Goal: Transaction & Acquisition: Register for event/course

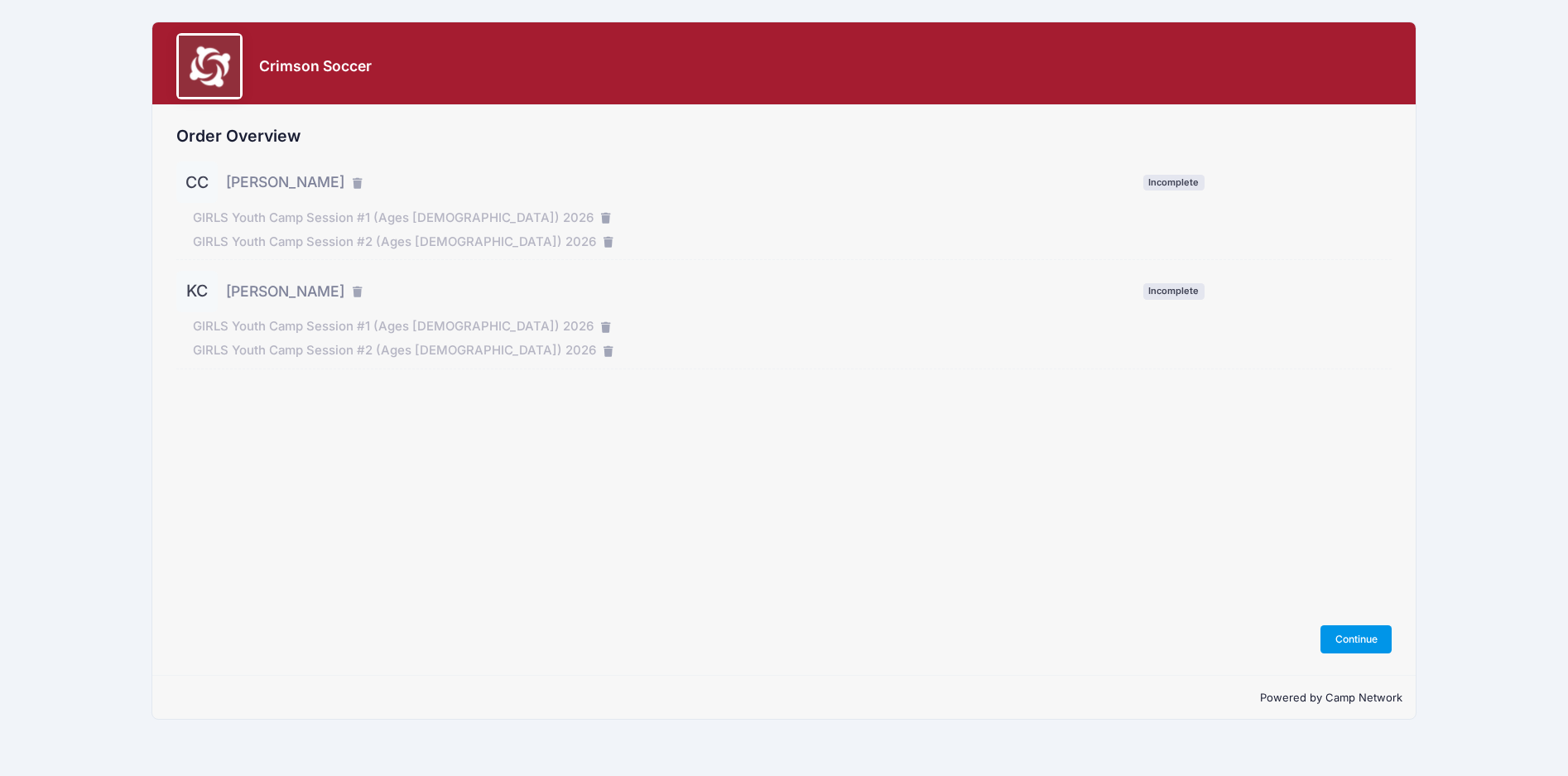
click at [1350, 631] on button "Continue" at bounding box center [1355, 639] width 71 height 28
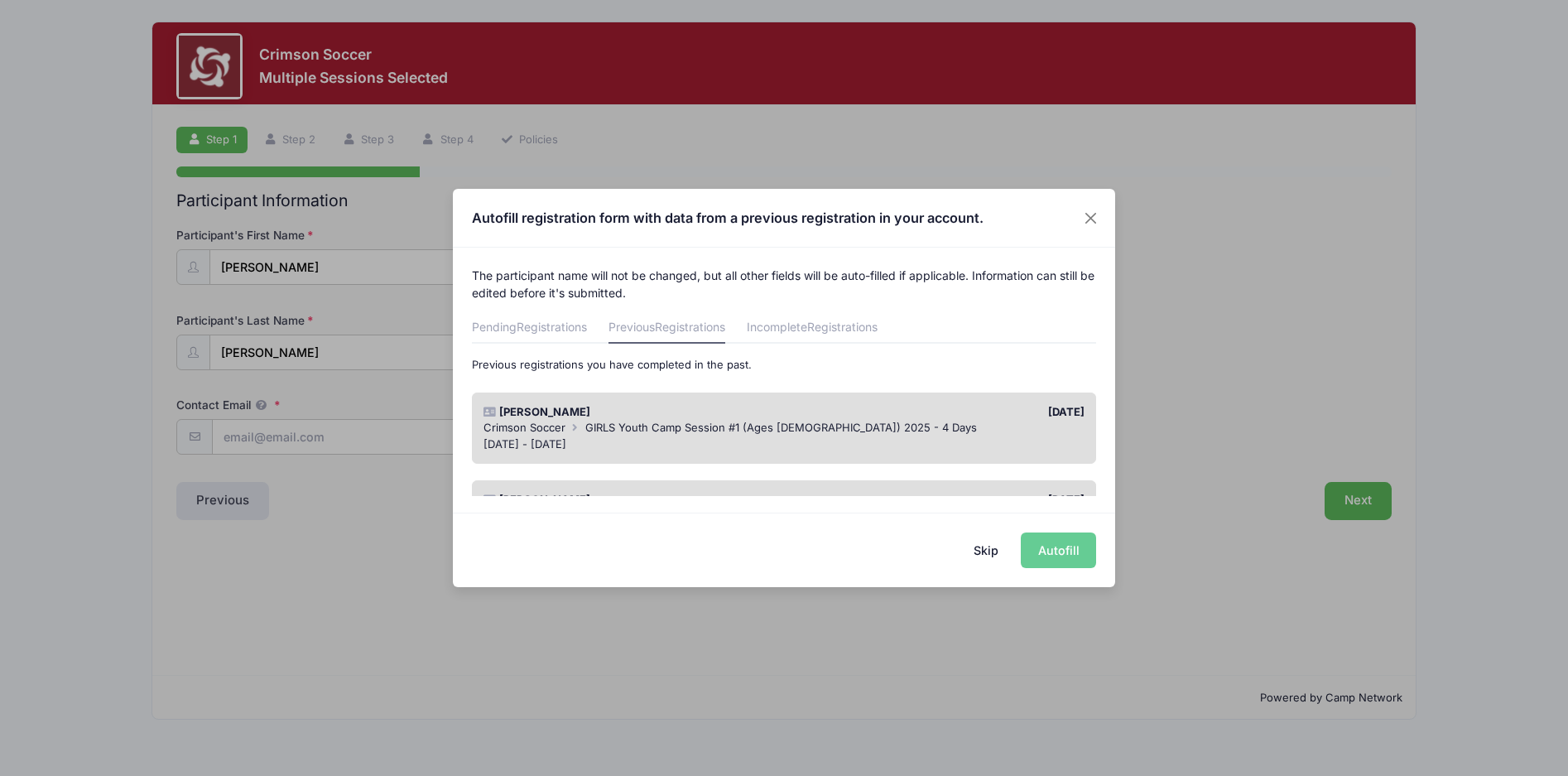
click at [830, 424] on span "GIRLS Youth Camp Session #1 (Ages 6-13) 2025 - 4 Days" at bounding box center [781, 428] width 392 height 13
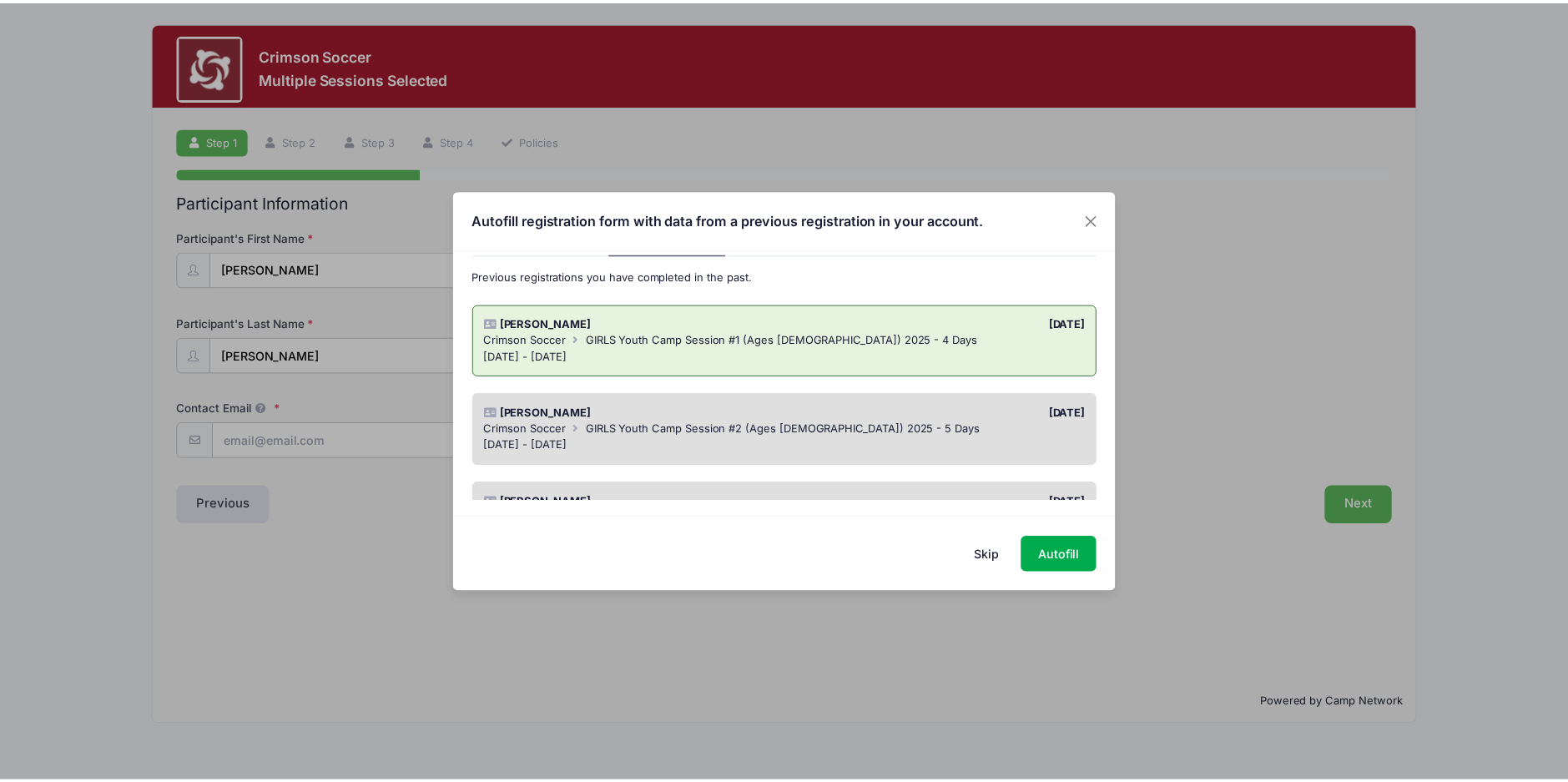
scroll to position [83, 0]
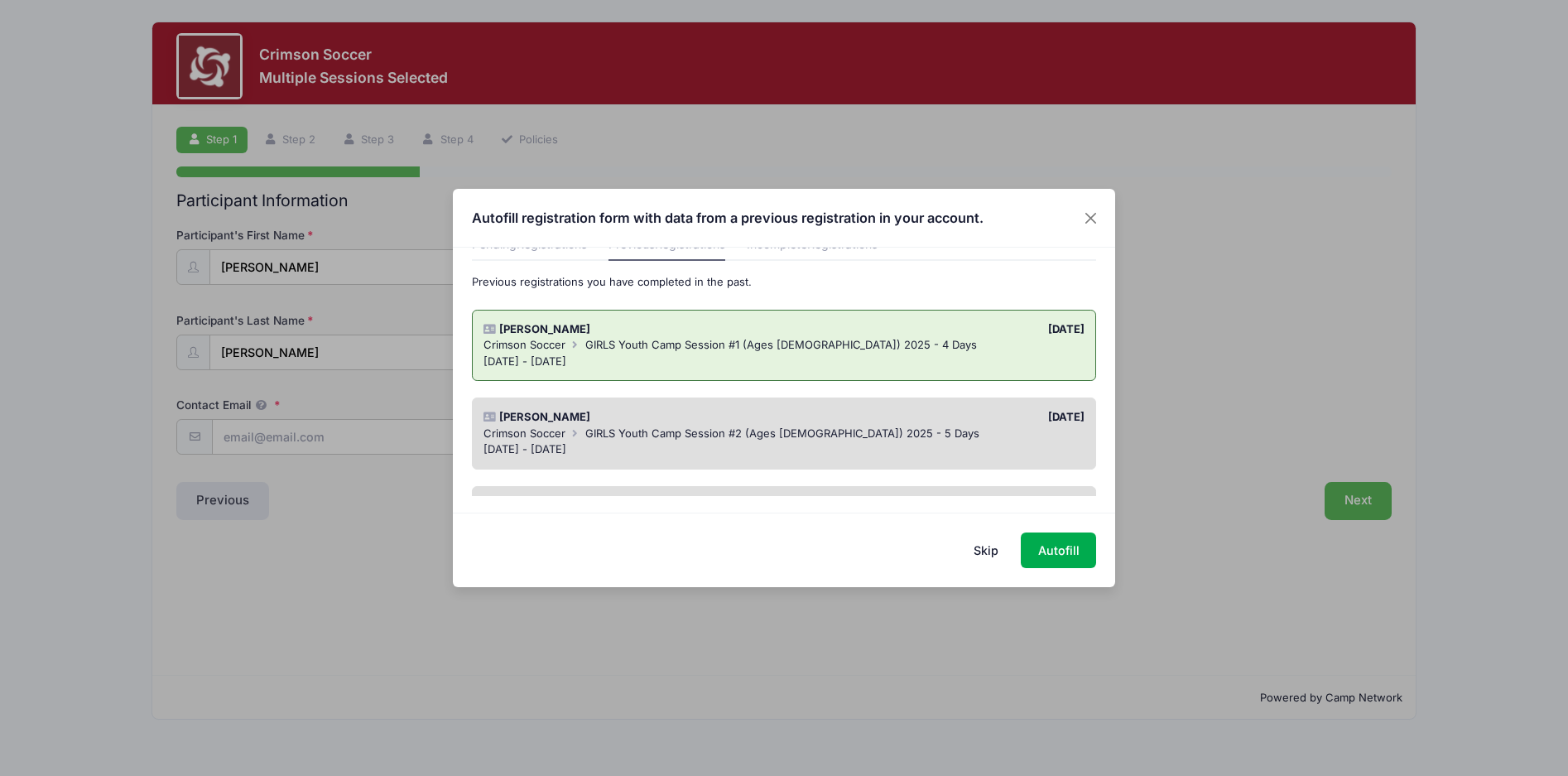
click at [808, 423] on div "12/01/2024" at bounding box center [939, 418] width 308 height 17
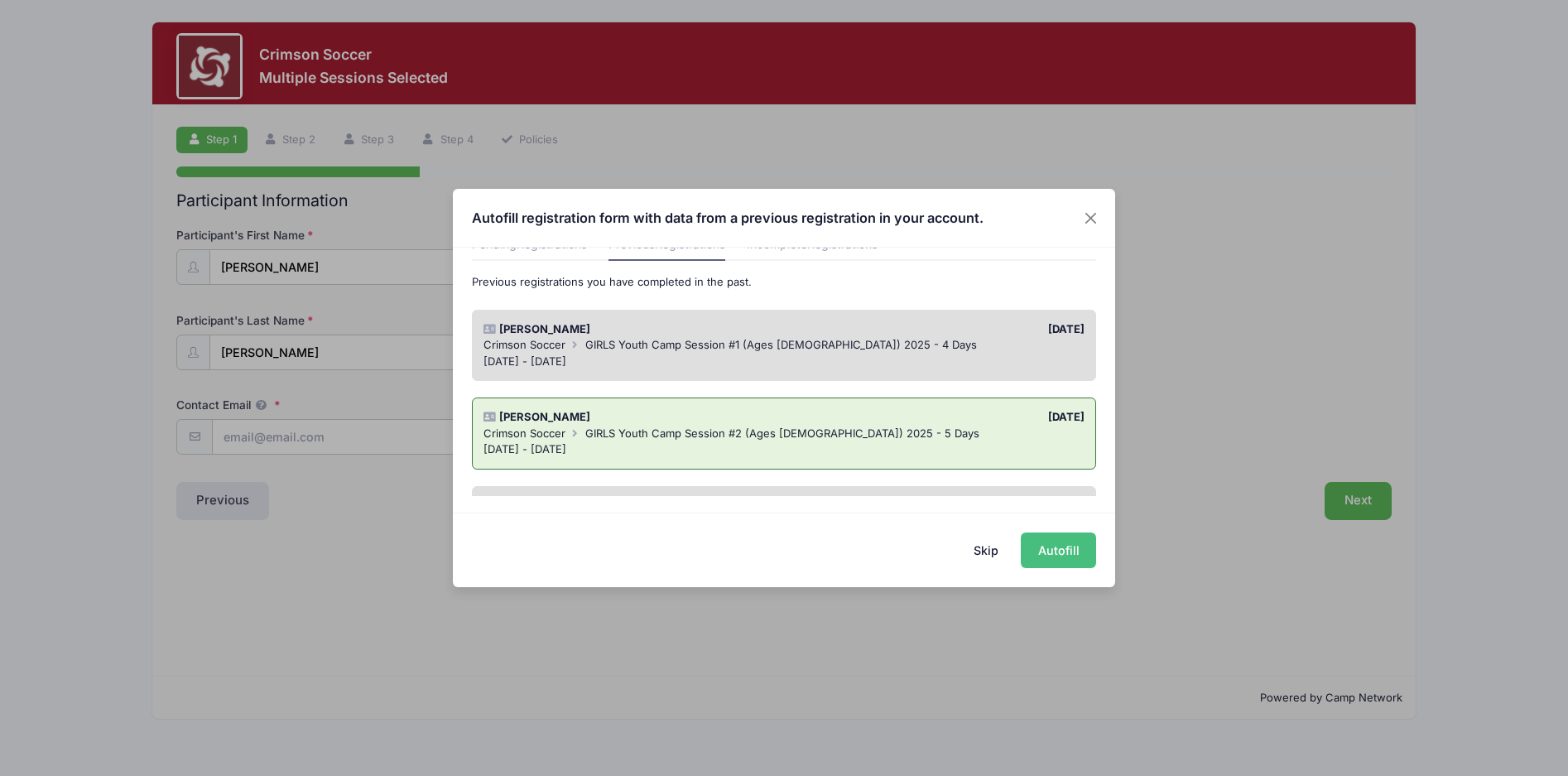
click at [1051, 548] on button "Autofill" at bounding box center [1059, 550] width 75 height 36
type input "conboyfamily35@gmail.com"
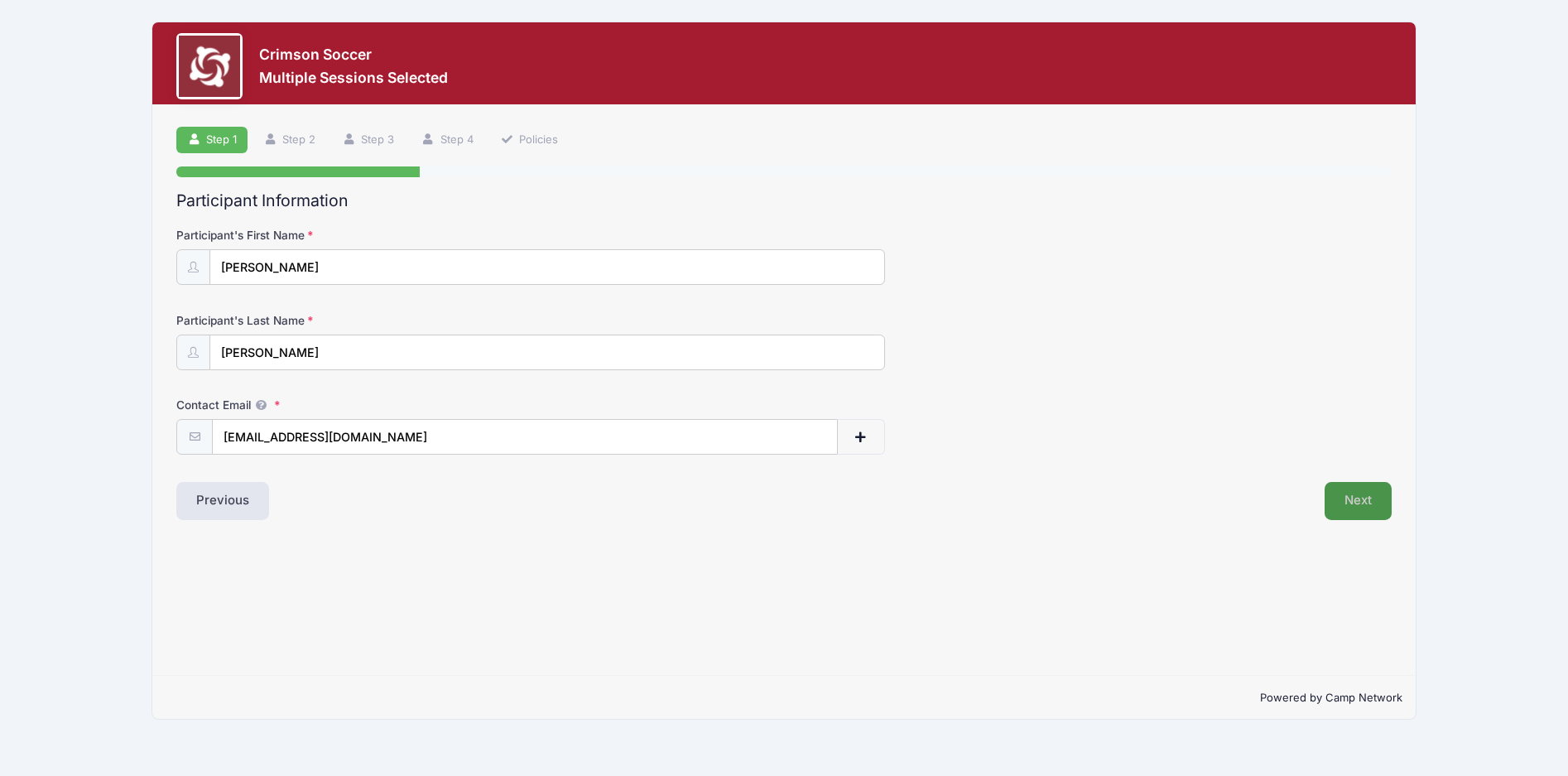
click at [1351, 508] on button "Next" at bounding box center [1358, 501] width 67 height 38
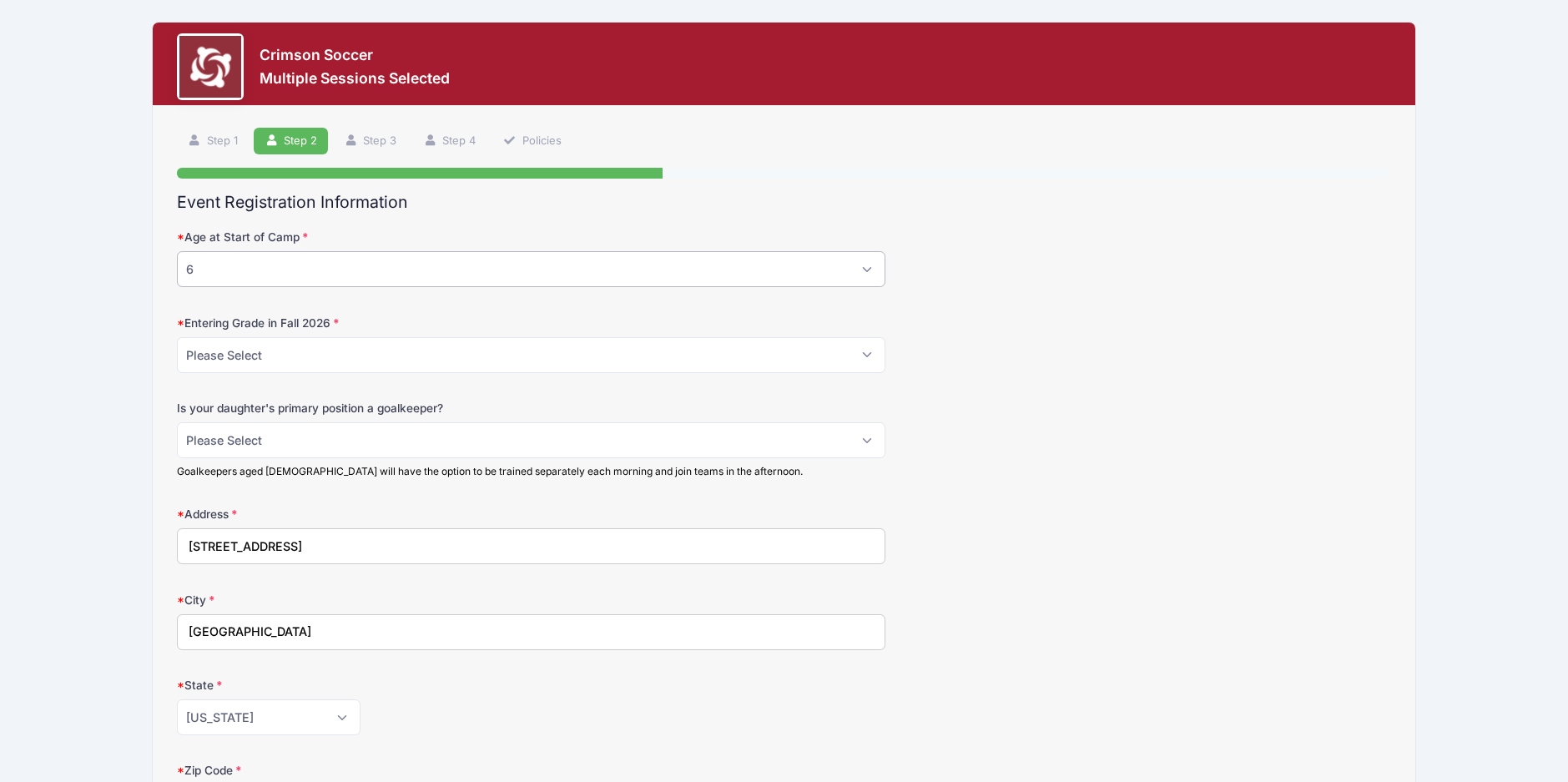
click at [837, 265] on select "Please Select 5 6 7 8 9 10 11 12 13" at bounding box center [531, 269] width 708 height 36
select select "8"
click at [177, 251] on select "Please Select 5 6 7 8 9 10 11 12 13" at bounding box center [531, 269] width 708 height 36
click at [688, 355] on select "Please Select 1st 2nd 3rd 4th 5th 6th 7th 8th" at bounding box center [531, 354] width 708 height 36
click at [177, 337] on select "Please Select 1st 2nd 3rd 4th 5th 6th 7th 8th" at bounding box center [531, 354] width 708 height 36
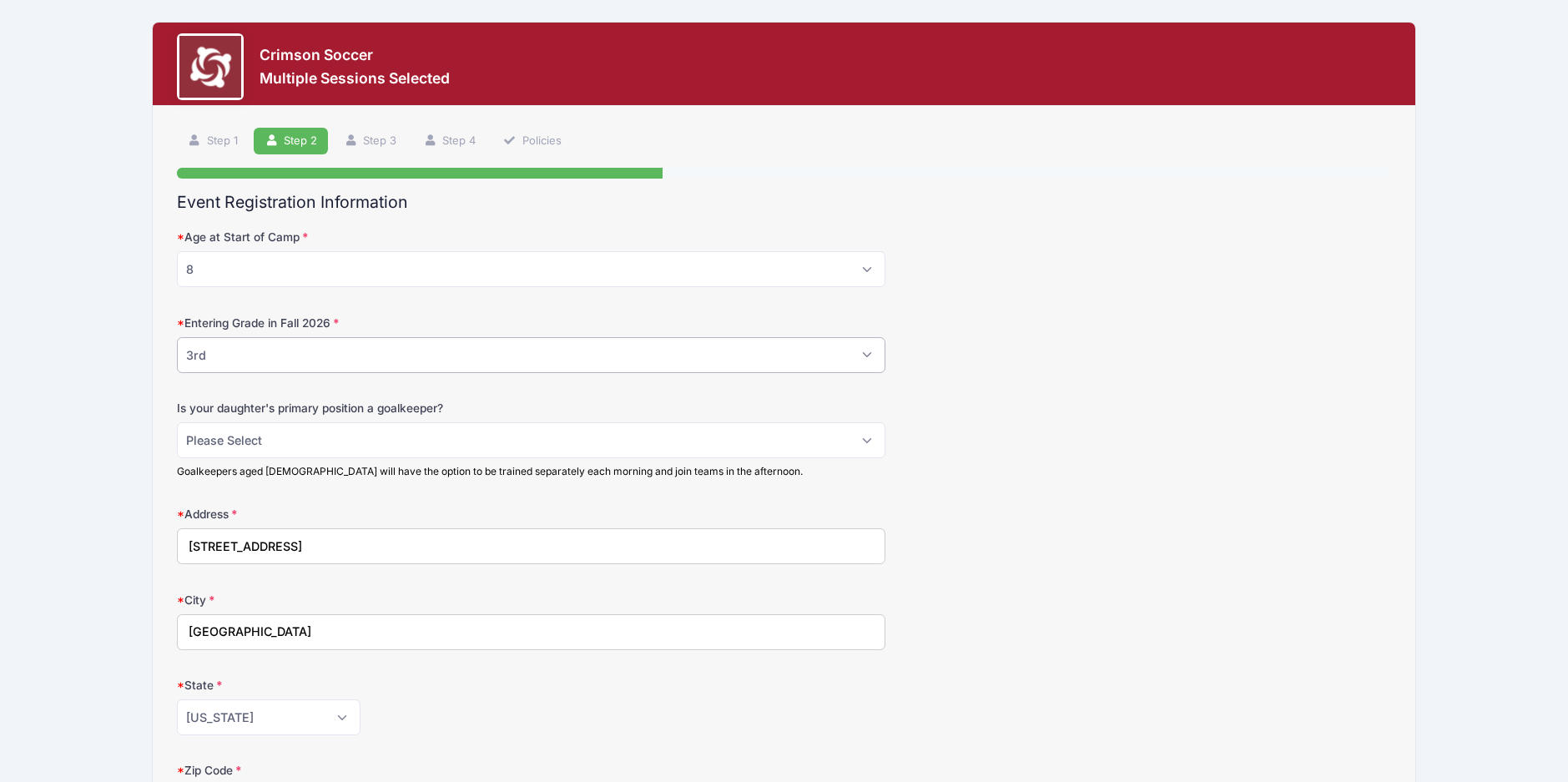
click at [731, 362] on select "Please Select 1st 2nd 3rd 4th 5th 6th 7th 8th" at bounding box center [531, 354] width 708 height 36
select select "4th"
click at [177, 337] on select "Please Select 1st 2nd 3rd 4th 5th 6th 7th 8th" at bounding box center [531, 354] width 708 height 36
click at [781, 434] on select "Please Select No Yes" at bounding box center [531, 440] width 708 height 36
select select "No"
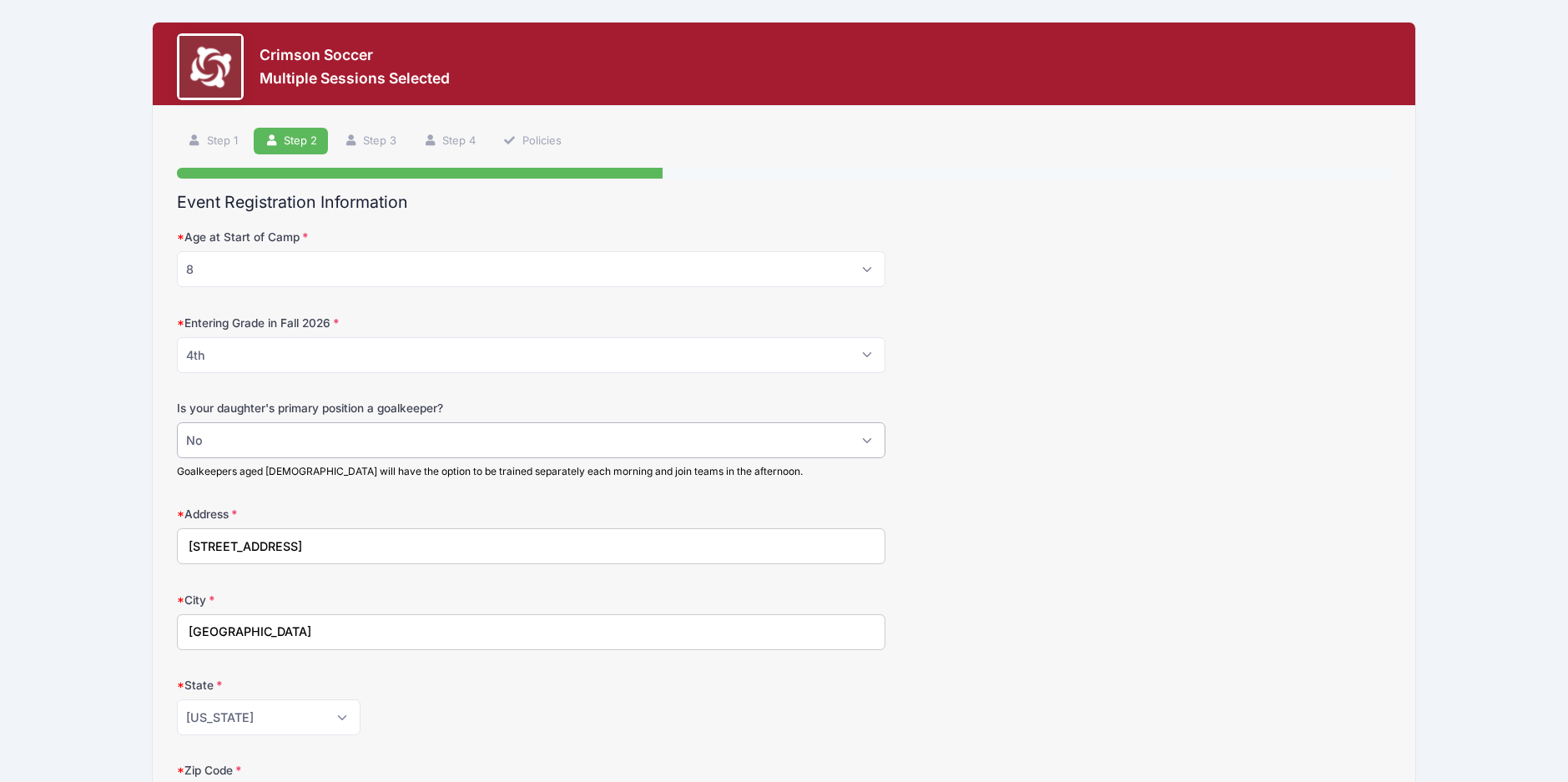
click at [177, 422] on select "Please Select No Yes" at bounding box center [531, 440] width 708 height 36
drag, startPoint x: 338, startPoint y: 546, endPoint x: -6, endPoint y: 515, distance: 345.4
click at [0, 515] on html "Processing Request Please wait... Processing Request Please wait... Processing …" at bounding box center [784, 391] width 1568 height 782
type input "33 Oak Ave"
drag, startPoint x: 160, startPoint y: 611, endPoint x: 39, endPoint y: 603, distance: 121.3
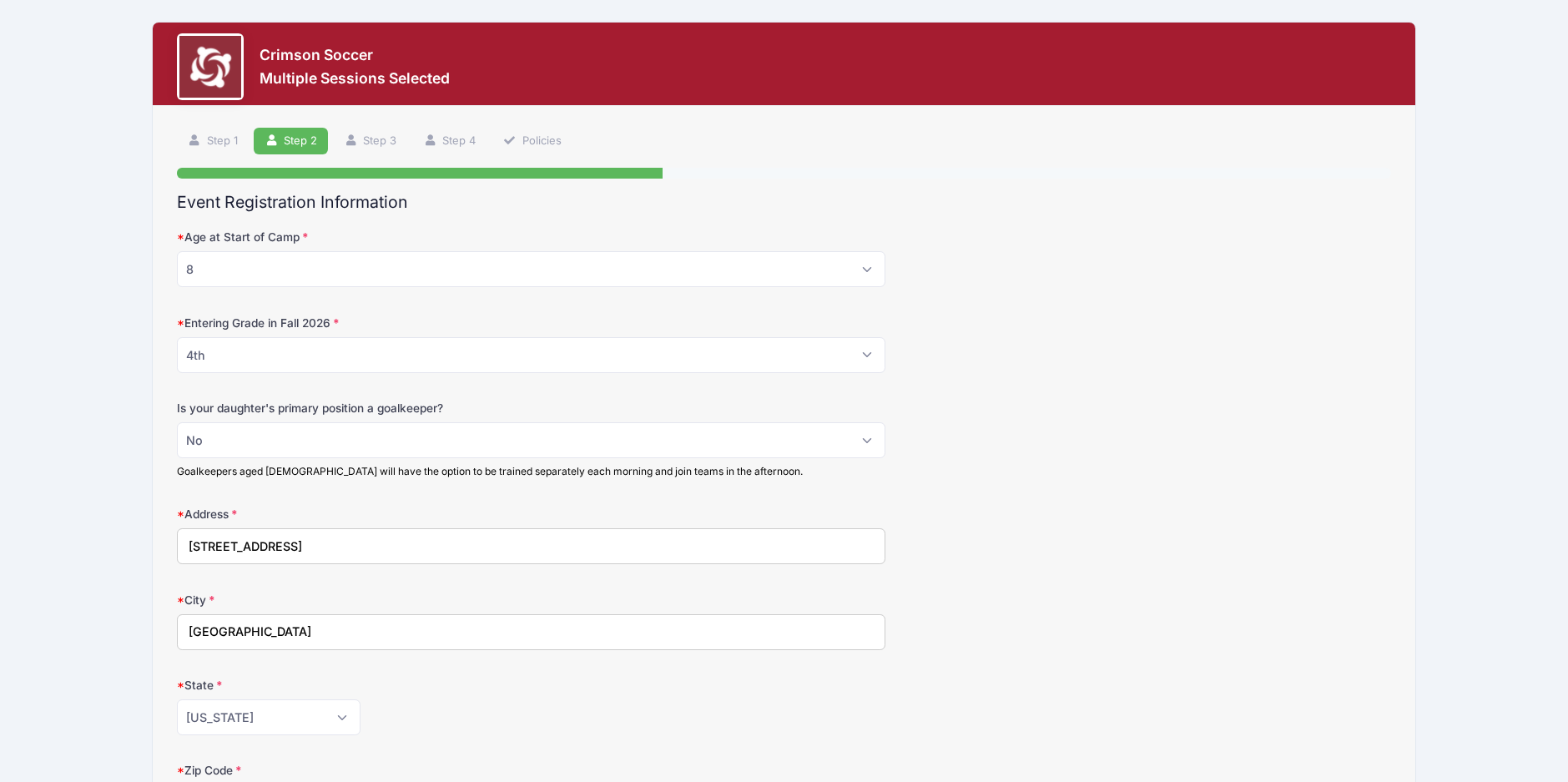
click at [45, 604] on div "Crimson Soccer Multiple Sessions Selected Step 2 /7 Step 1 Step 2 Step 3 Step 4…" at bounding box center [784, 643] width 1518 height 1288
type input "Belmont"
click at [76, 613] on div "Crimson Soccer Multiple Sessions Selected Step 2 /7 Step 1 Step 2 Step 3 Step 4…" at bounding box center [784, 643] width 1518 height 1288
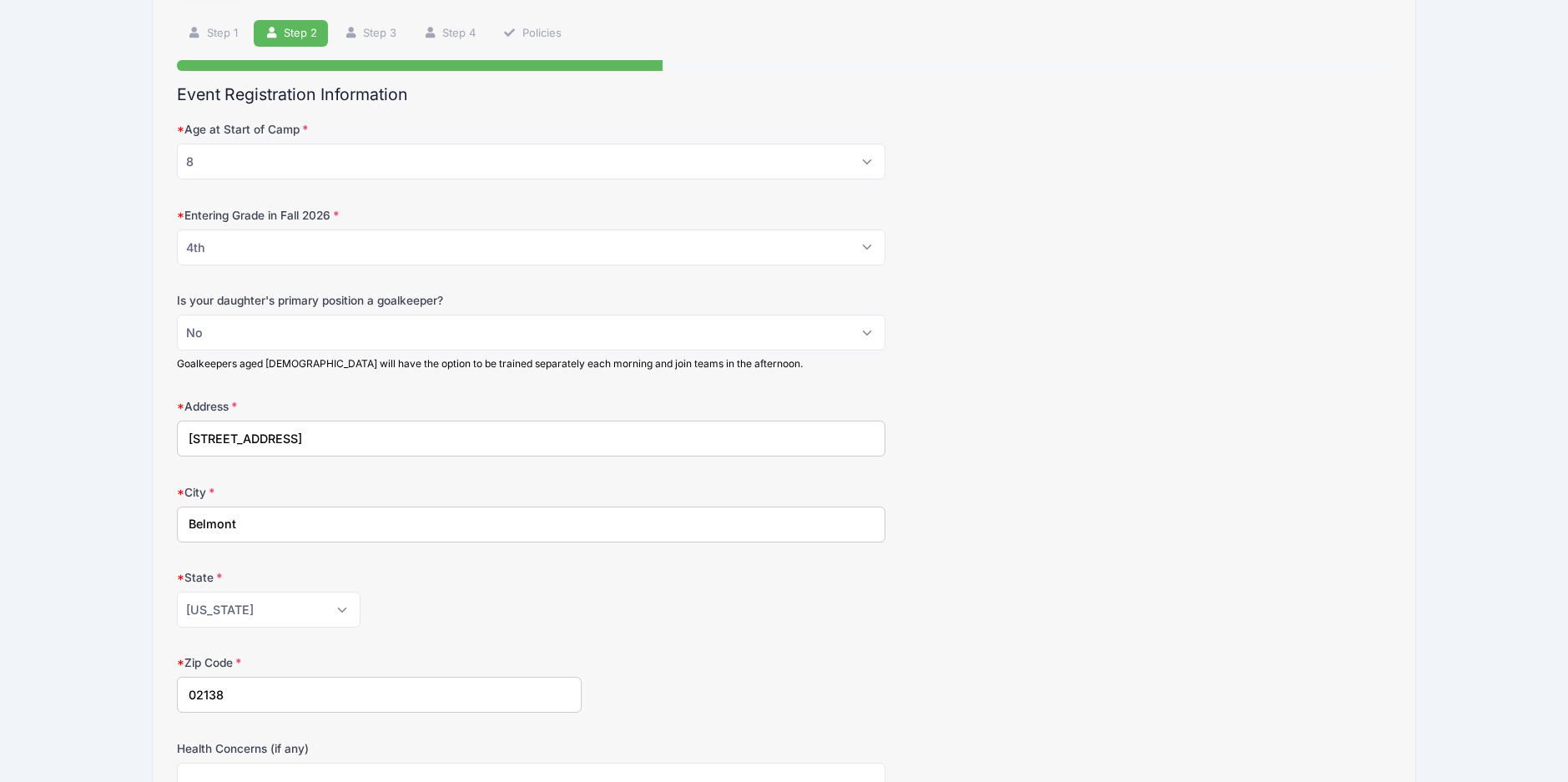
scroll to position [250, 0]
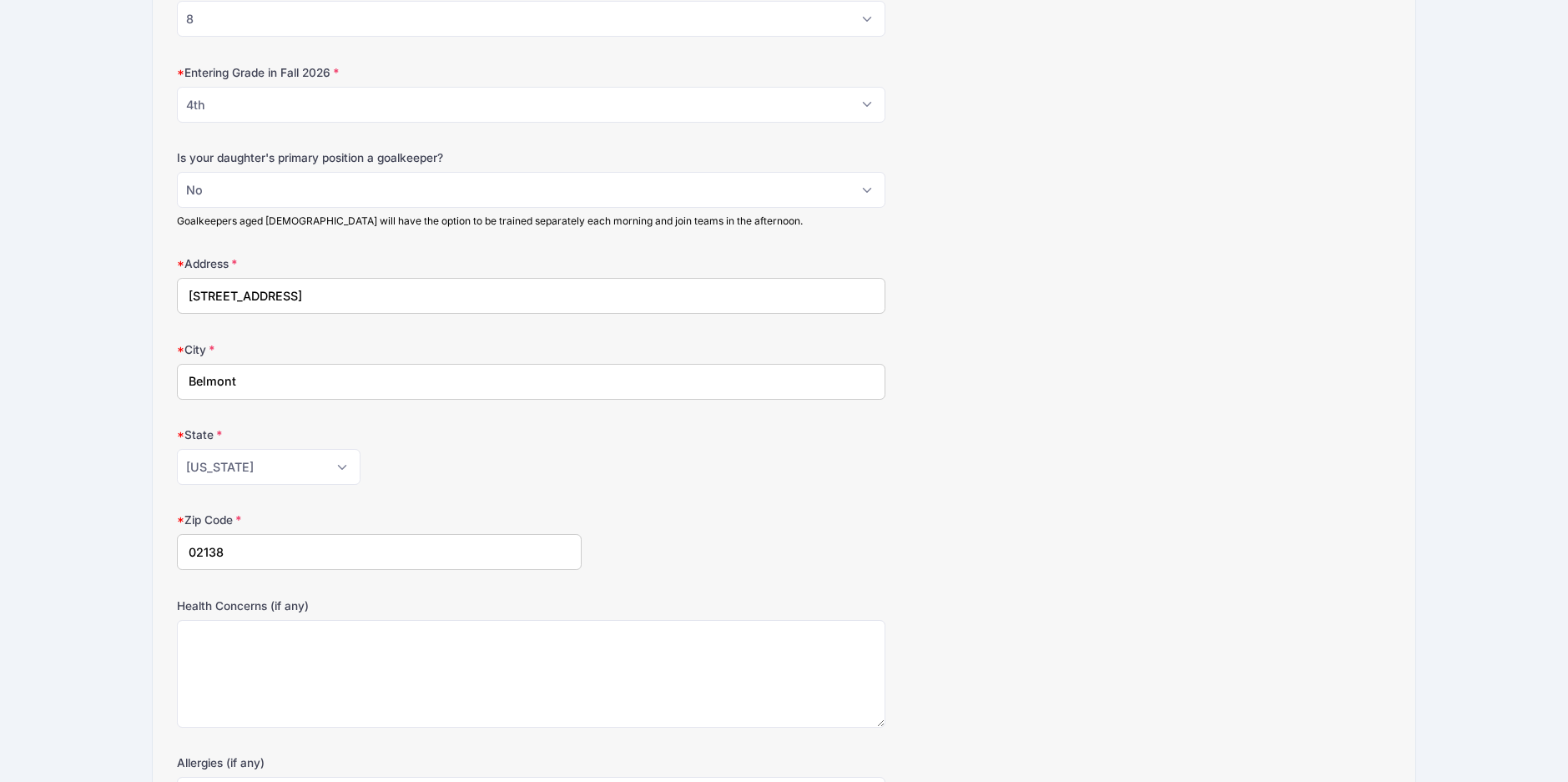
drag, startPoint x: 229, startPoint y: 548, endPoint x: 205, endPoint y: 548, distance: 24.0
click at [205, 548] on input "02138" at bounding box center [380, 552] width 405 height 36
type input "02478"
click at [137, 566] on div "Crimson Soccer Multiple Sessions Selected Step 2 /7 Step 1 Step 2 Step 3 Step 4…" at bounding box center [784, 393] width 1518 height 1288
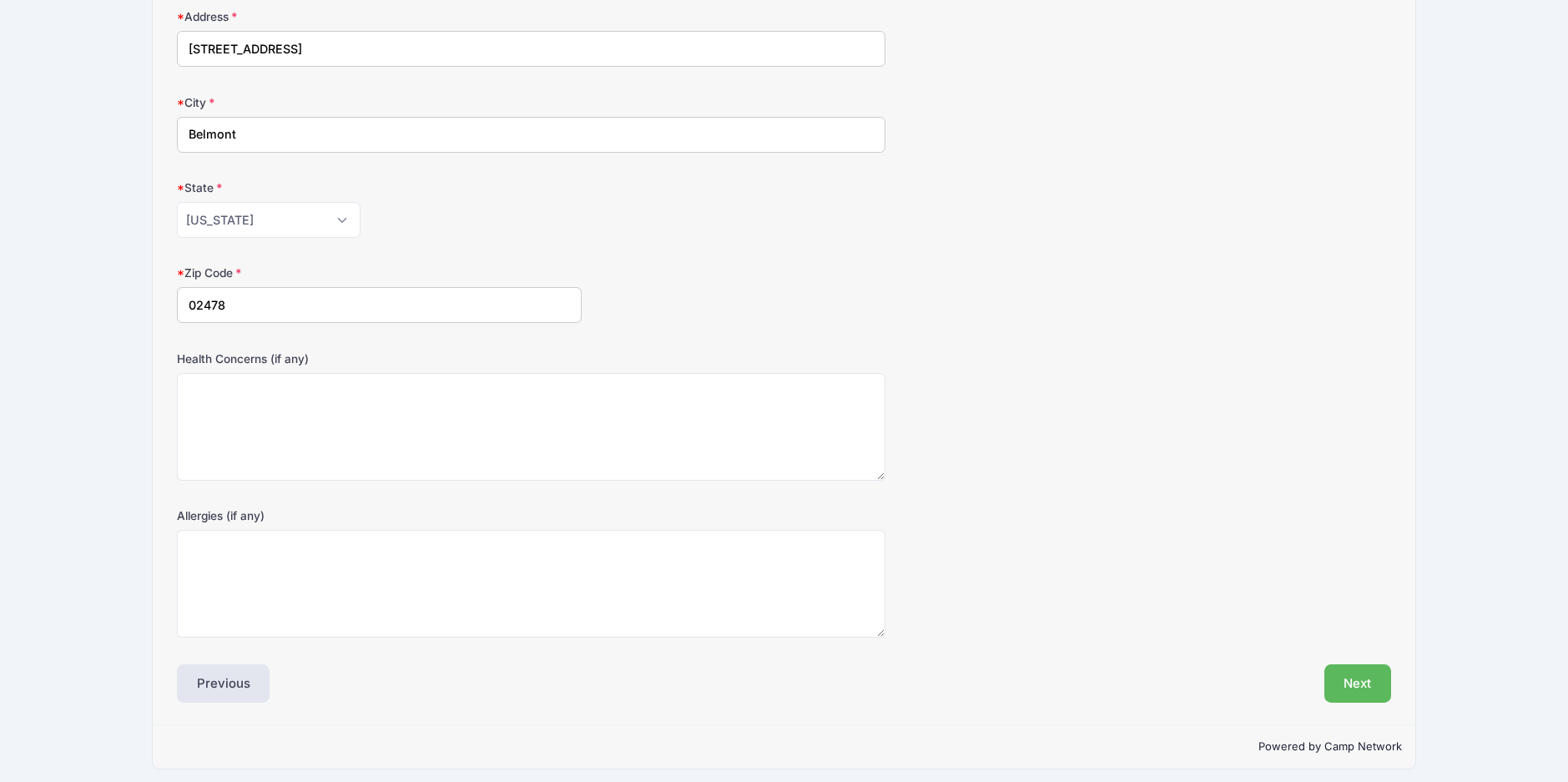
scroll to position [506, 0]
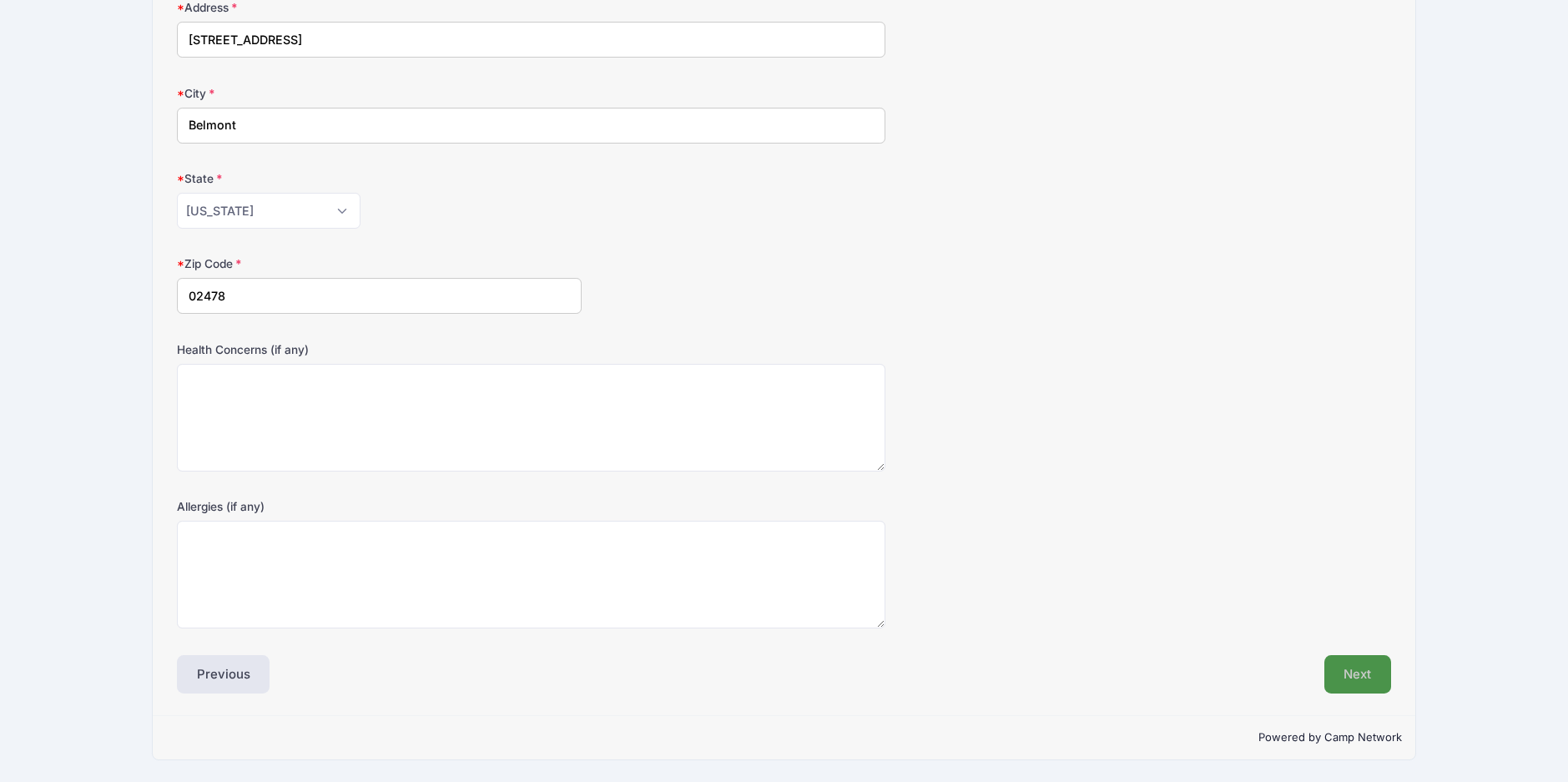
click at [1355, 681] on button "Next" at bounding box center [1358, 674] width 67 height 39
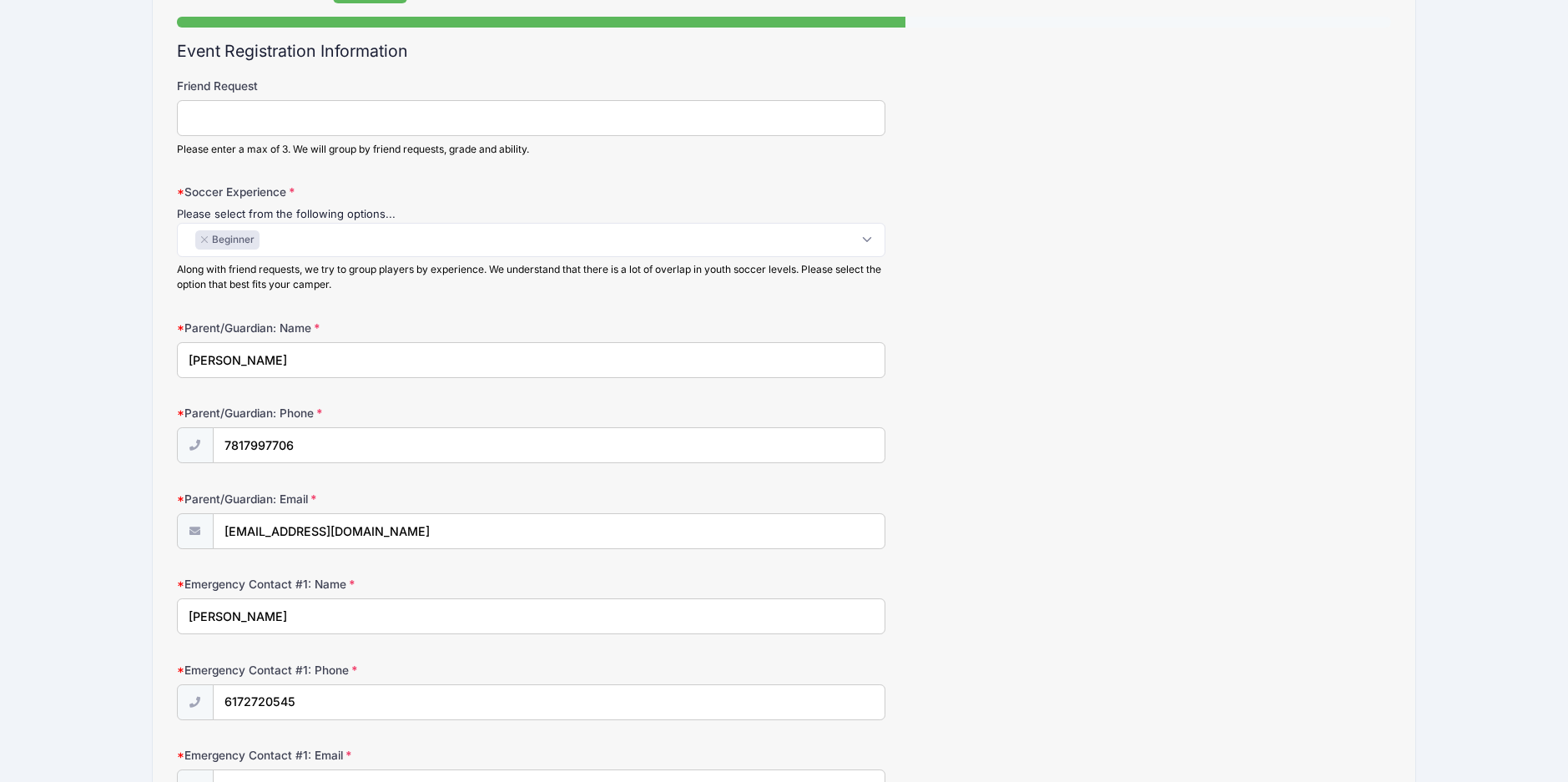
scroll to position [0, 0]
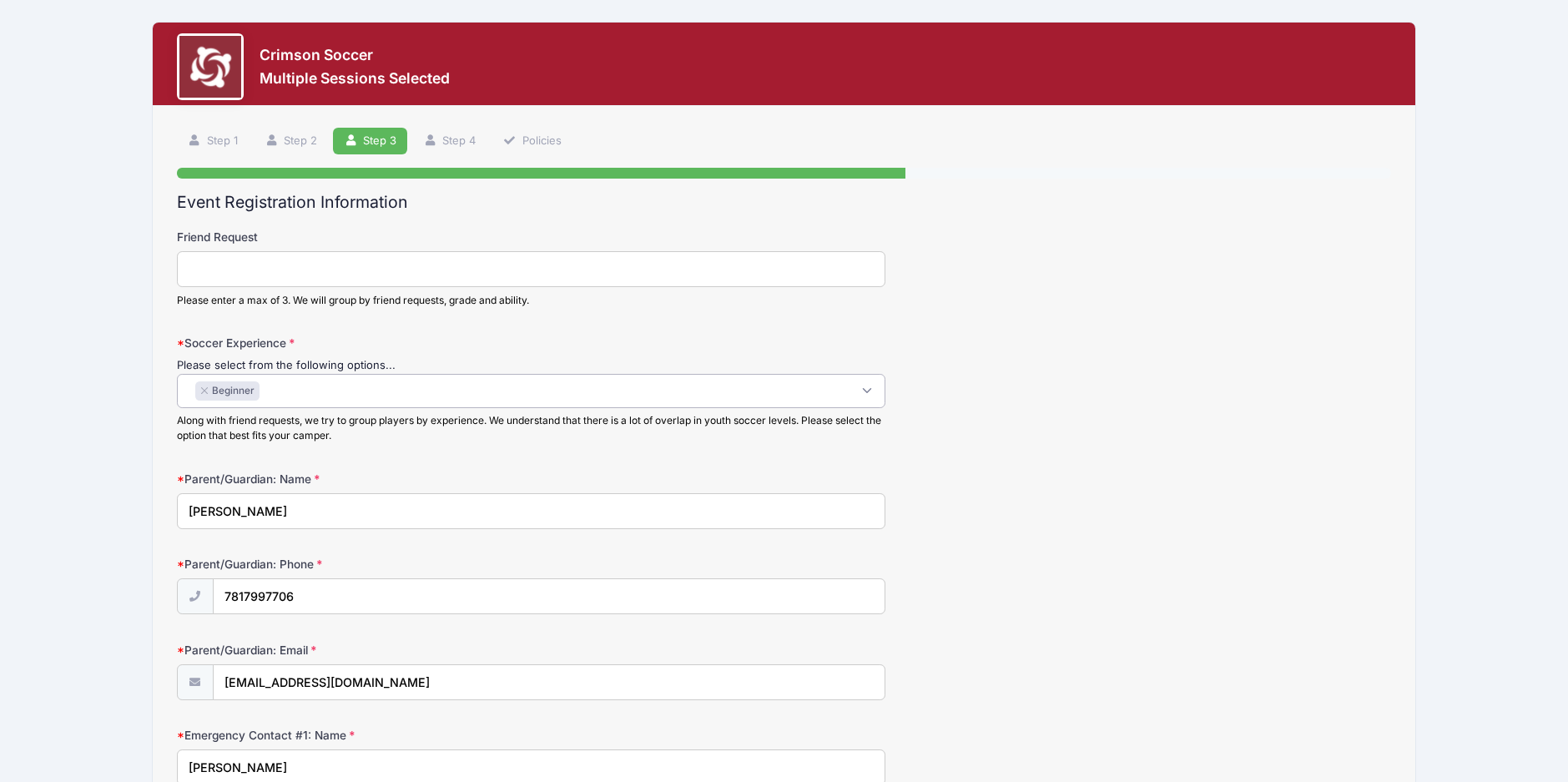
click at [426, 378] on span "× Beginner" at bounding box center [531, 391] width 708 height 34
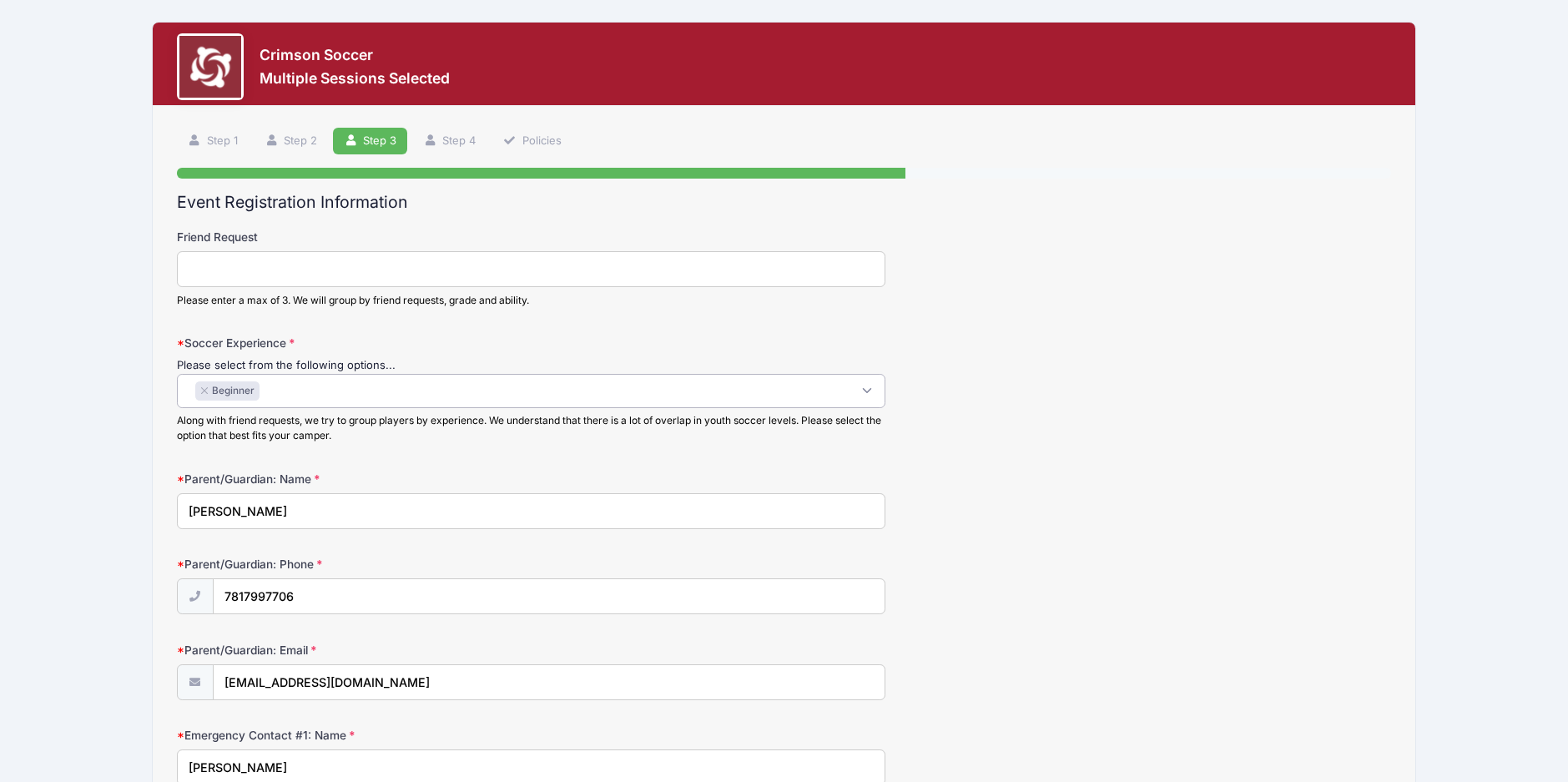
click at [726, 390] on span "× Beginner" at bounding box center [531, 391] width 708 height 34
click at [1029, 431] on div "Soccer Experience Please select from the following options... Beginner Town Rec…" at bounding box center [784, 388] width 1214 height 108
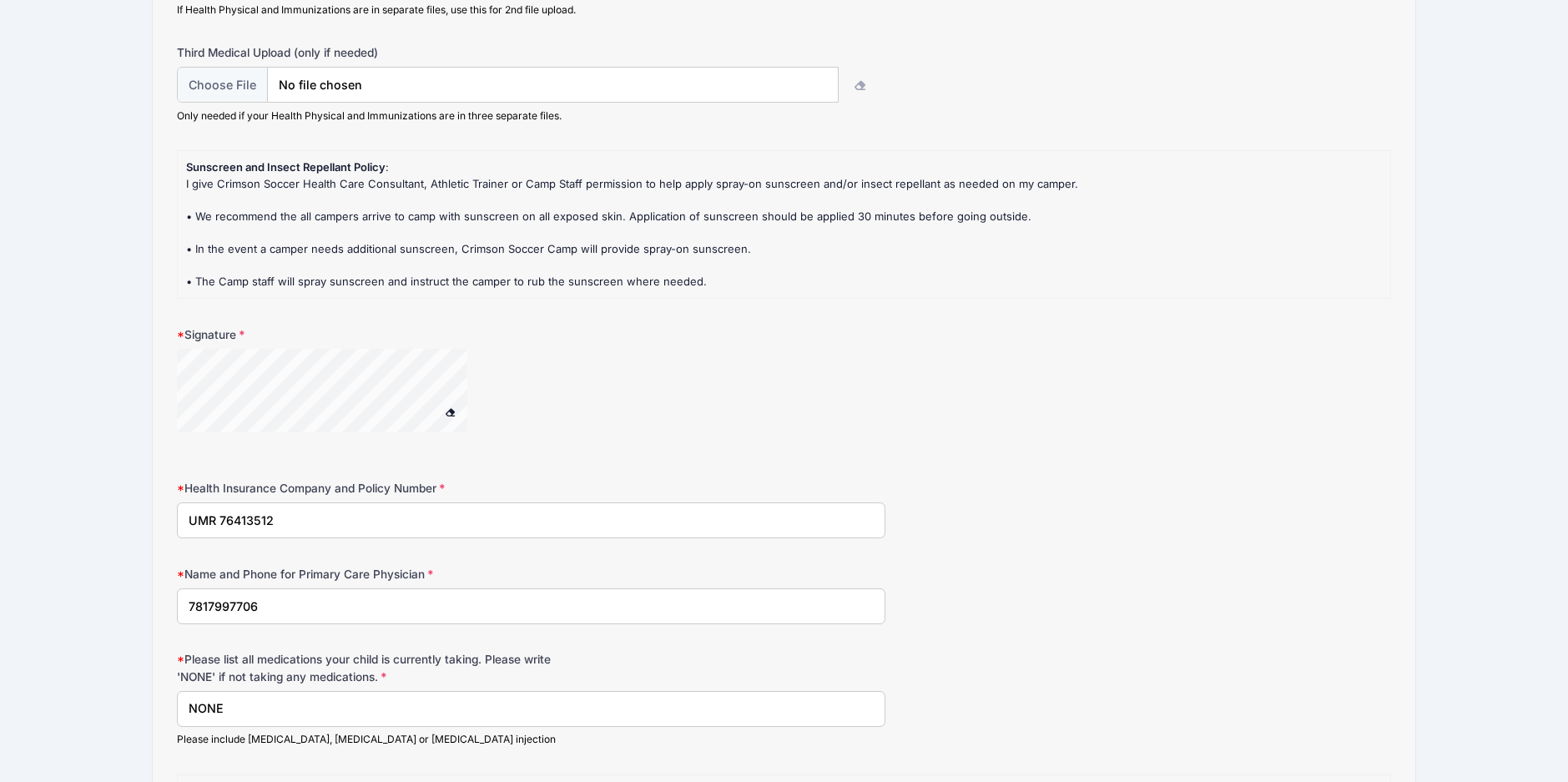
scroll to position [1168, 0]
click at [471, 405] on div at bounding box center [344, 390] width 334 height 88
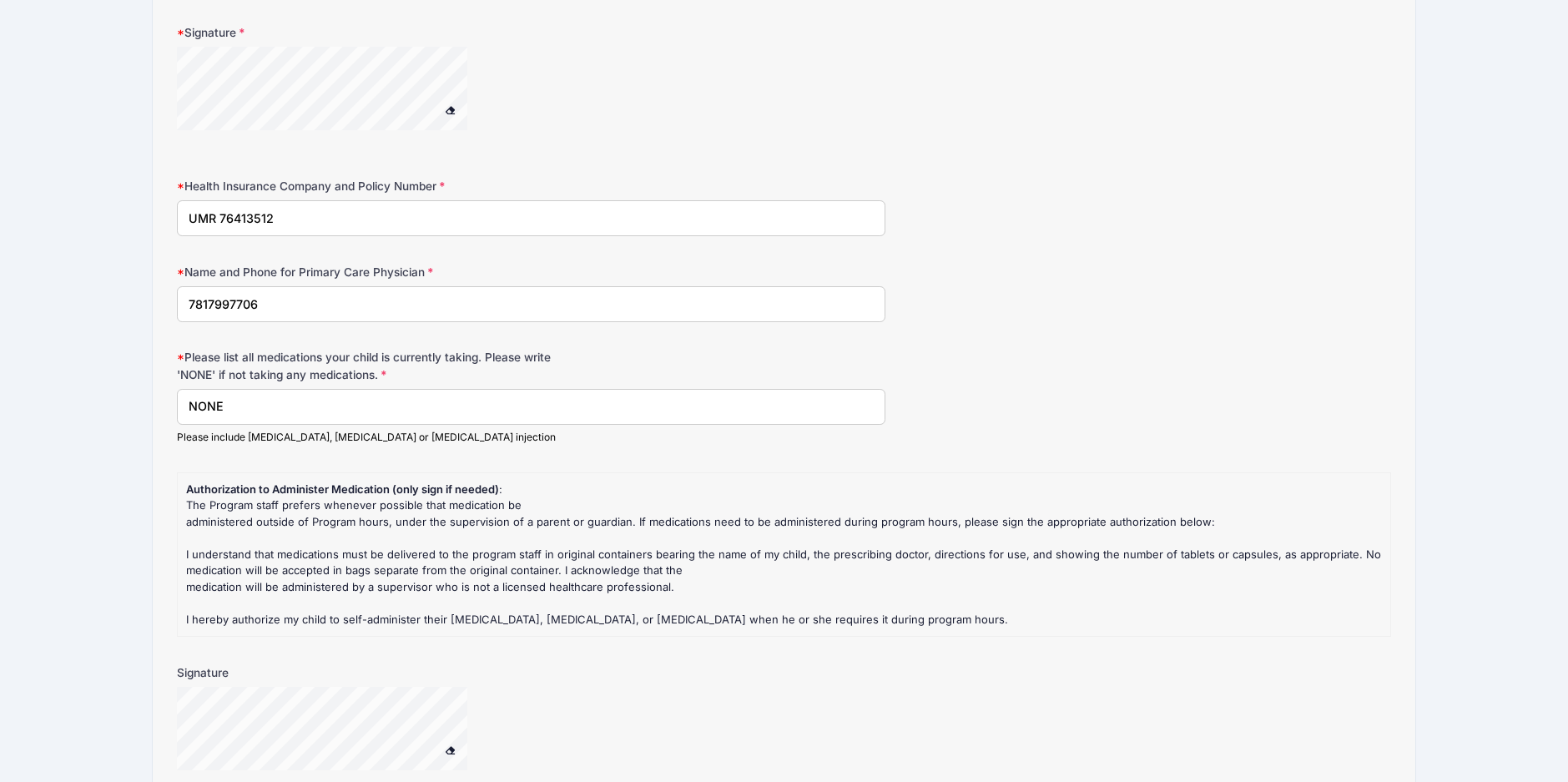
scroll to position [1502, 0]
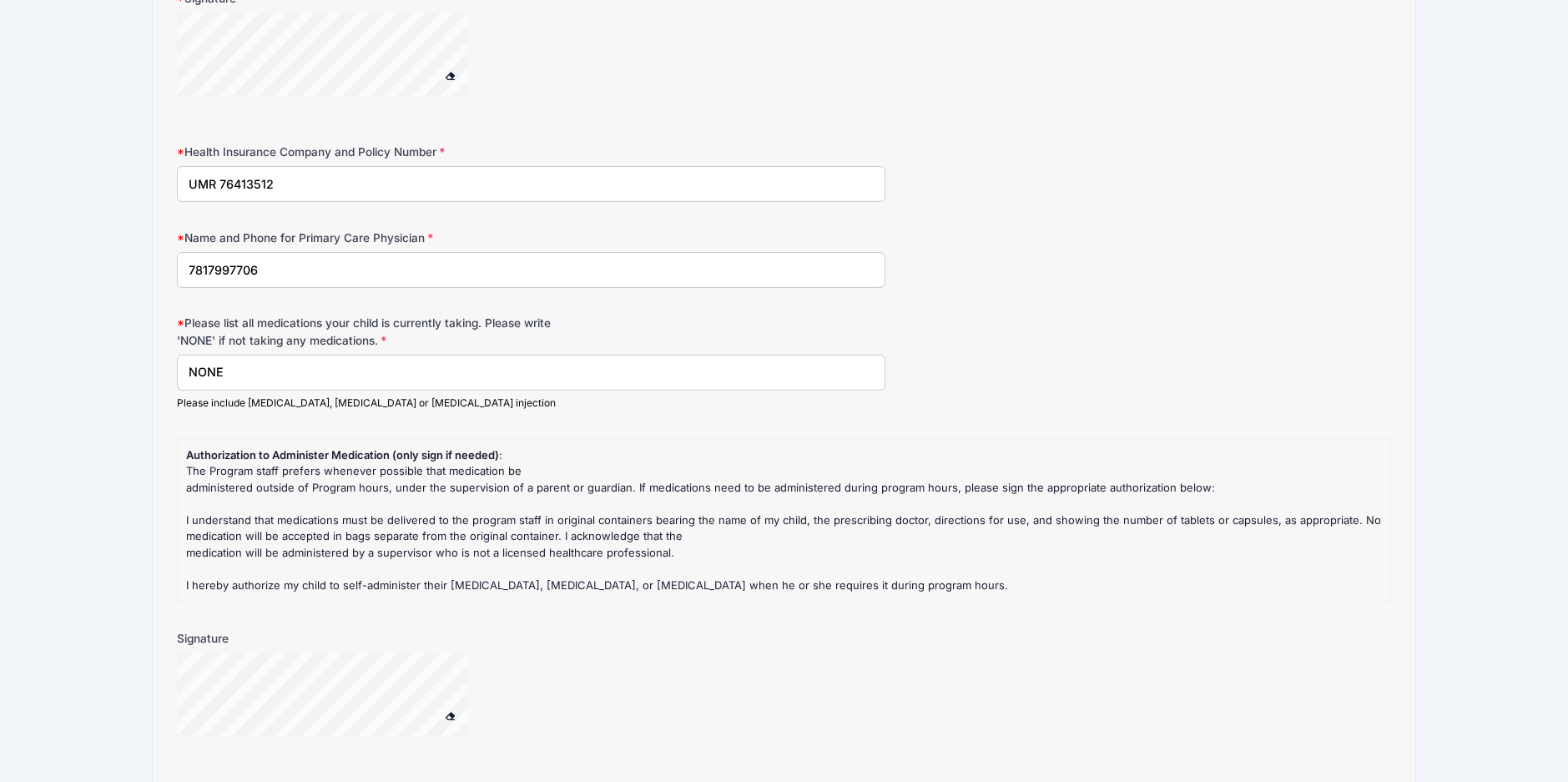
drag, startPoint x: 276, startPoint y: 272, endPoint x: 129, endPoint y: 274, distance: 147.0
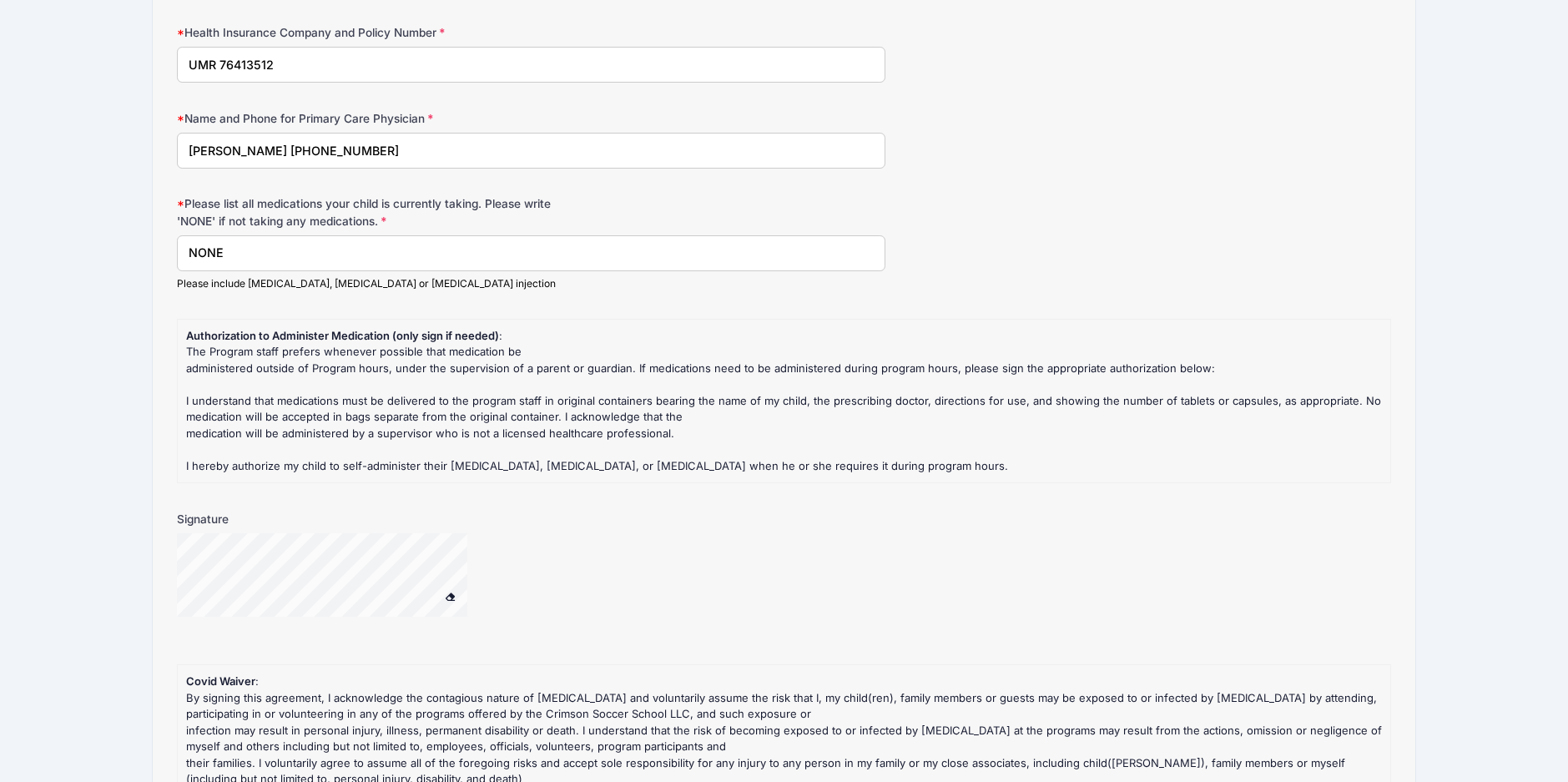
scroll to position [1668, 0]
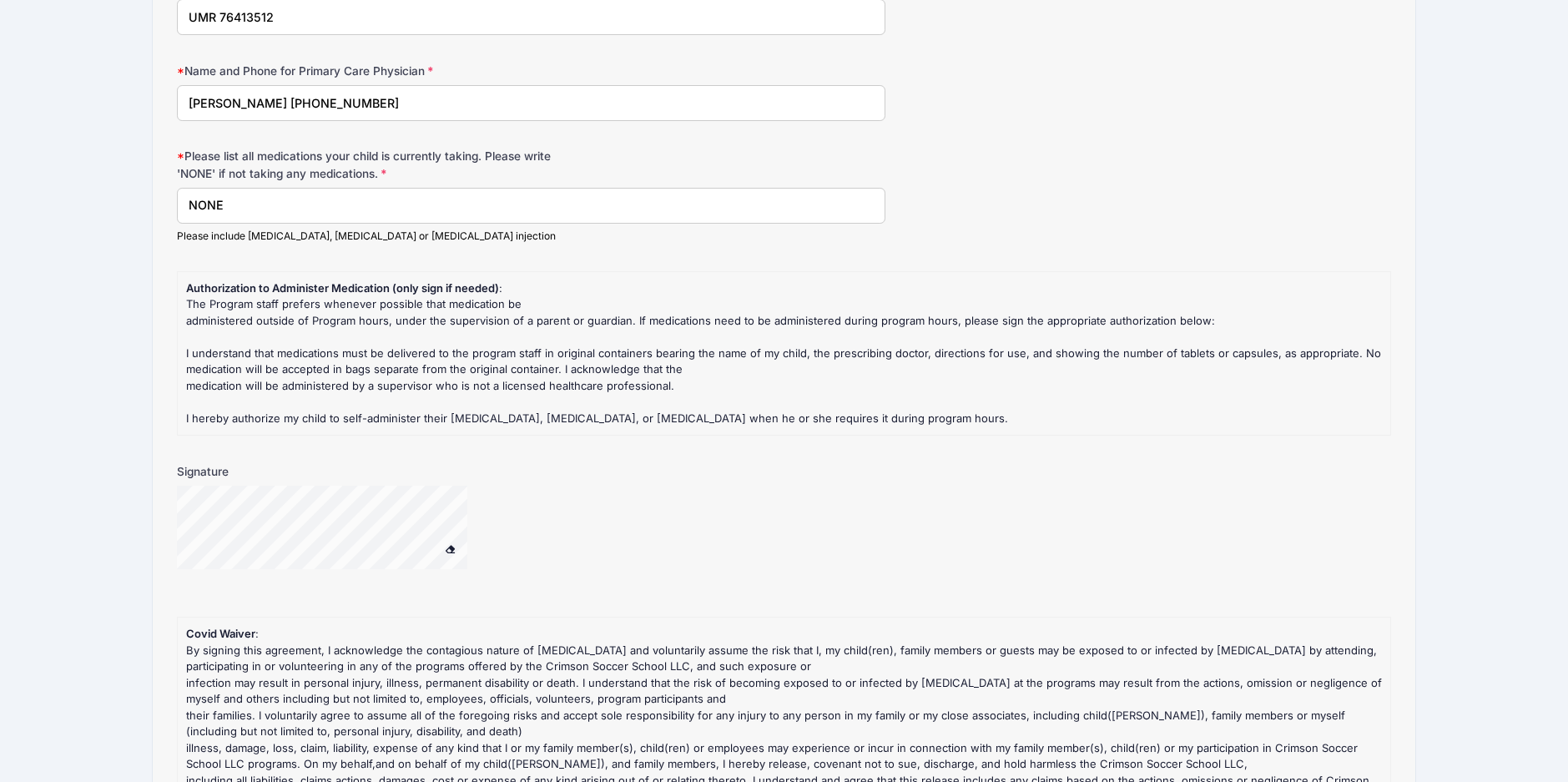
click at [478, 559] on div at bounding box center [344, 529] width 334 height 88
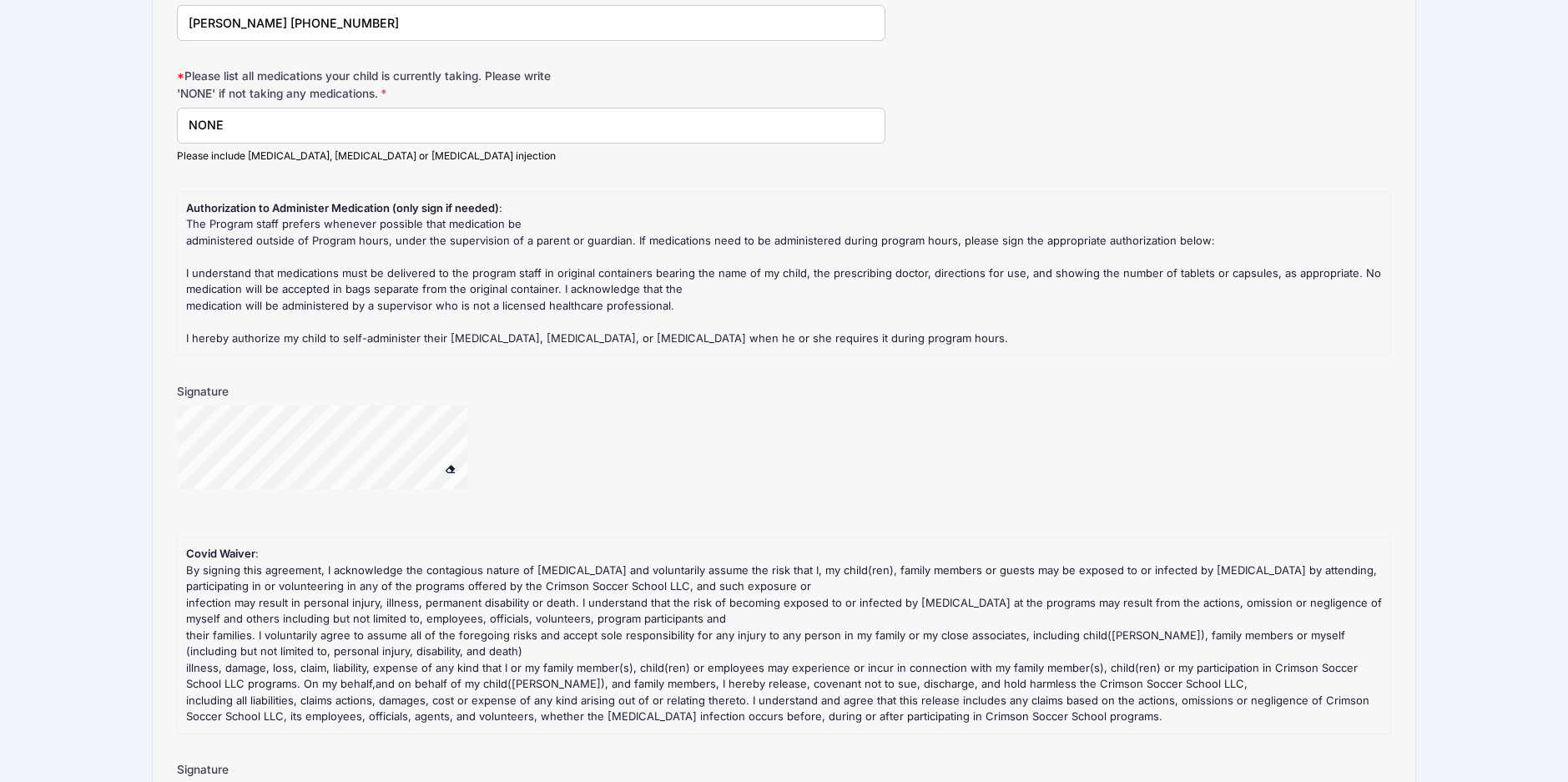
scroll to position [2008, 0]
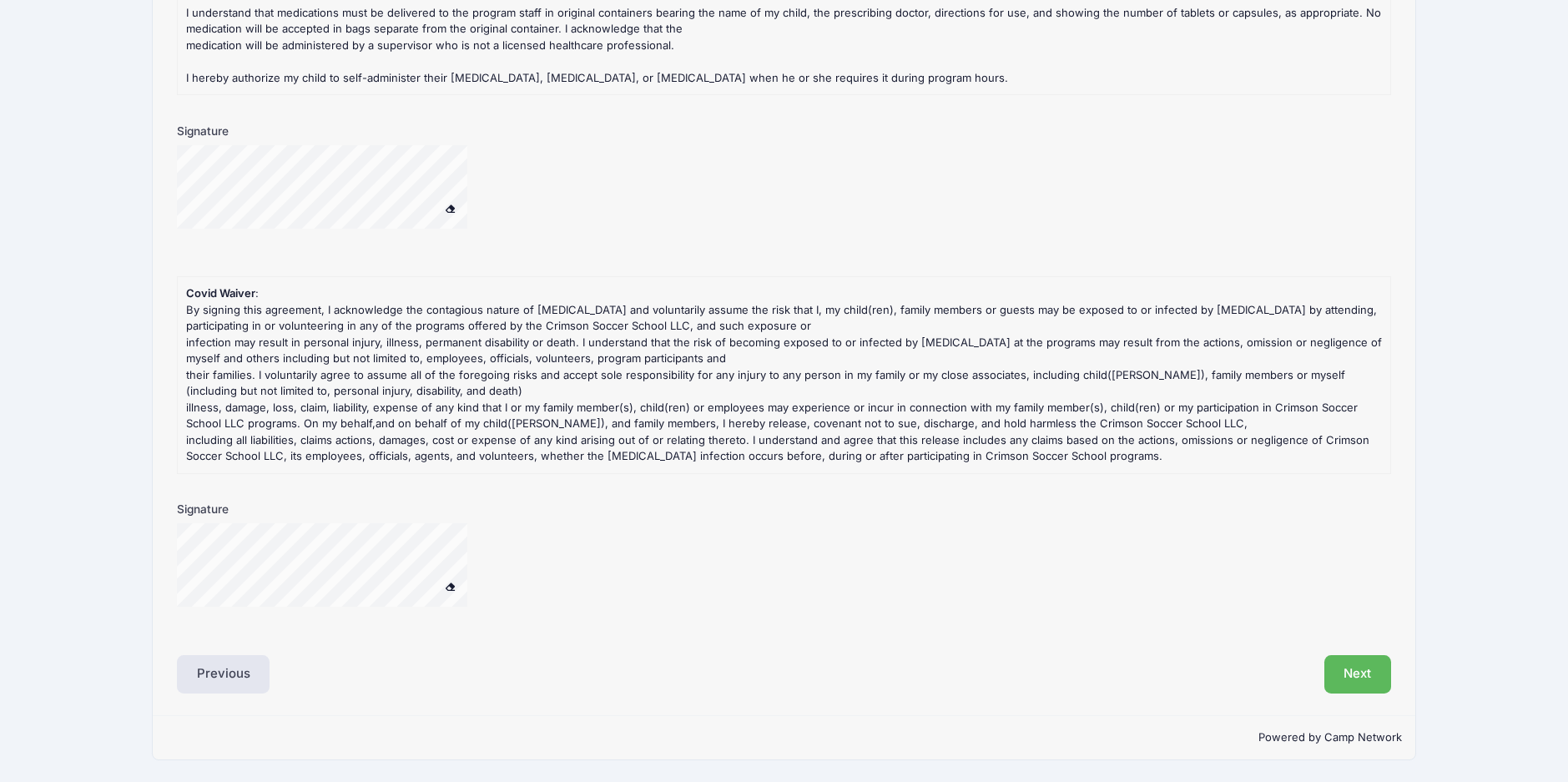
type input "Vijay Venugopal 617-661-5575"
drag, startPoint x: 441, startPoint y: 617, endPoint x: 435, endPoint y: 585, distance: 32.6
click at [1360, 683] on button "Next" at bounding box center [1358, 674] width 67 height 39
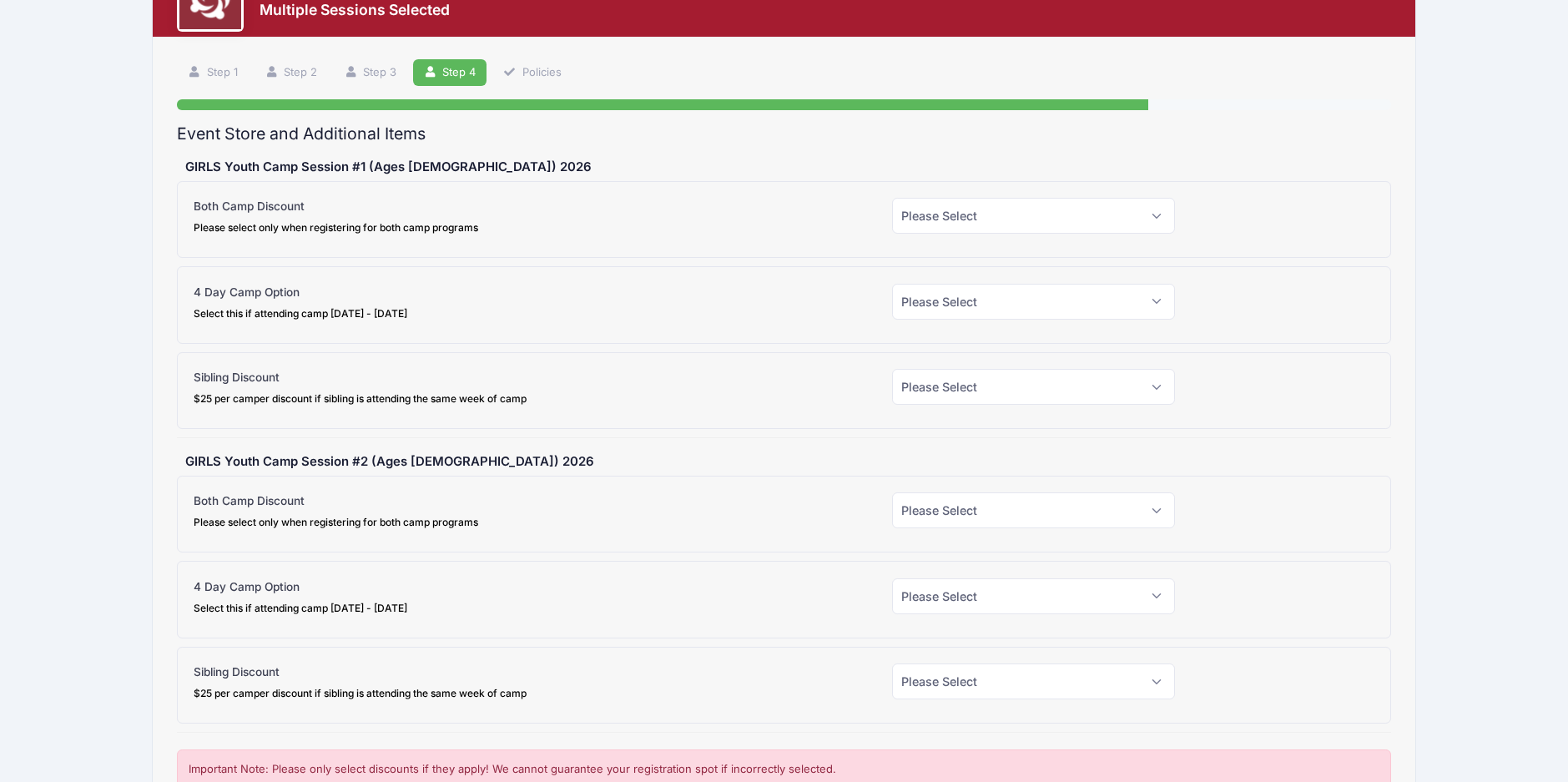
scroll to position [0, 0]
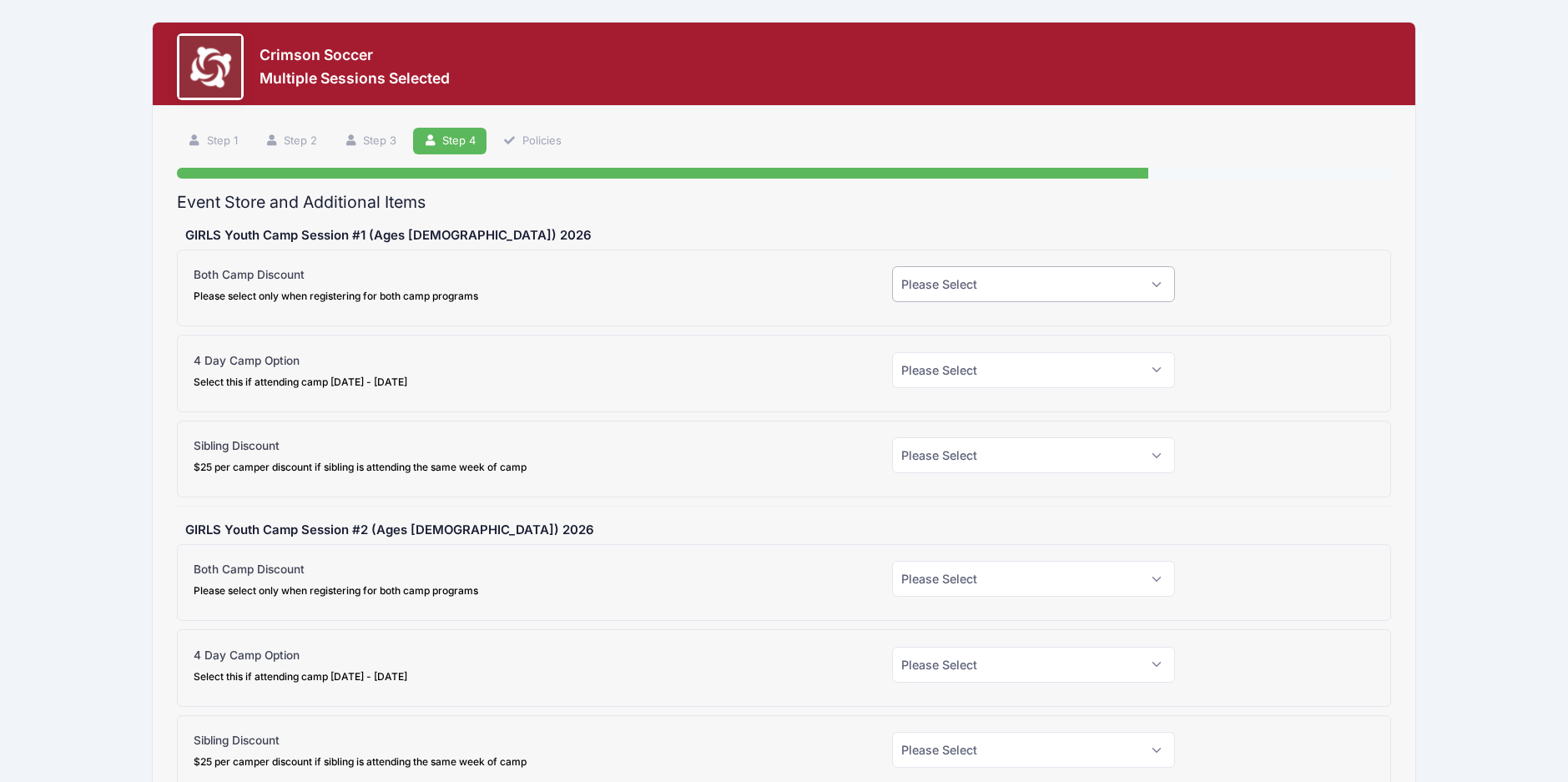
click at [956, 283] on select "Please Select Yes (-$25.00) No" at bounding box center [1034, 284] width 283 height 36
select select "1"
click at [892, 266] on select "Please Select Yes (-$25.00) No" at bounding box center [1034, 284] width 283 height 36
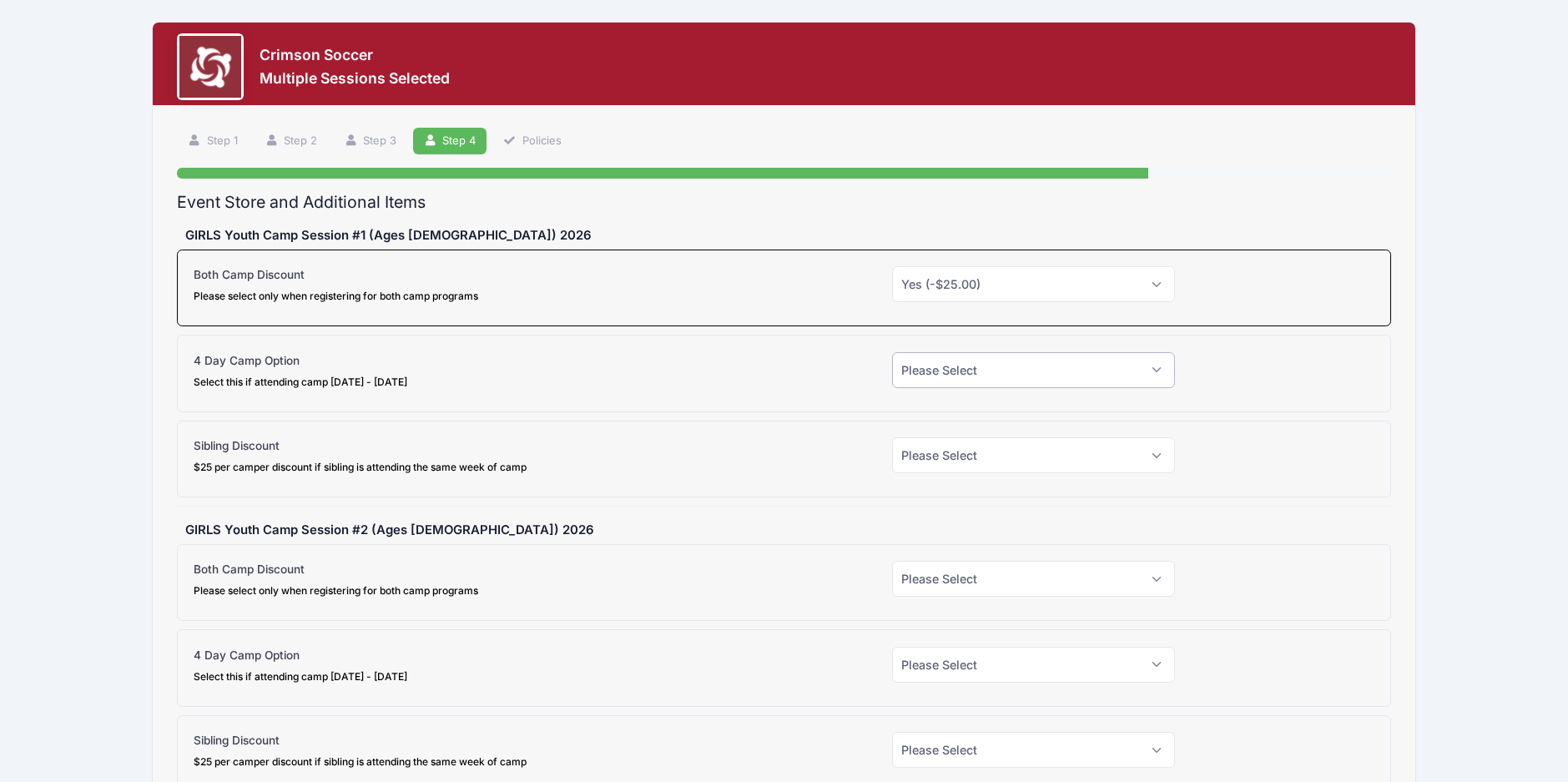
click at [923, 362] on select "Please Select Yes (-$90.00) No" at bounding box center [1034, 370] width 283 height 36
click at [934, 364] on select "Please Select Yes (-$90.00) No" at bounding box center [1034, 370] width 283 height 36
select select "0"
click at [892, 352] on select "Please Select Yes (-$90.00) No" at bounding box center [1034, 370] width 283 height 36
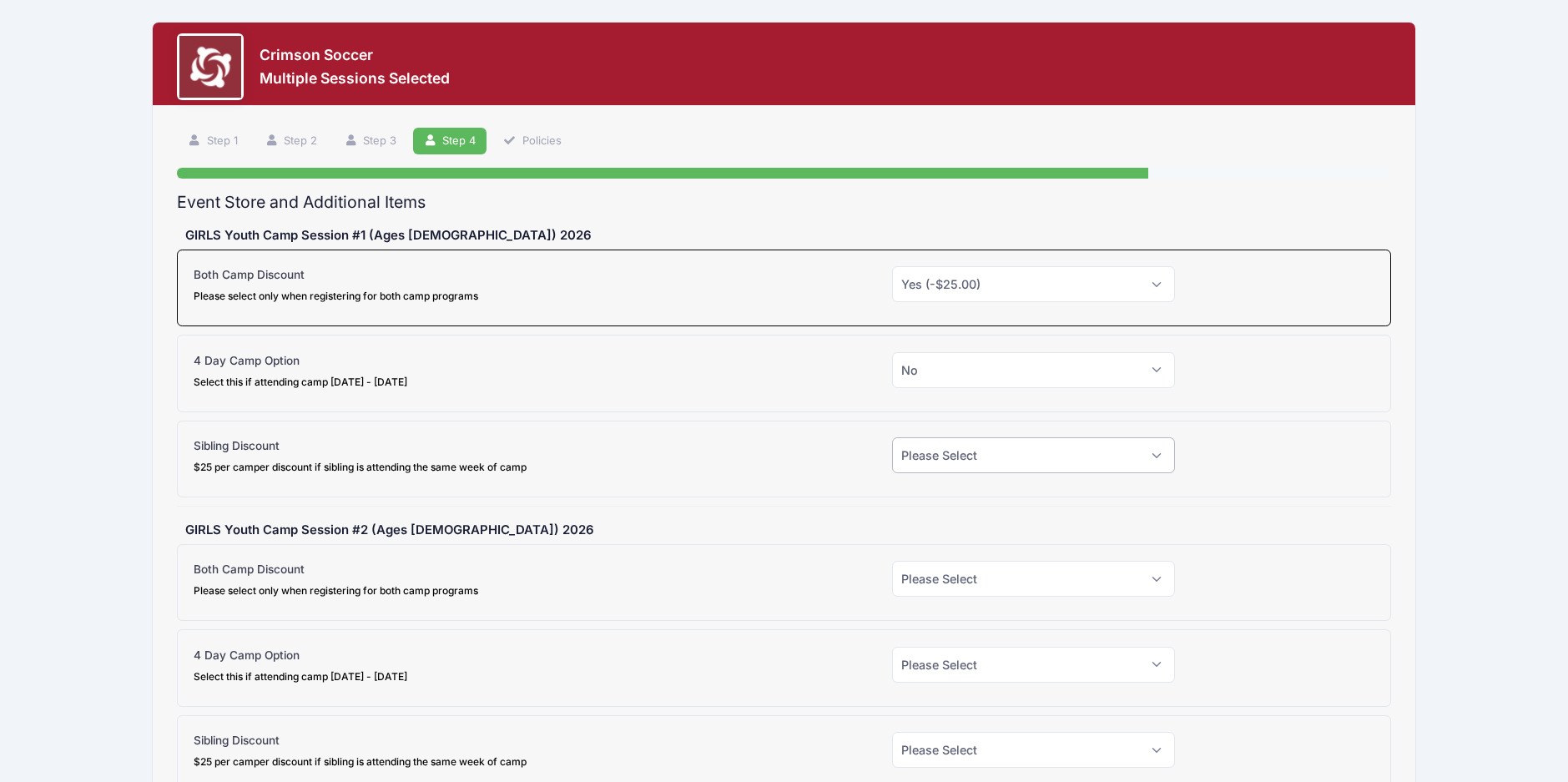
click at [1004, 456] on select "Please Select Yes (-$25.00) No" at bounding box center [1034, 454] width 283 height 36
select select "1"
click at [892, 437] on select "Please Select Yes (-$25.00) No" at bounding box center [1034, 454] width 283 height 36
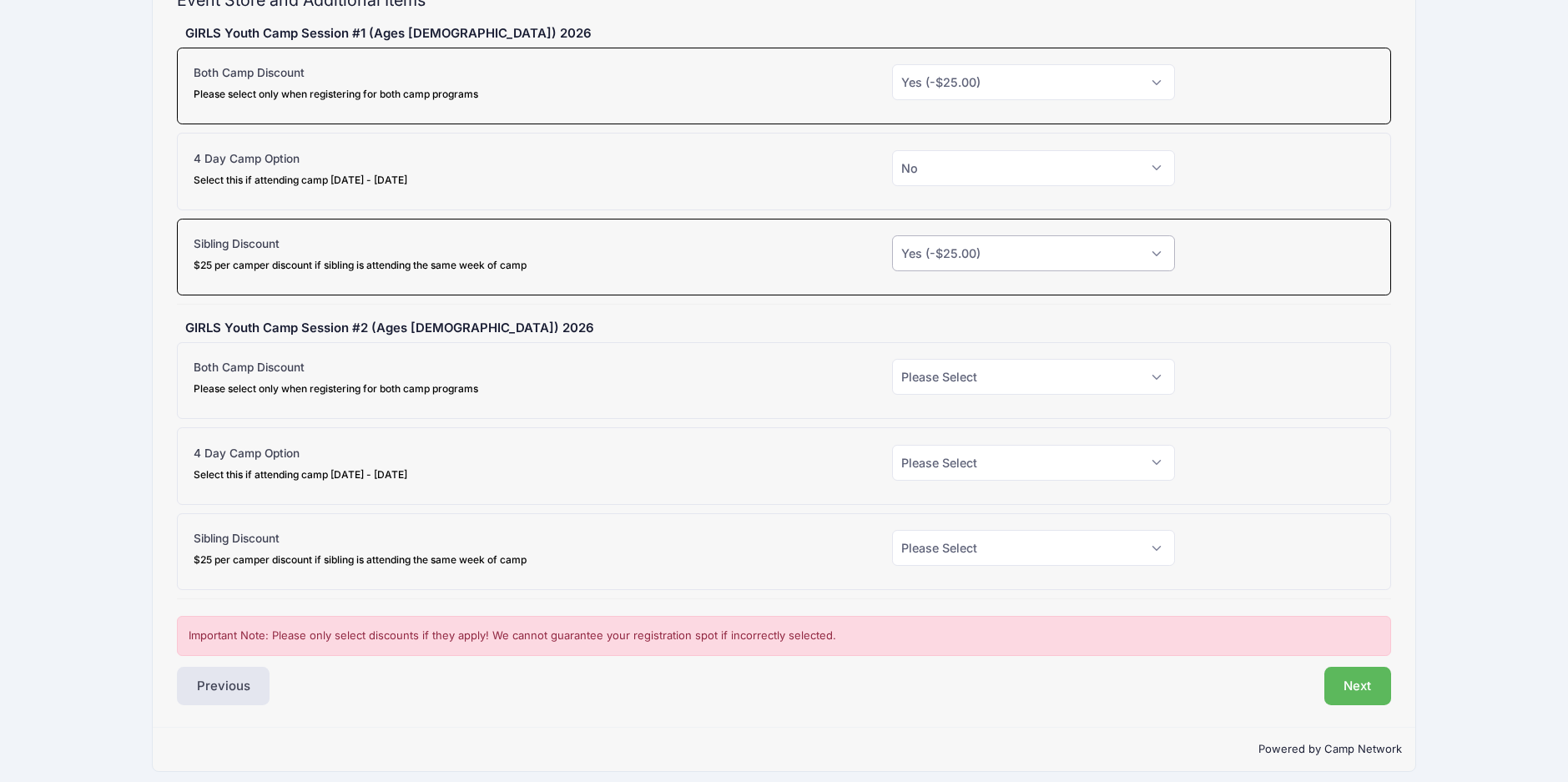
scroll to position [213, 0]
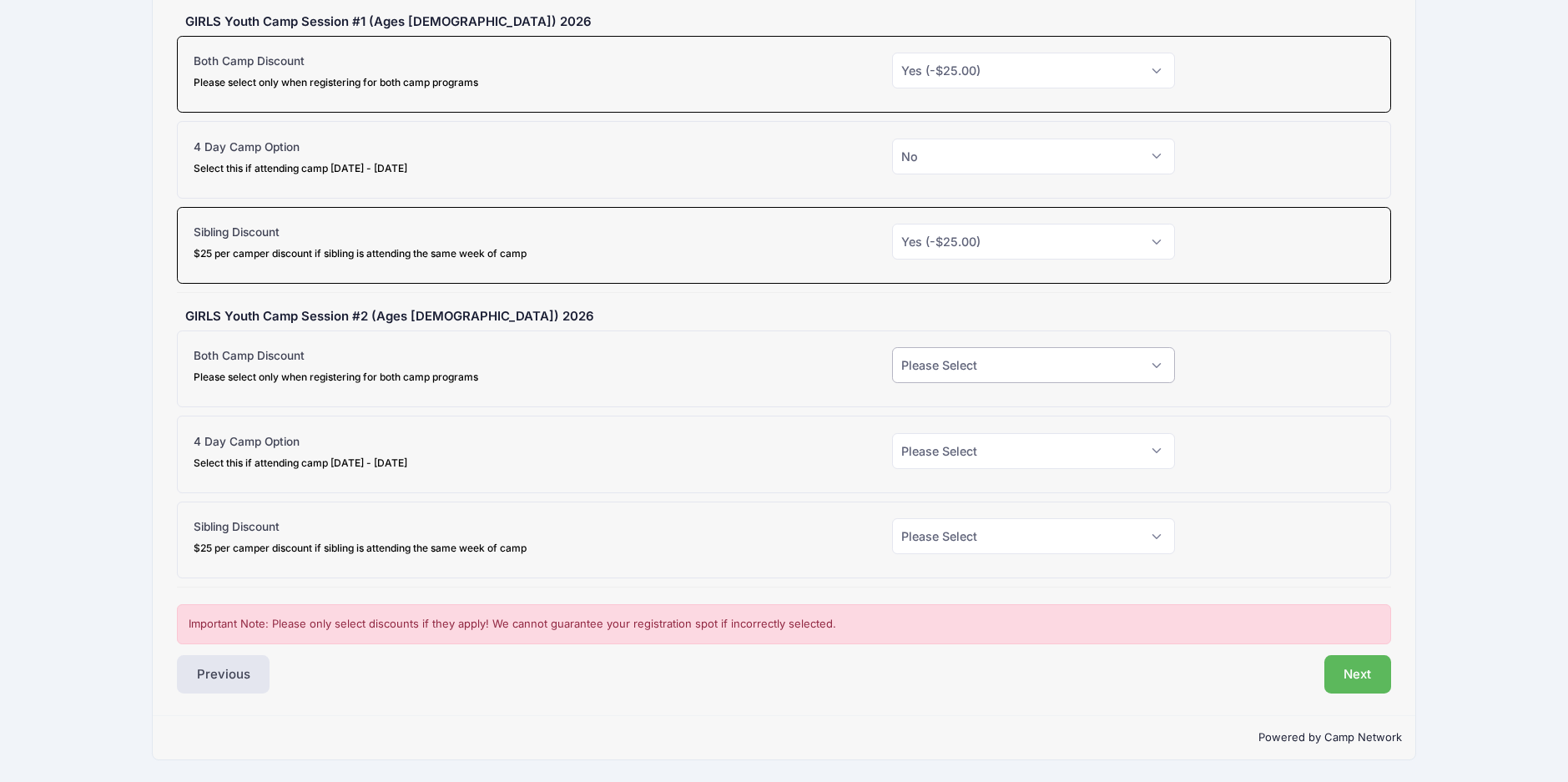
click at [972, 360] on select "Please Select Yes (-$25.00) No" at bounding box center [1034, 365] width 283 height 36
select select "1"
click at [892, 347] on select "Please Select Yes (-$25.00) No" at bounding box center [1034, 365] width 283 height 36
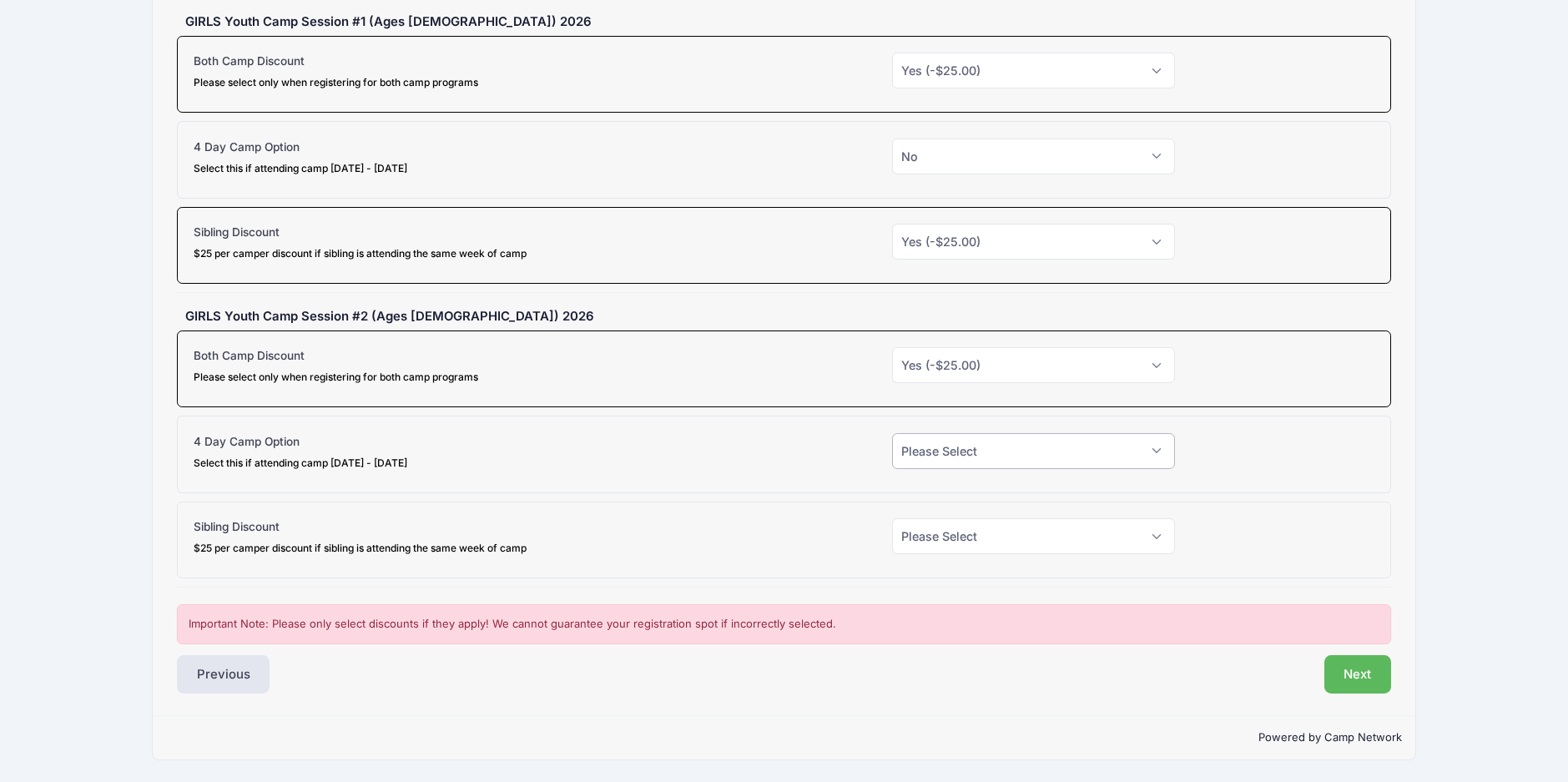
click at [959, 452] on select "Please Select Yes (-$90.00) No" at bounding box center [1034, 450] width 283 height 36
select select "0"
click at [892, 433] on select "Please Select Yes (-$90.00) No" at bounding box center [1034, 450] width 283 height 36
click at [927, 532] on select "Please Select Yes (-$25.00) No" at bounding box center [1034, 536] width 283 height 36
select select "1"
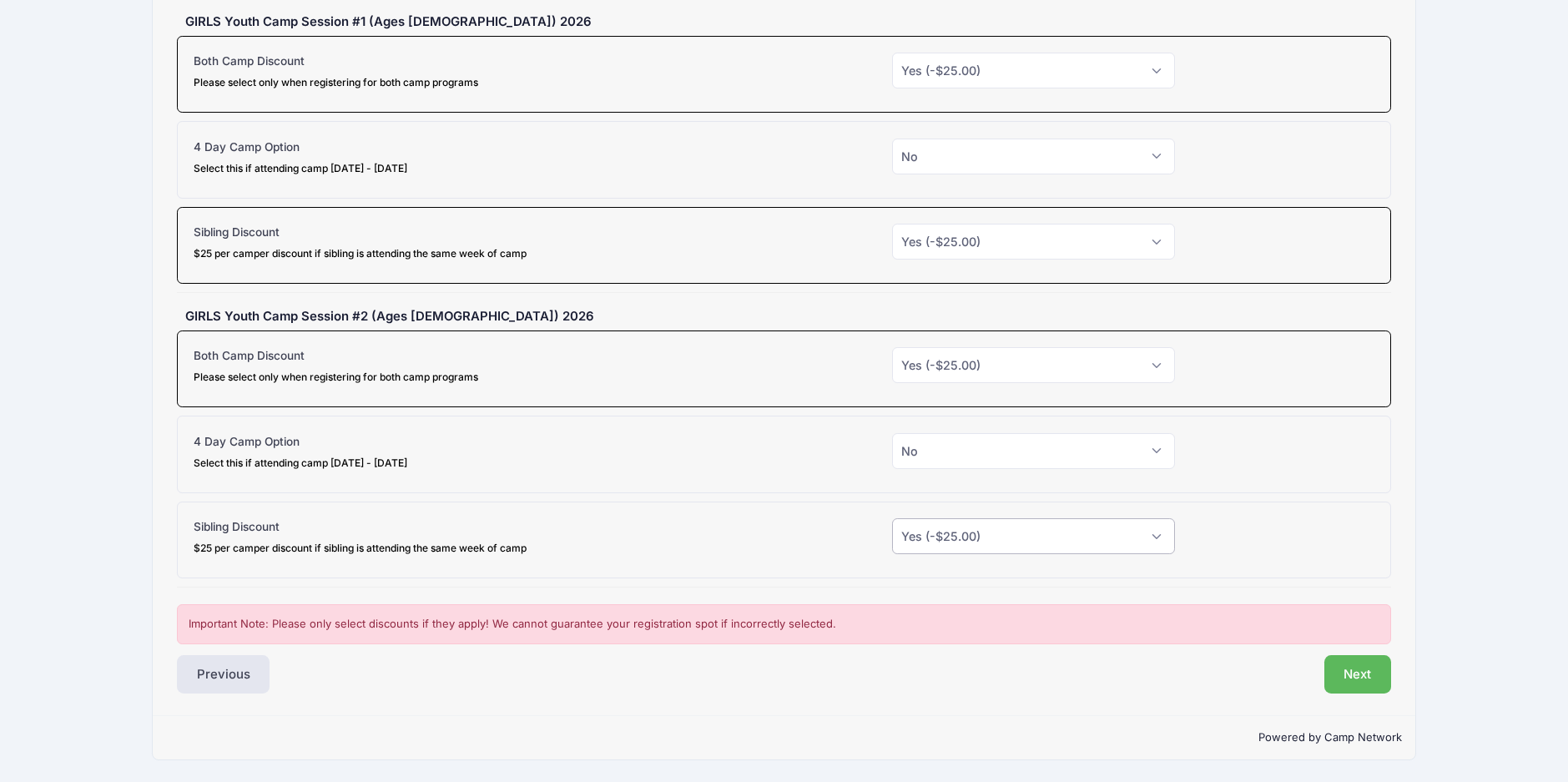
click at [892, 518] on select "Please Select Yes (-$25.00) No" at bounding box center [1034, 536] width 283 height 36
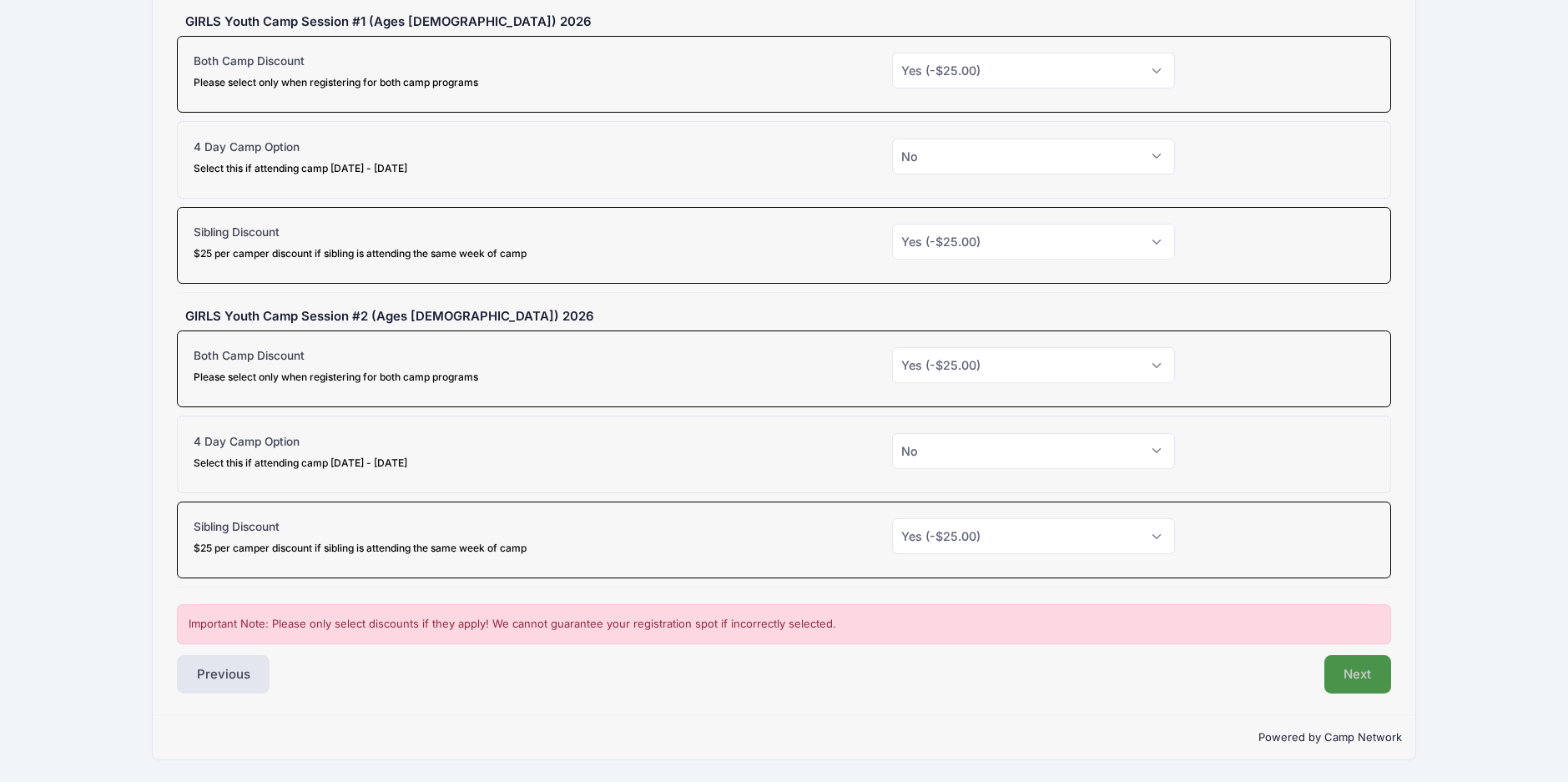
click at [1359, 669] on button "Next" at bounding box center [1358, 674] width 67 height 39
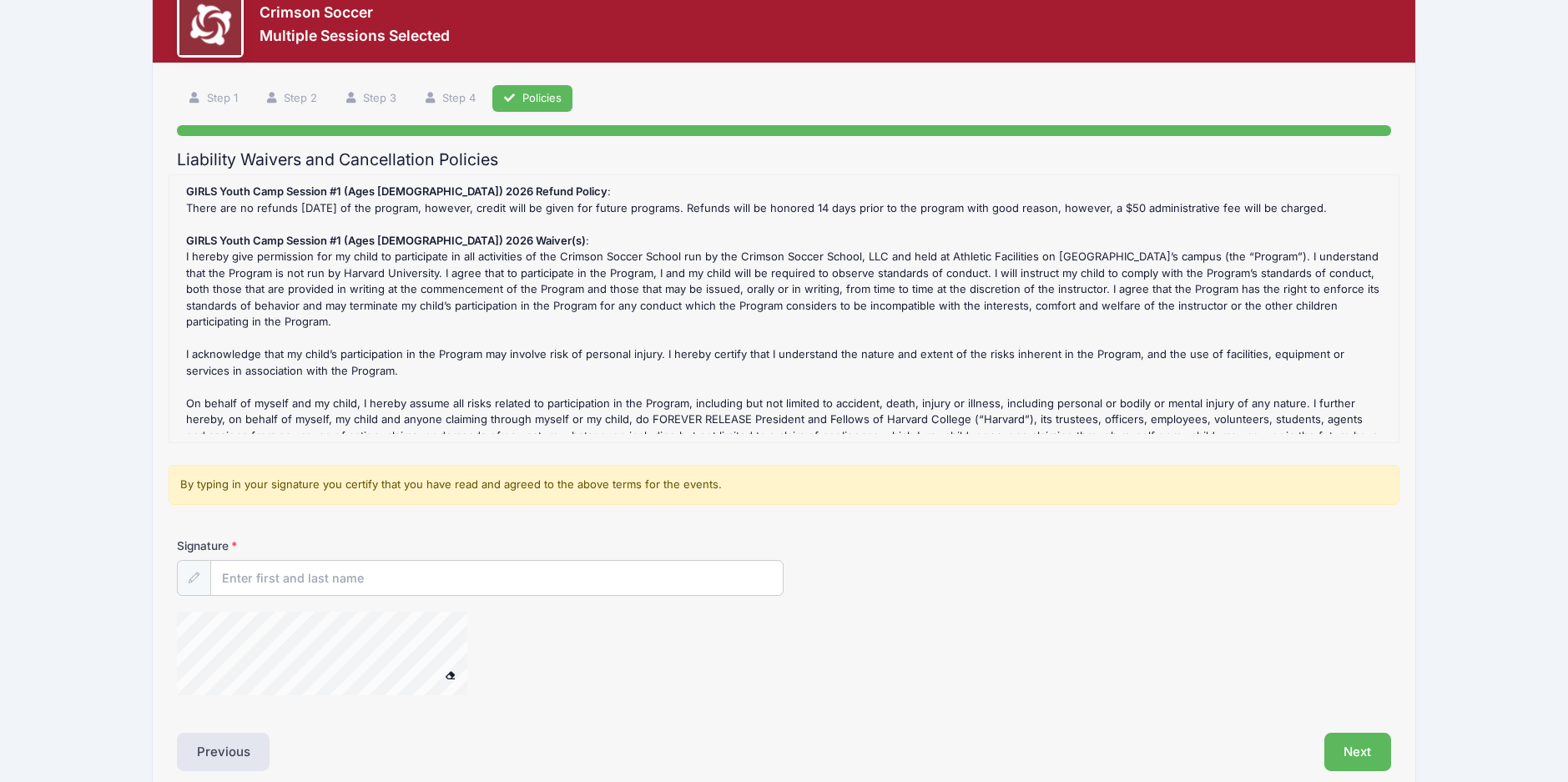
scroll to position [0, 0]
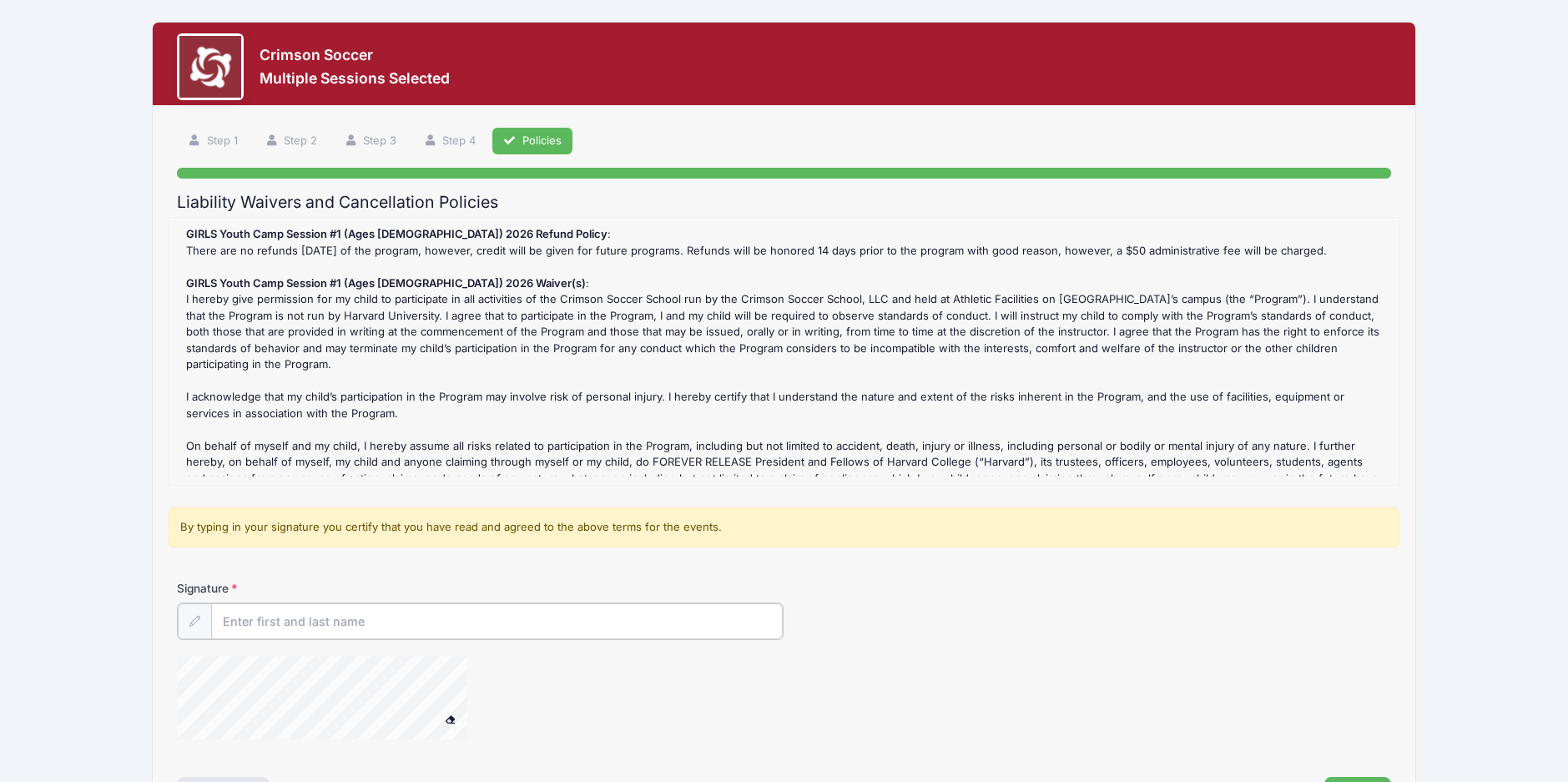
click at [256, 630] on input "Signature" at bounding box center [497, 621] width 572 height 36
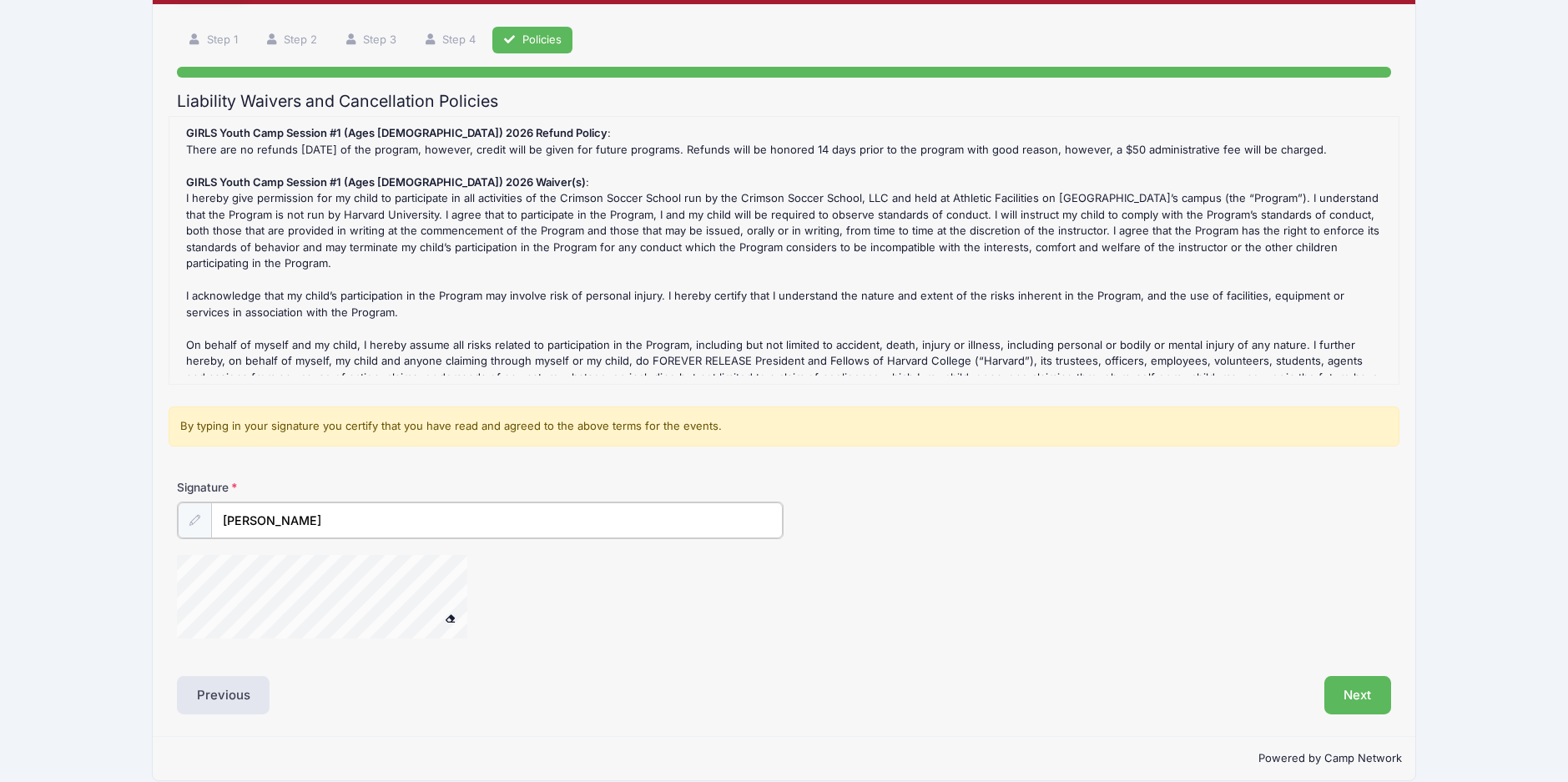
scroll to position [122, 0]
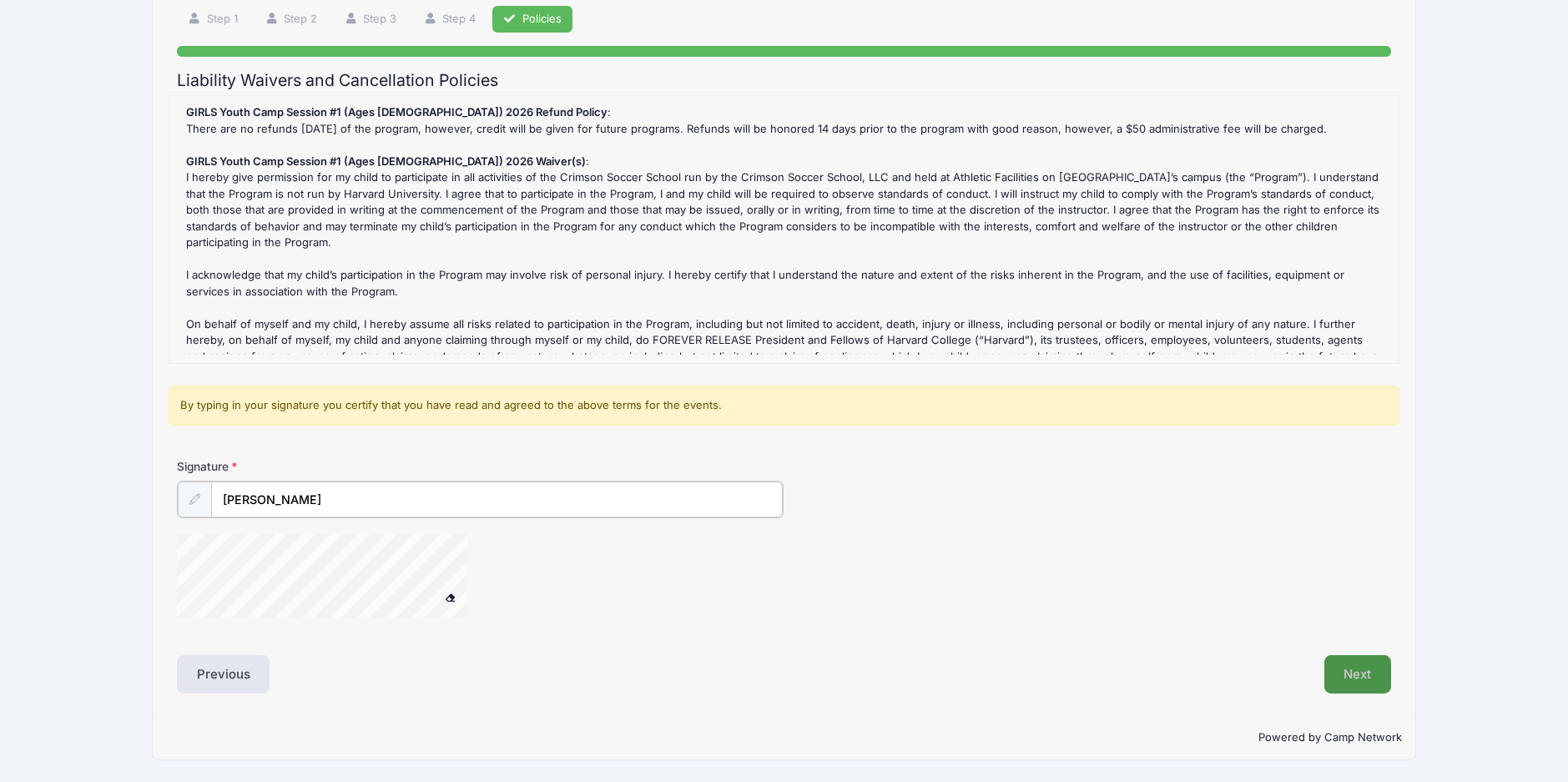
type input "John Conboy"
click at [1343, 680] on button "Next" at bounding box center [1358, 674] width 67 height 39
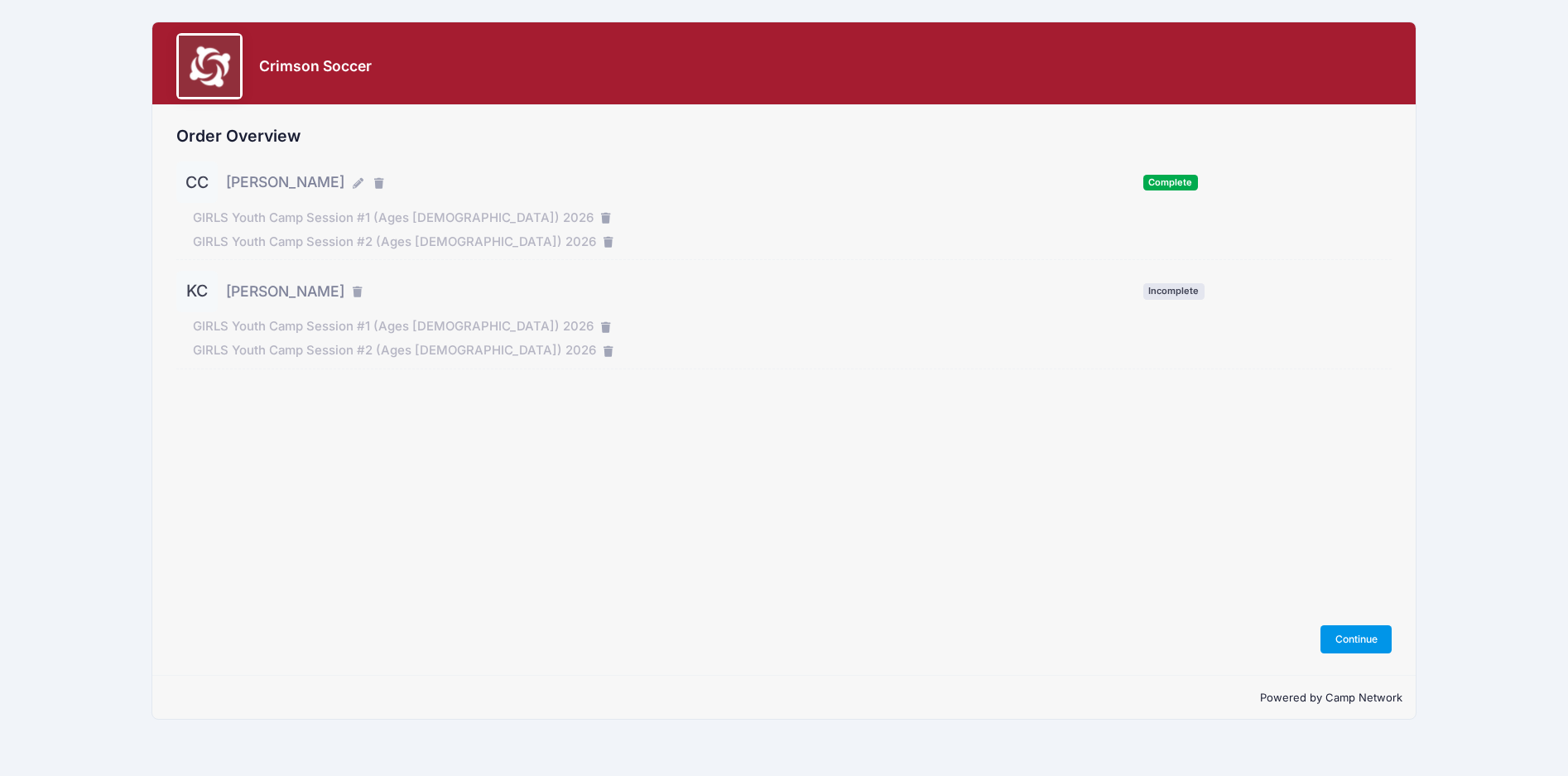
click at [1360, 636] on button "Continue" at bounding box center [1355, 639] width 71 height 28
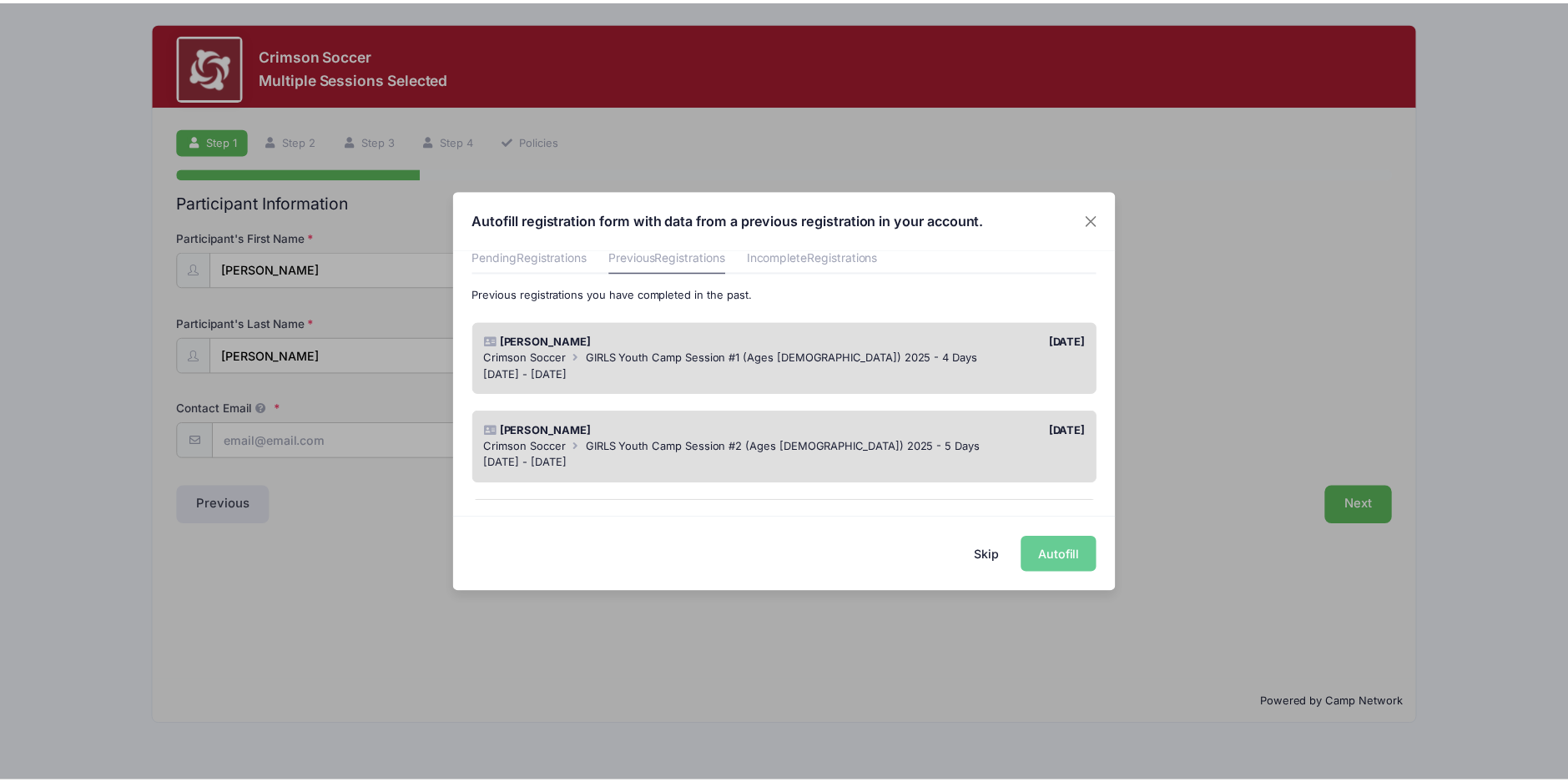
scroll to position [83, 0]
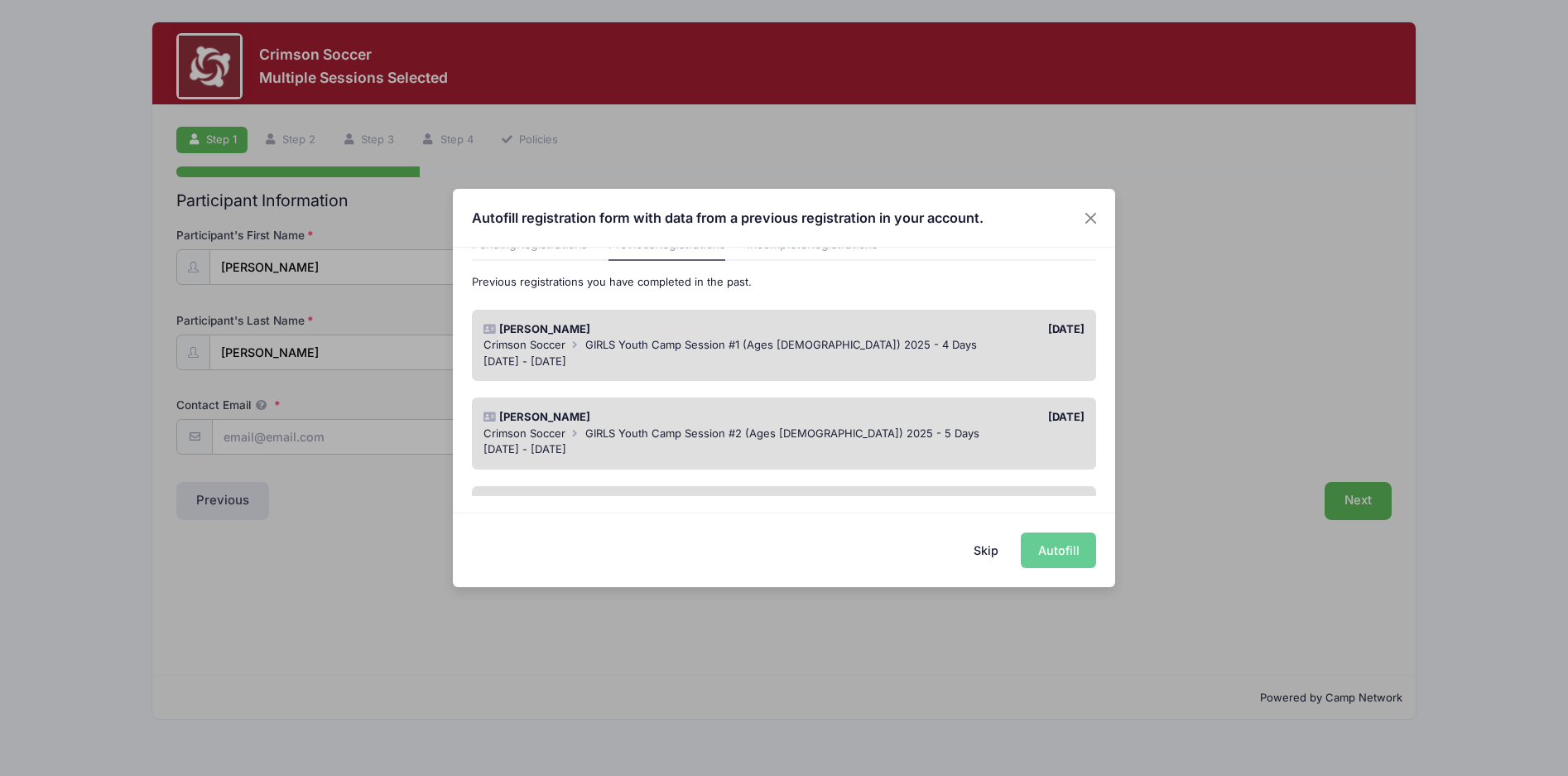
click at [708, 419] on div "[PERSON_NAME]" at bounding box center [629, 418] width 308 height 17
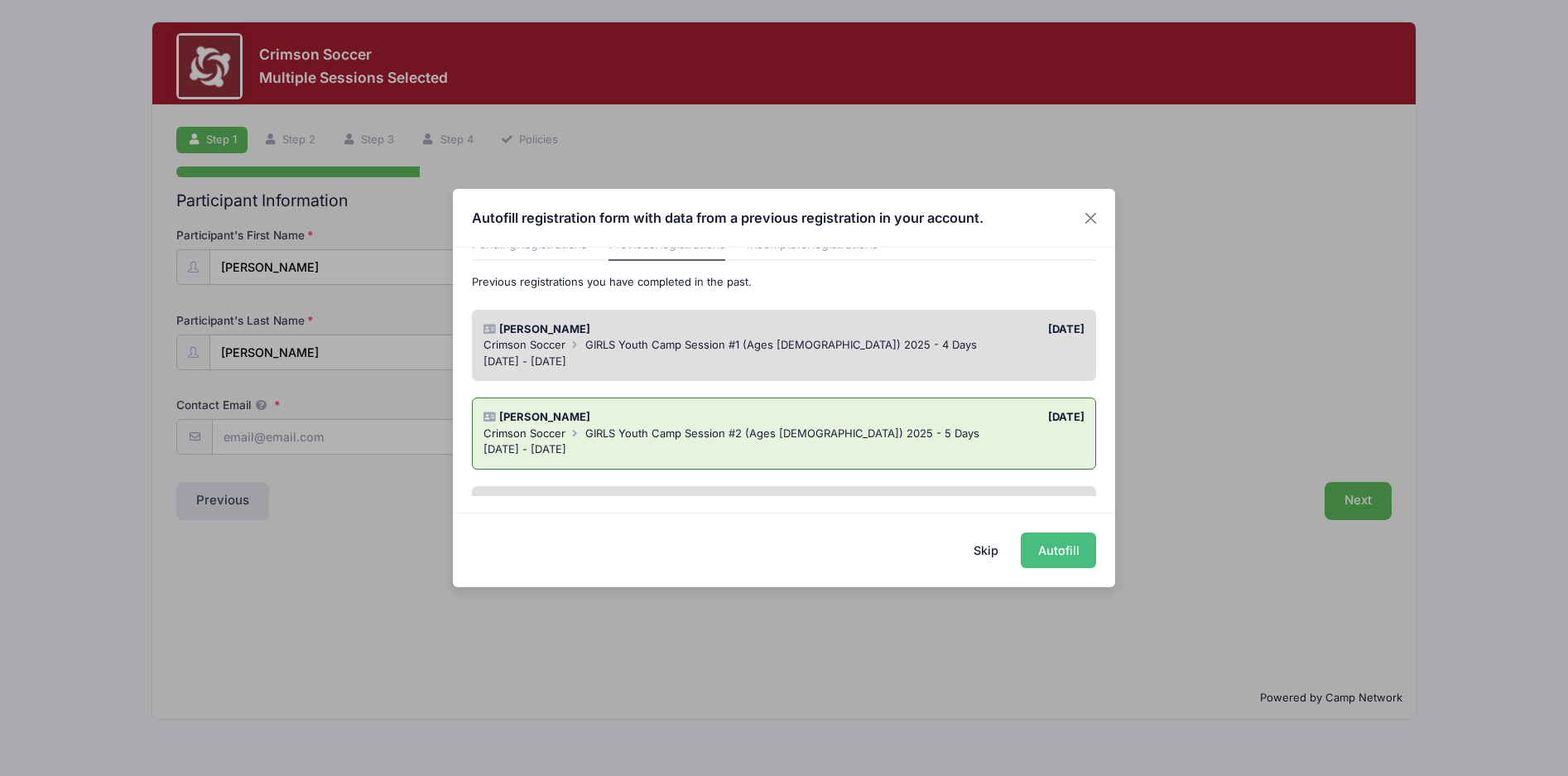
click at [1037, 545] on button "Autofill" at bounding box center [1059, 550] width 75 height 36
type input "conboyfamily35@gmail.com"
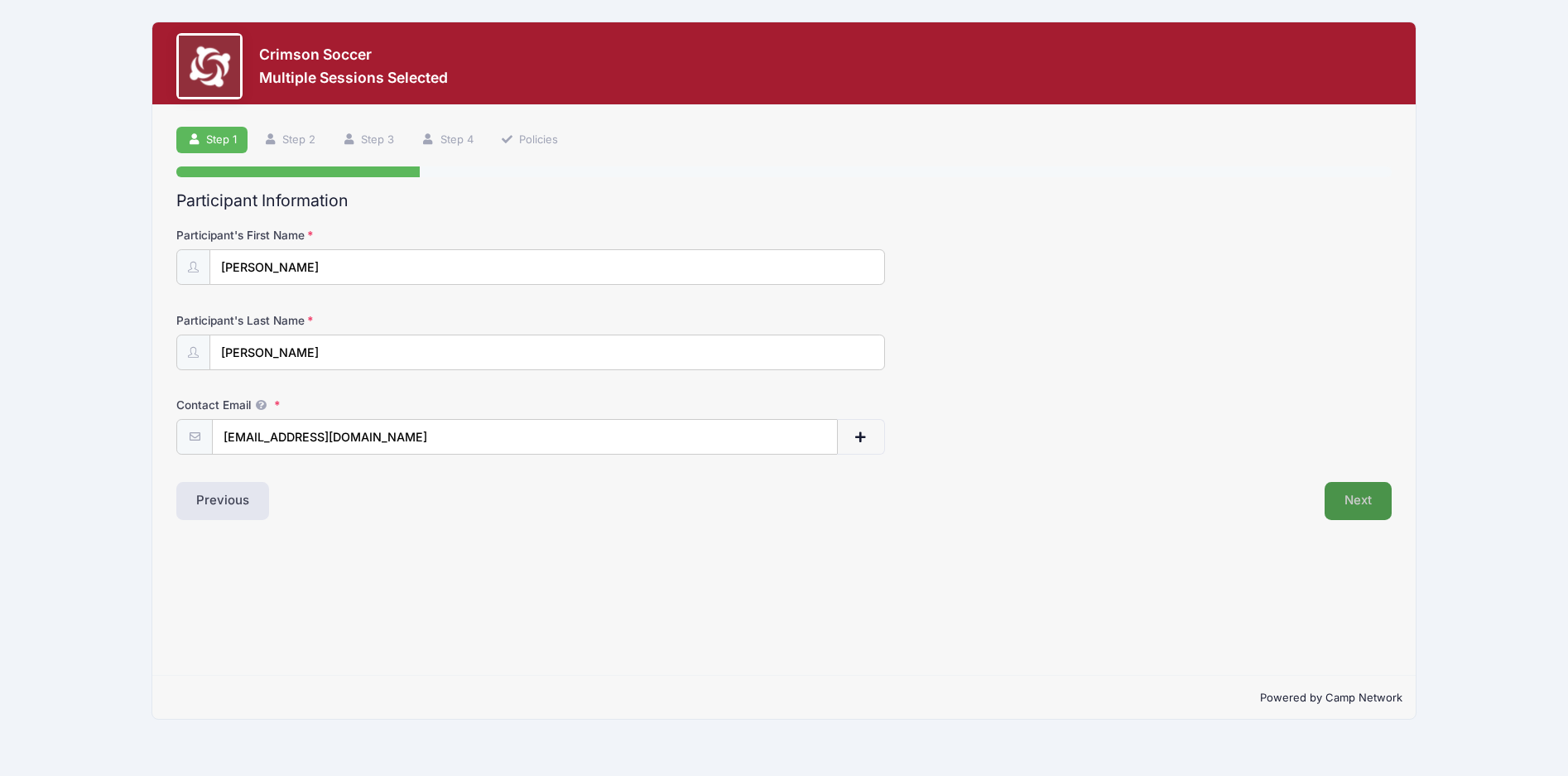
click at [1344, 489] on button "Next" at bounding box center [1358, 501] width 67 height 38
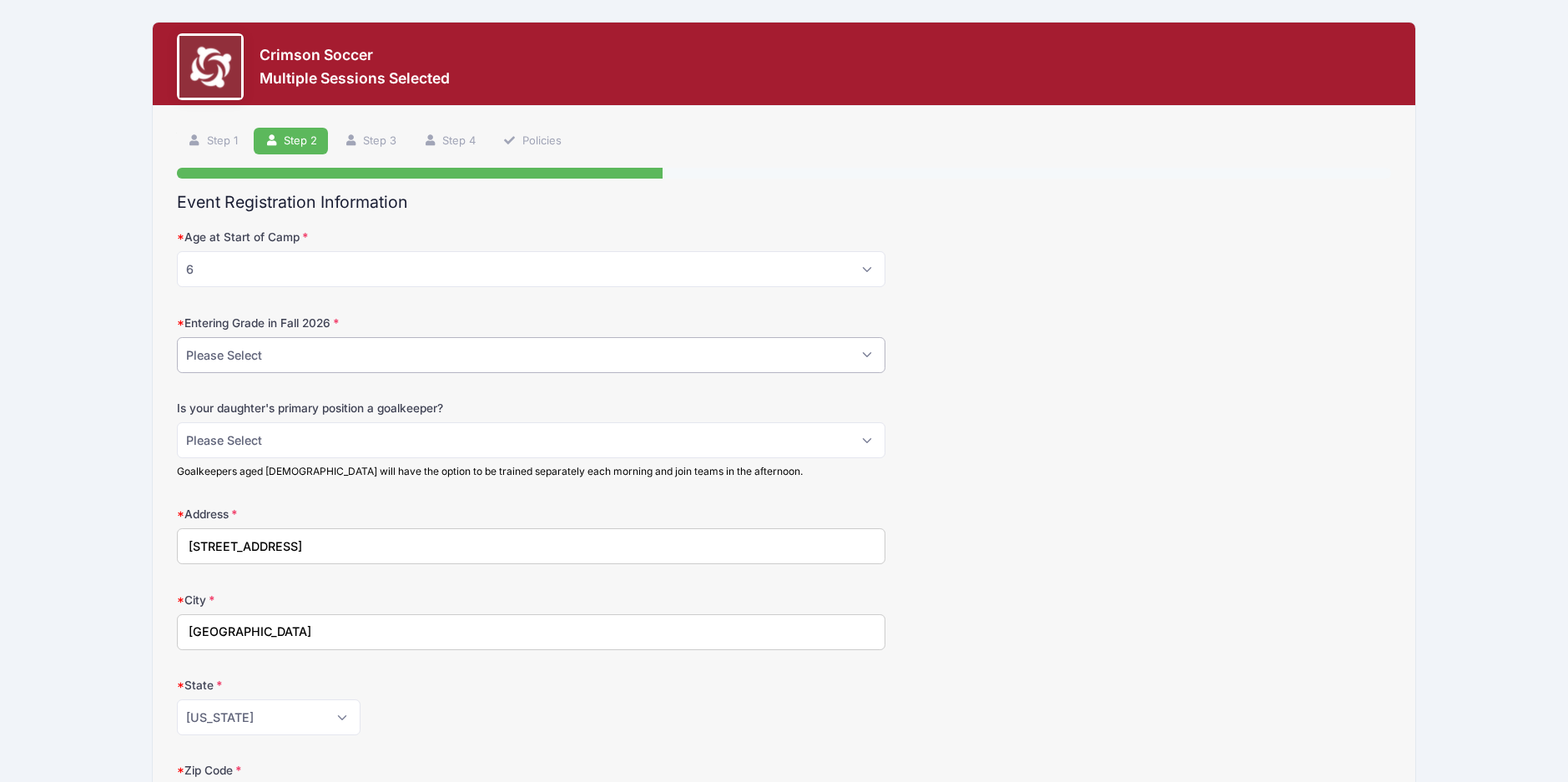
click at [487, 360] on select "Please Select 1st 2nd 3rd 4th 5th 6th 7th 8th" at bounding box center [531, 354] width 708 height 36
select select "1st"
click at [177, 337] on select "Please Select 1st 2nd 3rd 4th 5th 6th 7th 8th" at bounding box center [531, 354] width 708 height 36
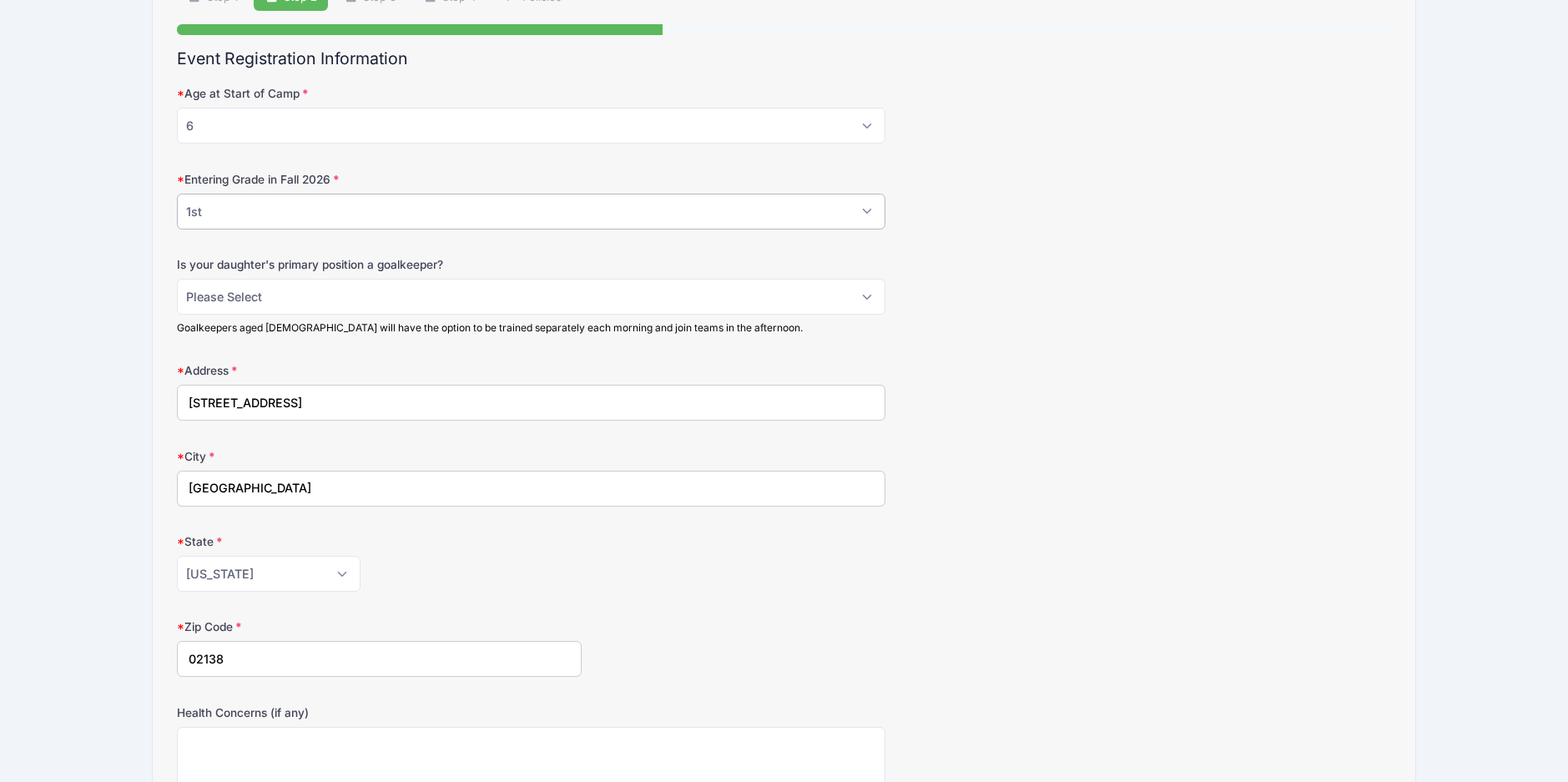
scroll to position [167, 0]
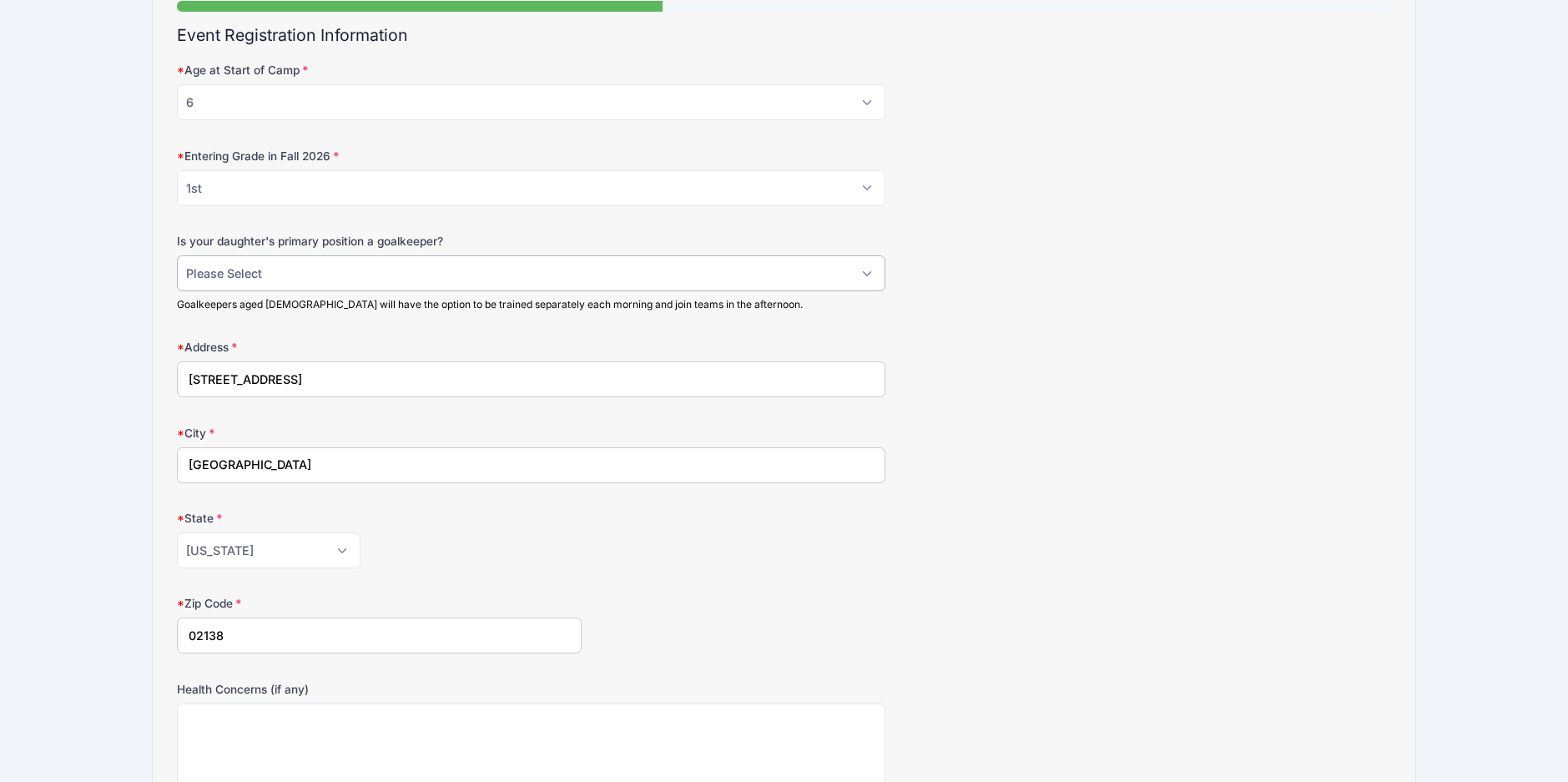
drag, startPoint x: 679, startPoint y: 276, endPoint x: 663, endPoint y: 282, distance: 17.1
click at [679, 276] on select "Please Select No Yes" at bounding box center [531, 273] width 708 height 36
select select "No"
click at [177, 255] on select "Please Select No Yes" at bounding box center [531, 273] width 708 height 36
drag, startPoint x: 312, startPoint y: 362, endPoint x: 114, endPoint y: 334, distance: 200.0
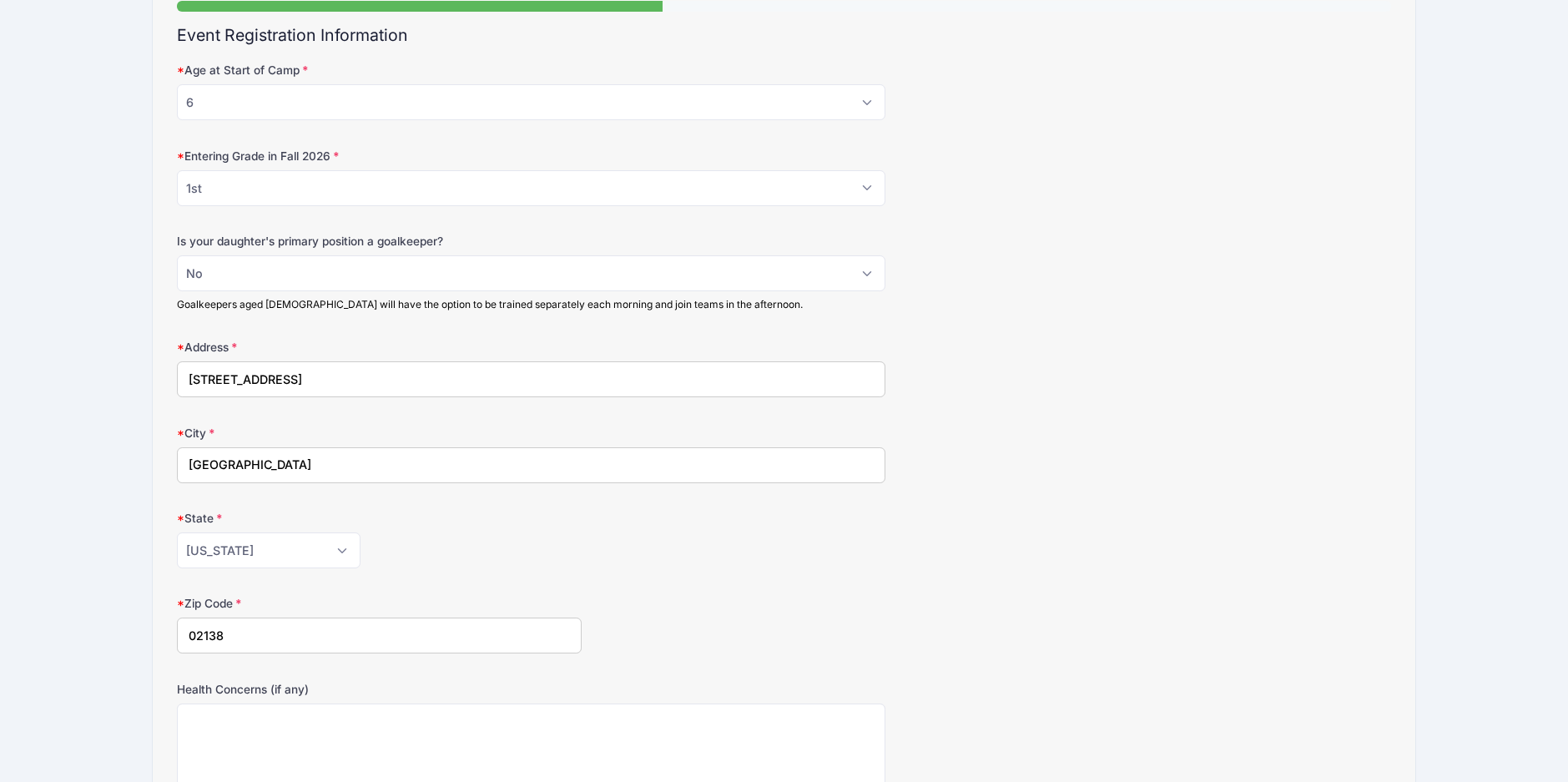
click at [114, 334] on div "Crimson Soccer Multiple Sessions Selected Step 2 /7 Step 1 Step 2 Step 3 Step 4…" at bounding box center [784, 476] width 1518 height 1288
type input "33 Oak Ave"
drag, startPoint x: 175, startPoint y: 448, endPoint x: 114, endPoint y: 433, distance: 62.8
click at [114, 433] on div "Crimson Soccer Multiple Sessions Selected Step 2 /7 Step 1 Step 2 Step 3 Step 4…" at bounding box center [784, 476] width 1518 height 1288
type input "Belmont"
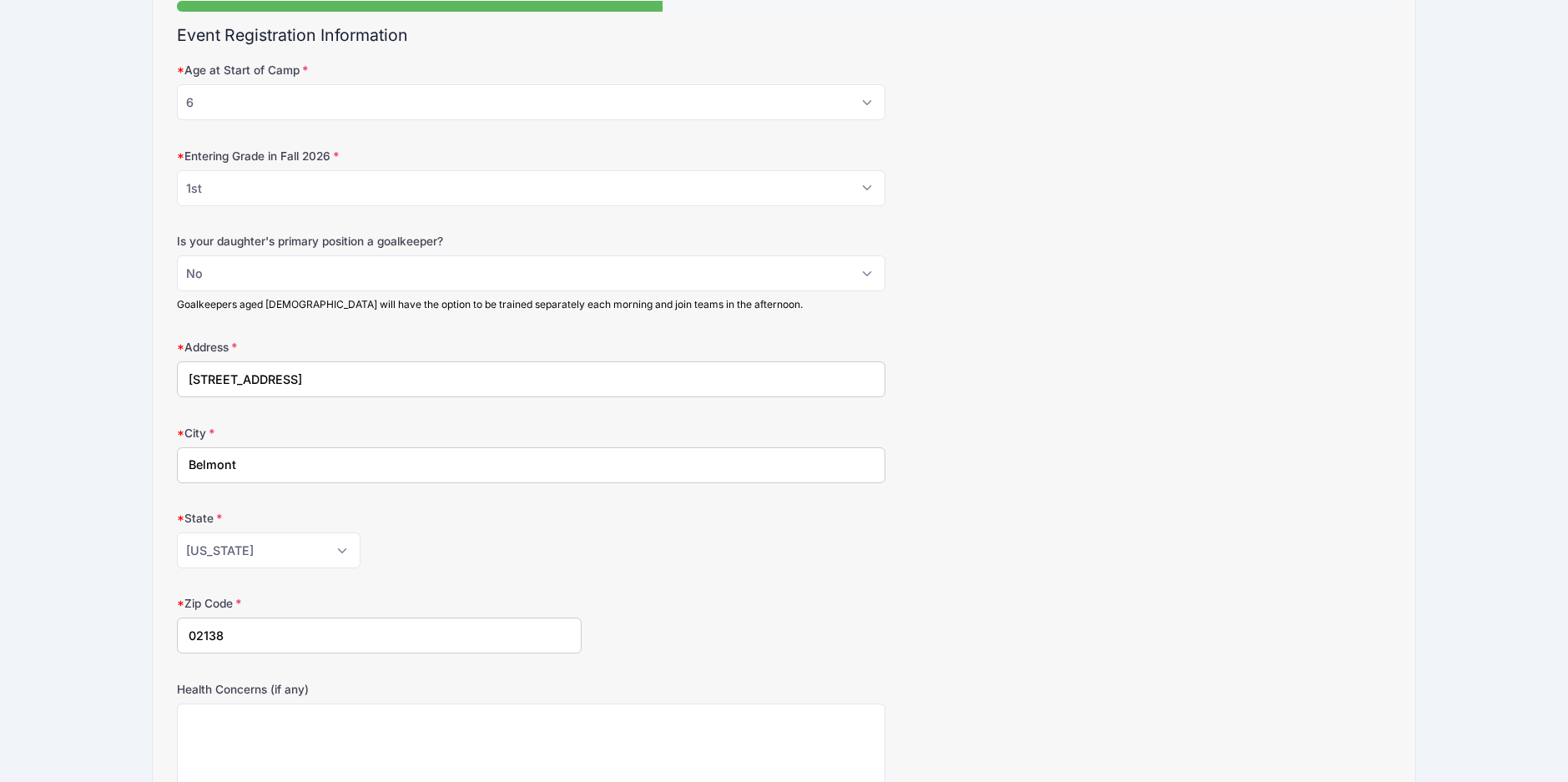
drag, startPoint x: 236, startPoint y: 646, endPoint x: 203, endPoint y: 639, distance: 33.7
click at [203, 639] on input "02138" at bounding box center [380, 635] width 405 height 36
type input "02478"
click at [980, 480] on form "Age at Start of Camp Please Select 5 6 7 8 9 10 11 12 13 Entering Grade in Fall…" at bounding box center [784, 514] width 1214 height 905
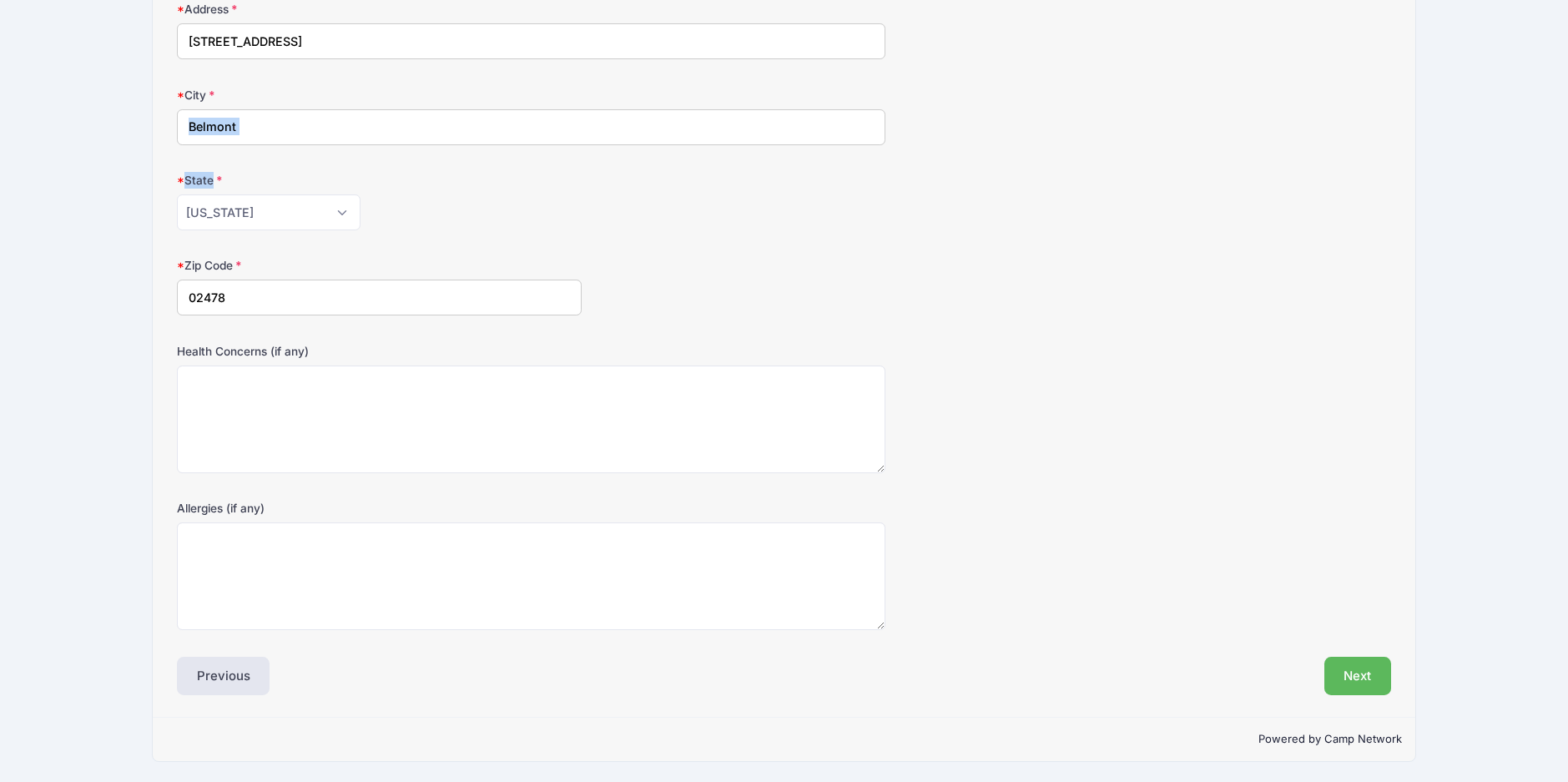
scroll to position [506, 0]
click at [1360, 667] on button "Next" at bounding box center [1358, 674] width 67 height 39
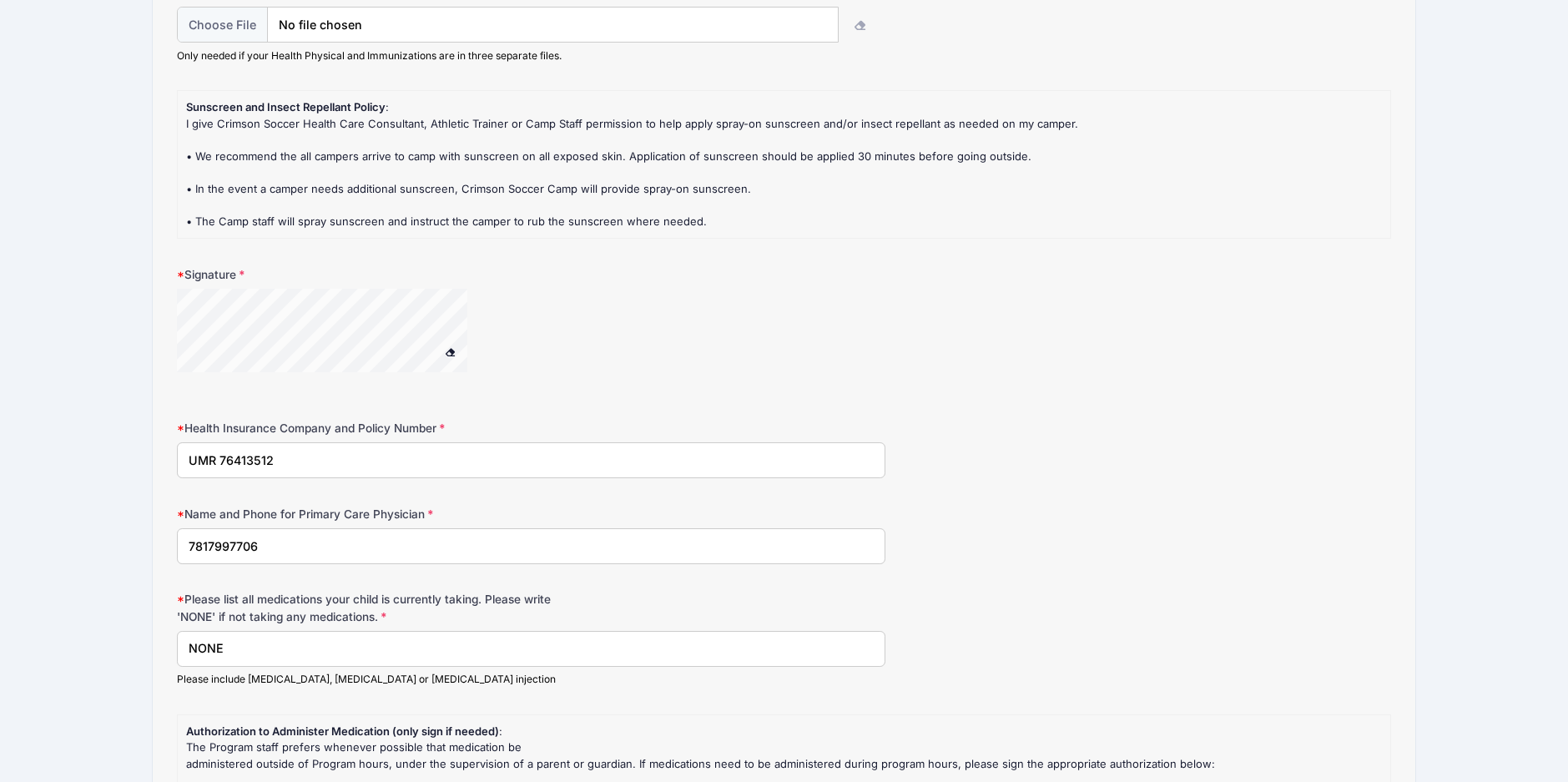
scroll to position [1252, 0]
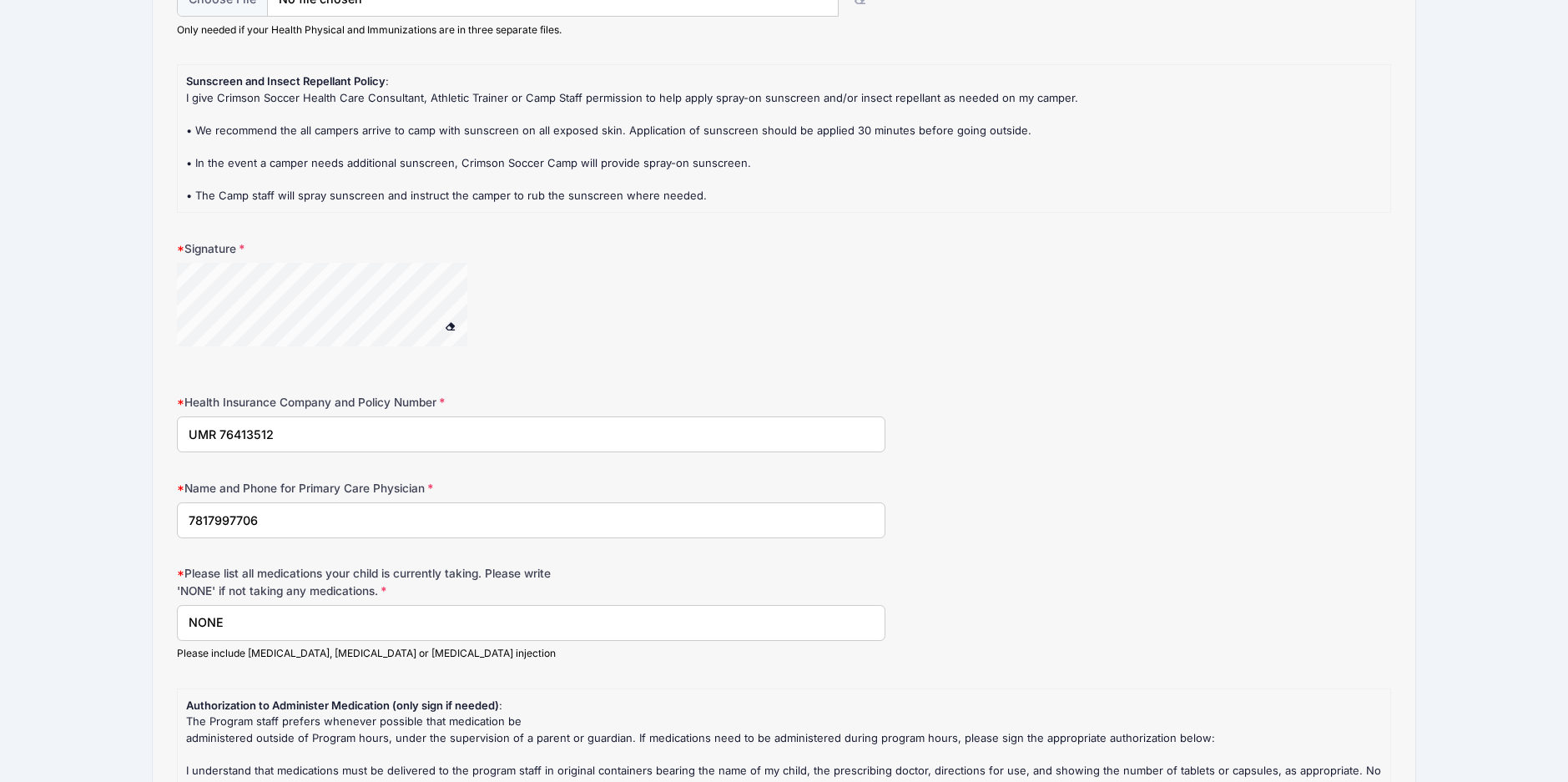
click at [591, 268] on div at bounding box center [531, 315] width 708 height 104
drag, startPoint x: 103, startPoint y: 514, endPoint x: 87, endPoint y: 515, distance: 16.0
click at [87, 515] on div "Crimson Soccer Multiple Sessions Selected Step 3 /7 Step 1 Step 2 Step 3 Step 4…" at bounding box center [784, 144] width 1518 height 2790
type input "Vijay Venugopal 617-661-5575"
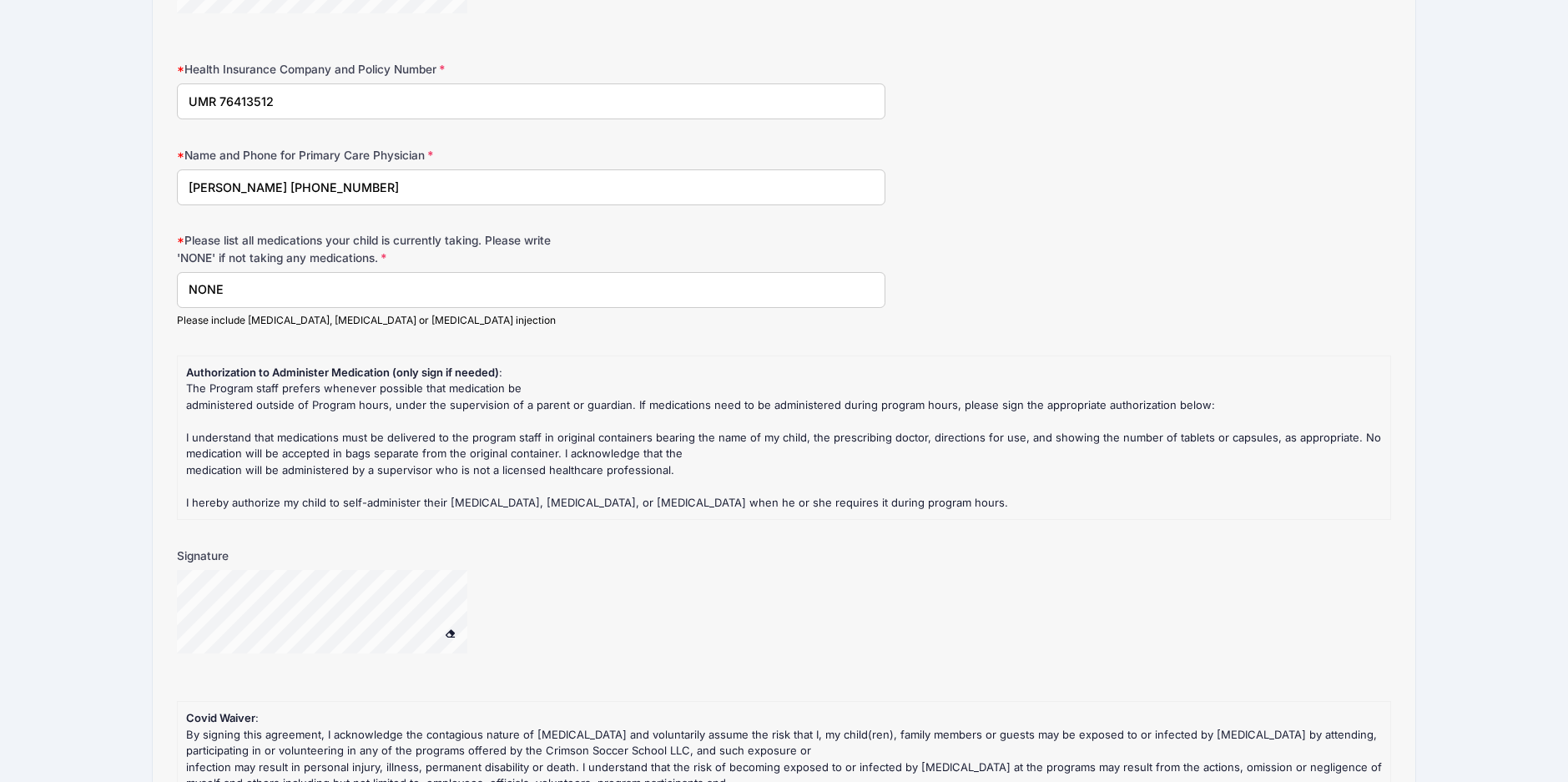
scroll to position [1585, 0]
click at [672, 589] on div at bounding box center [531, 621] width 708 height 104
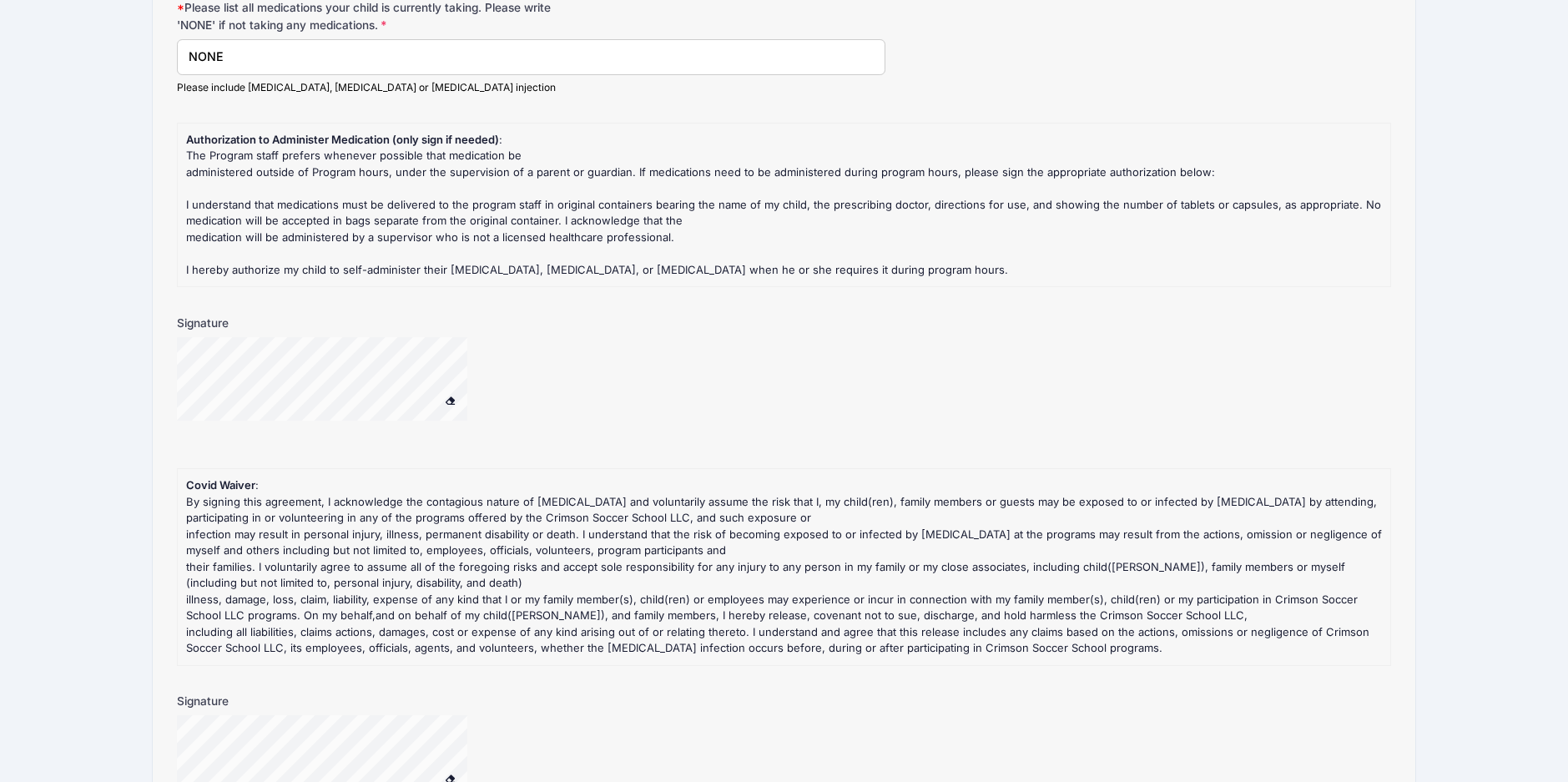
scroll to position [2002, 0]
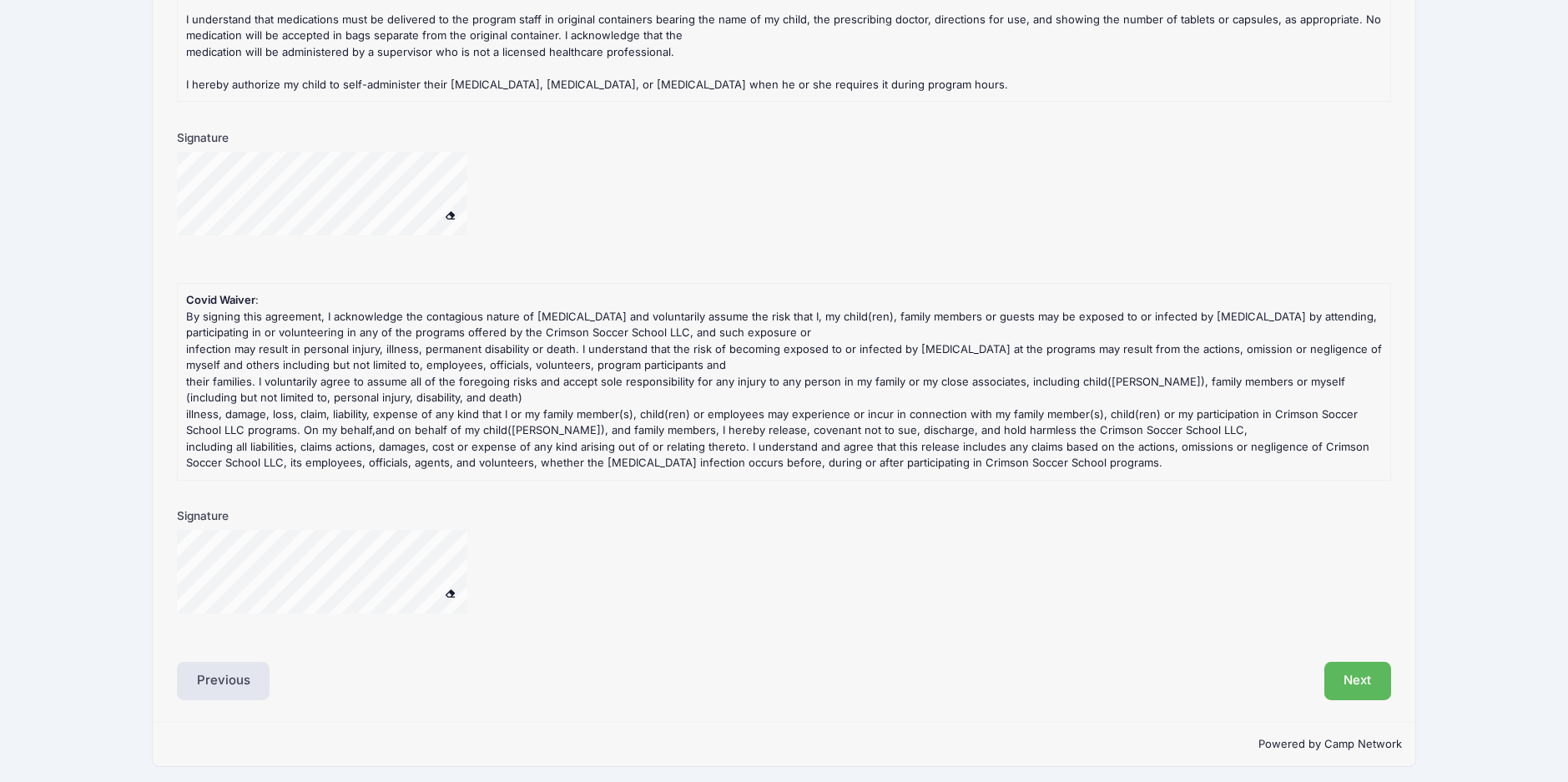
click at [437, 588] on div at bounding box center [344, 574] width 334 height 88
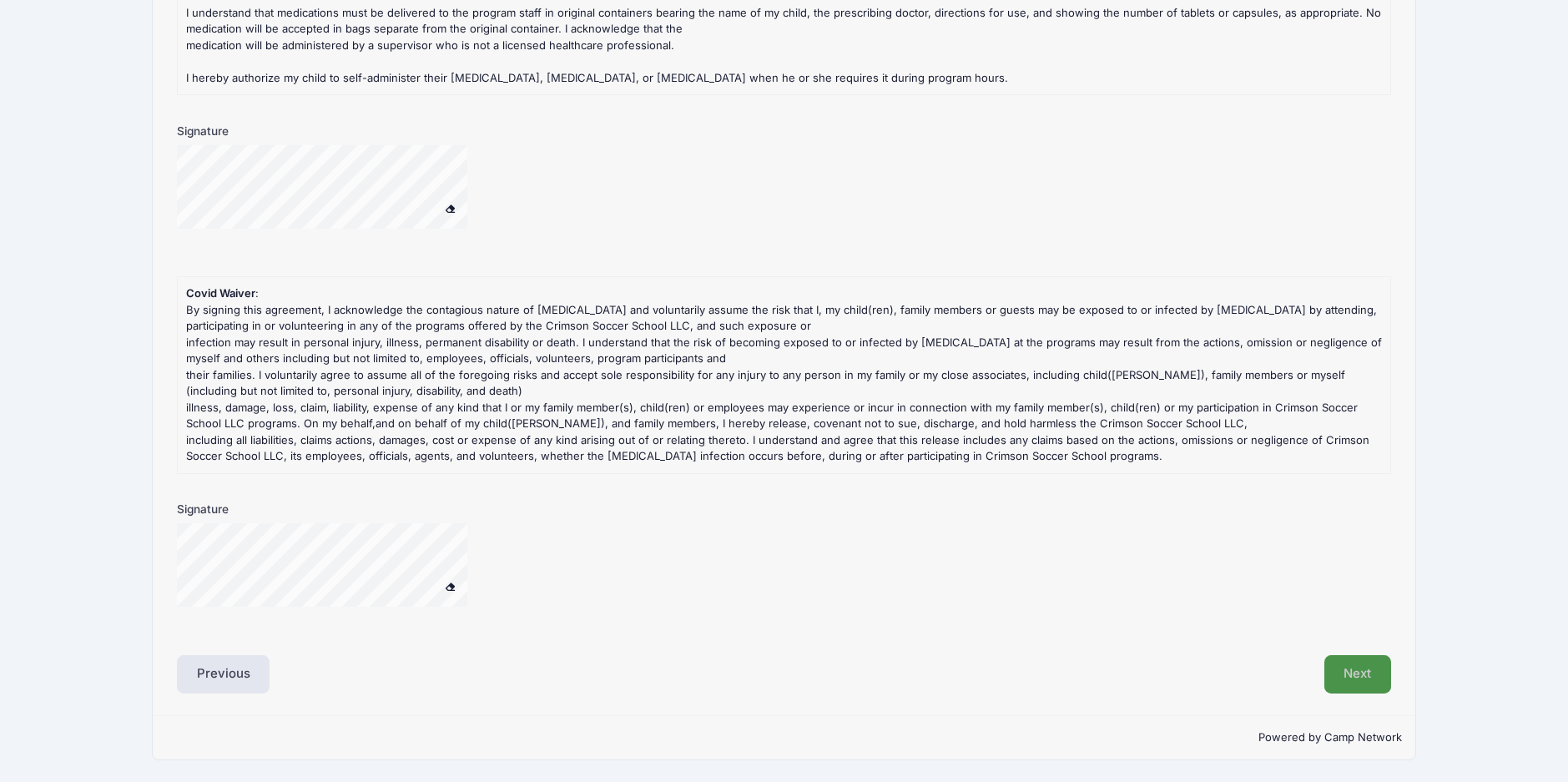
click at [1333, 673] on button "Next" at bounding box center [1358, 674] width 67 height 39
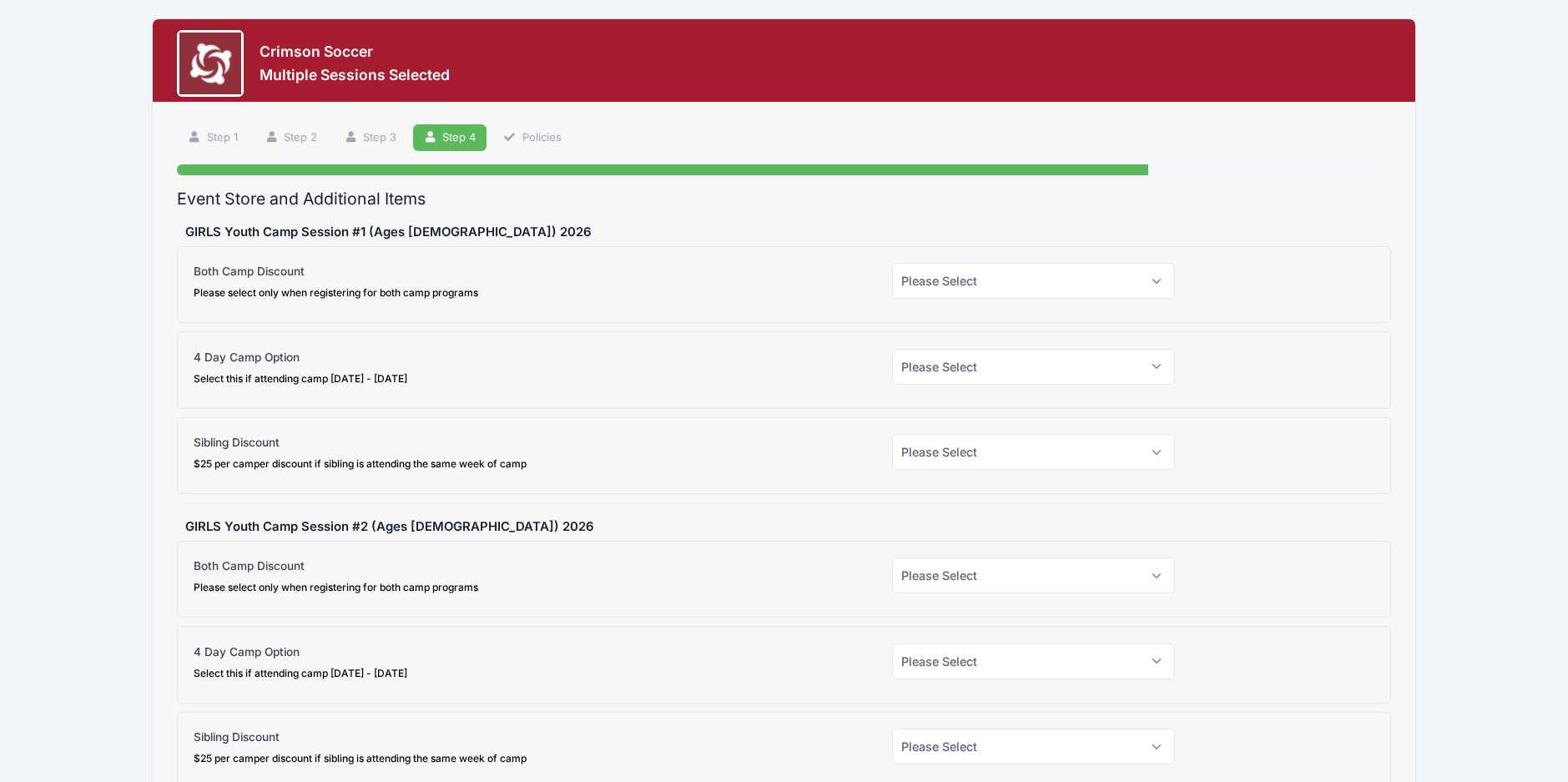
scroll to position [0, 0]
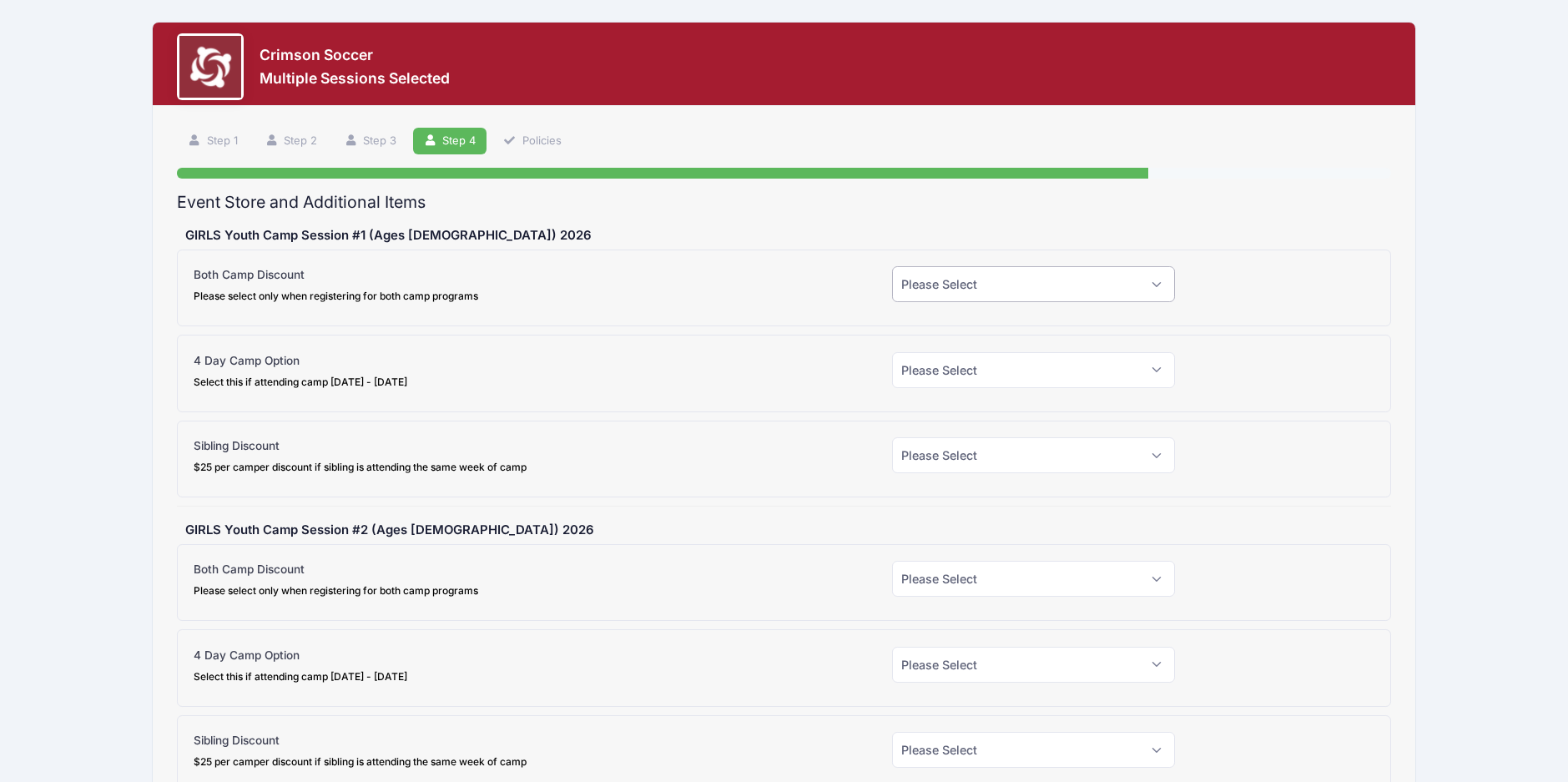
click at [1018, 295] on select "Please Select Yes (-$25.00) No" at bounding box center [1034, 284] width 283 height 36
select select "1"
click at [892, 266] on select "Please Select Yes (-$25.00) No" at bounding box center [1034, 284] width 283 height 36
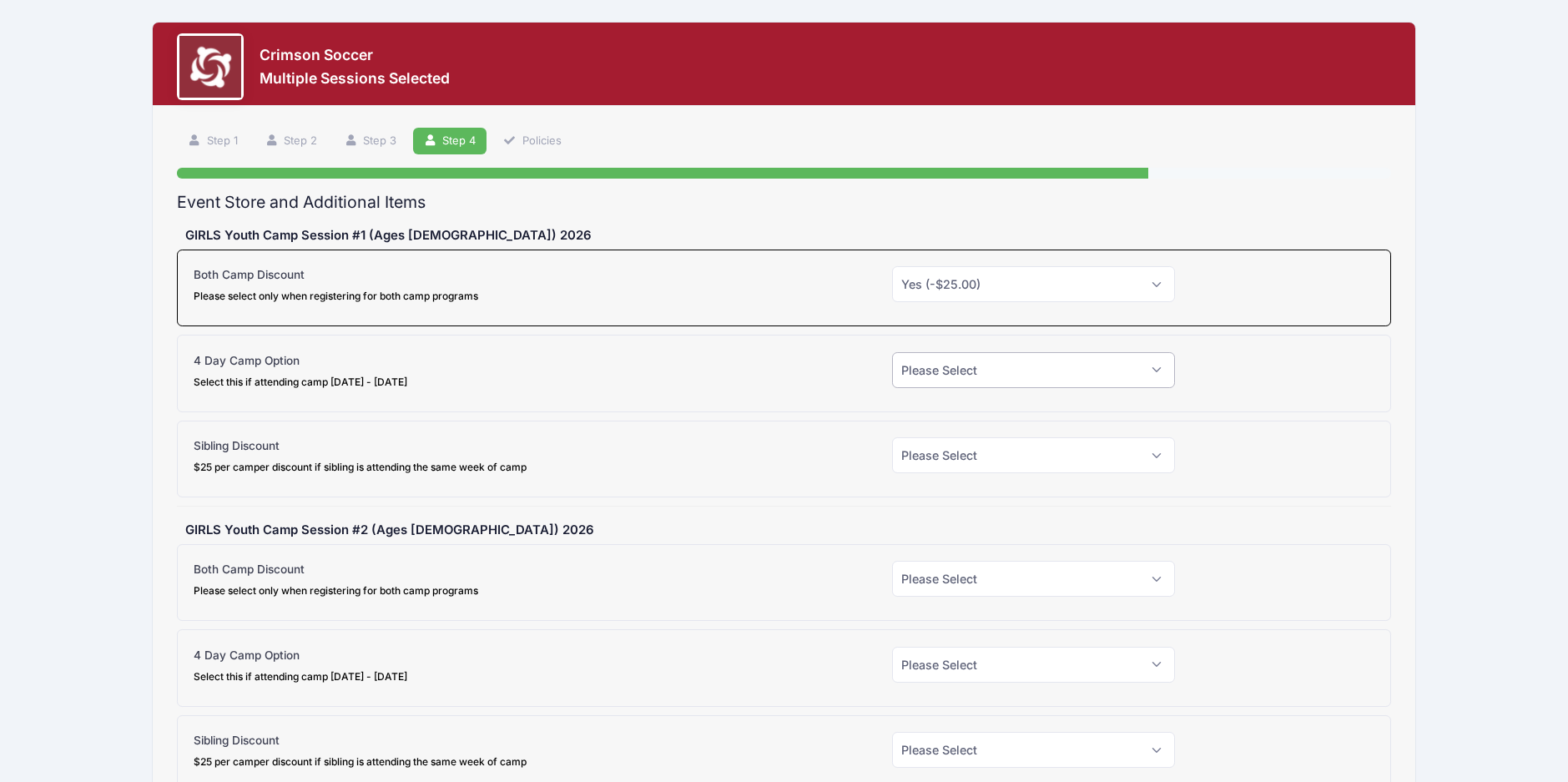
click at [1017, 366] on select "Please Select Yes (-$90.00) No" at bounding box center [1034, 370] width 283 height 36
select select "0"
click at [892, 352] on select "Please Select Yes (-$90.00) No" at bounding box center [1034, 370] width 283 height 36
click at [968, 456] on select "Please Select Yes (-$25.00) No" at bounding box center [1034, 454] width 283 height 36
select select "1"
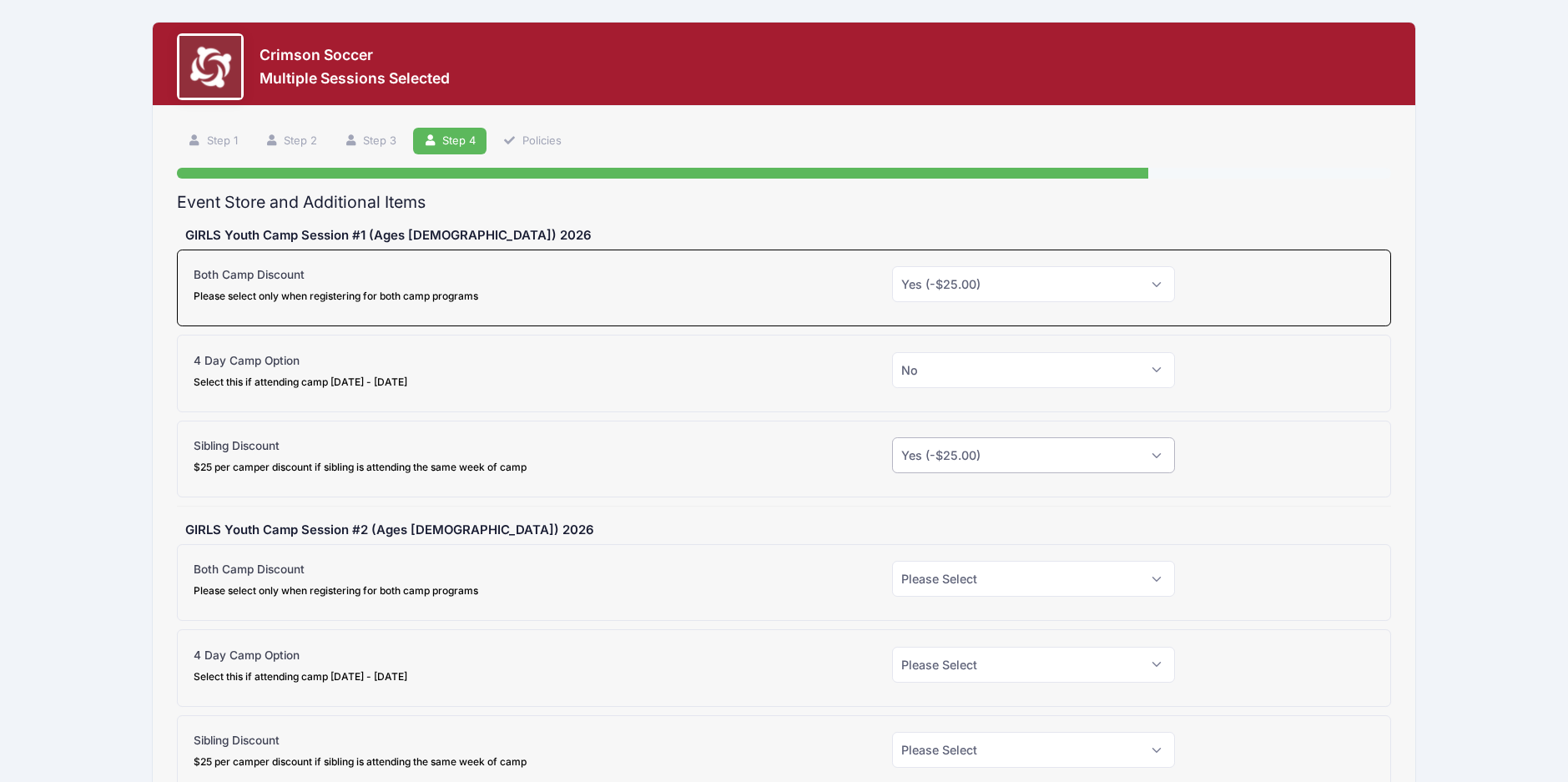
click at [892, 437] on select "Please Select Yes (-$25.00) No" at bounding box center [1034, 454] width 283 height 36
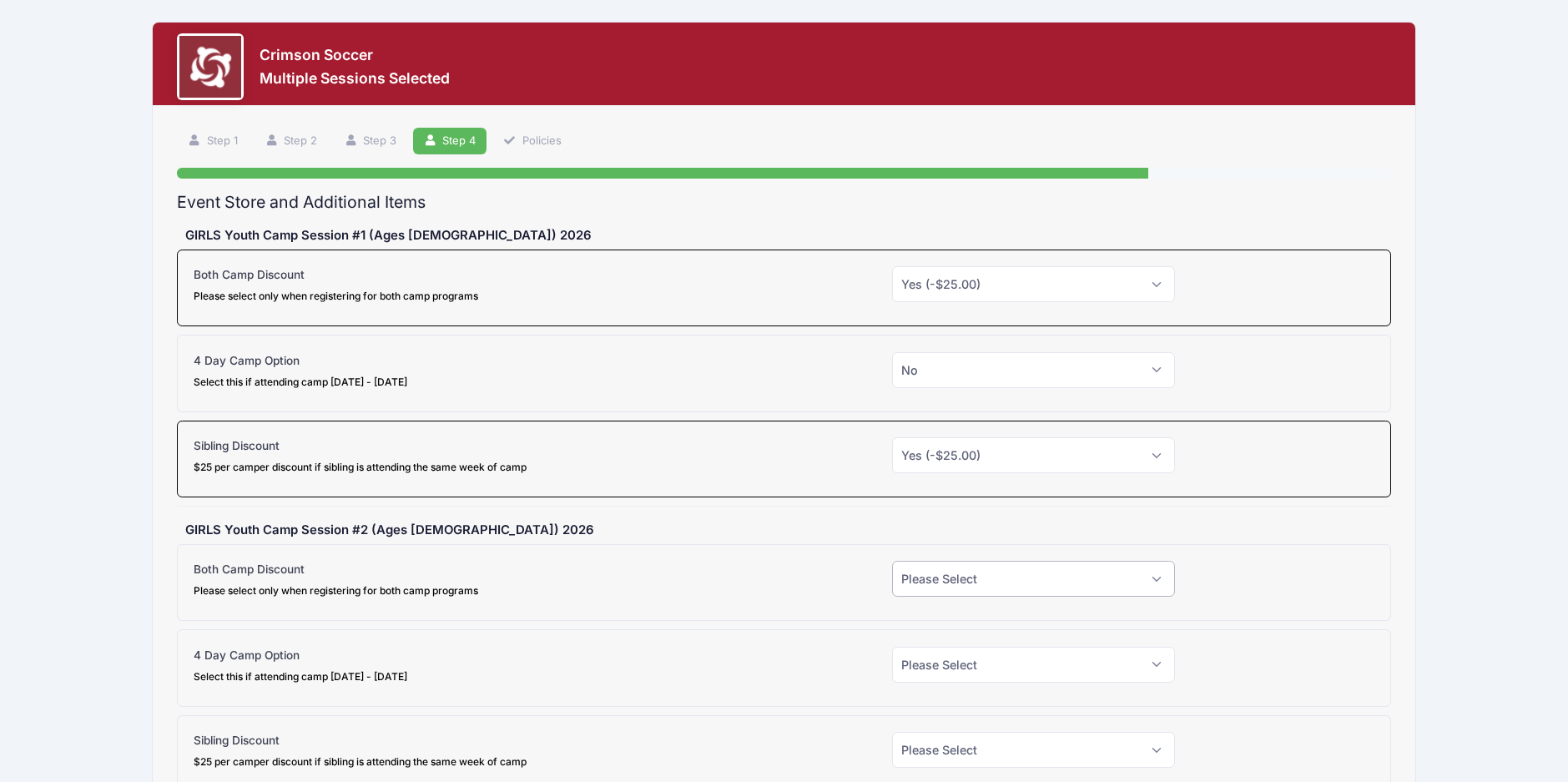
click at [979, 579] on select "Please Select Yes (-$25.00) No" at bounding box center [1034, 578] width 283 height 36
select select "1"
click at [892, 560] on select "Please Select Yes (-$25.00) No" at bounding box center [1034, 578] width 283 height 36
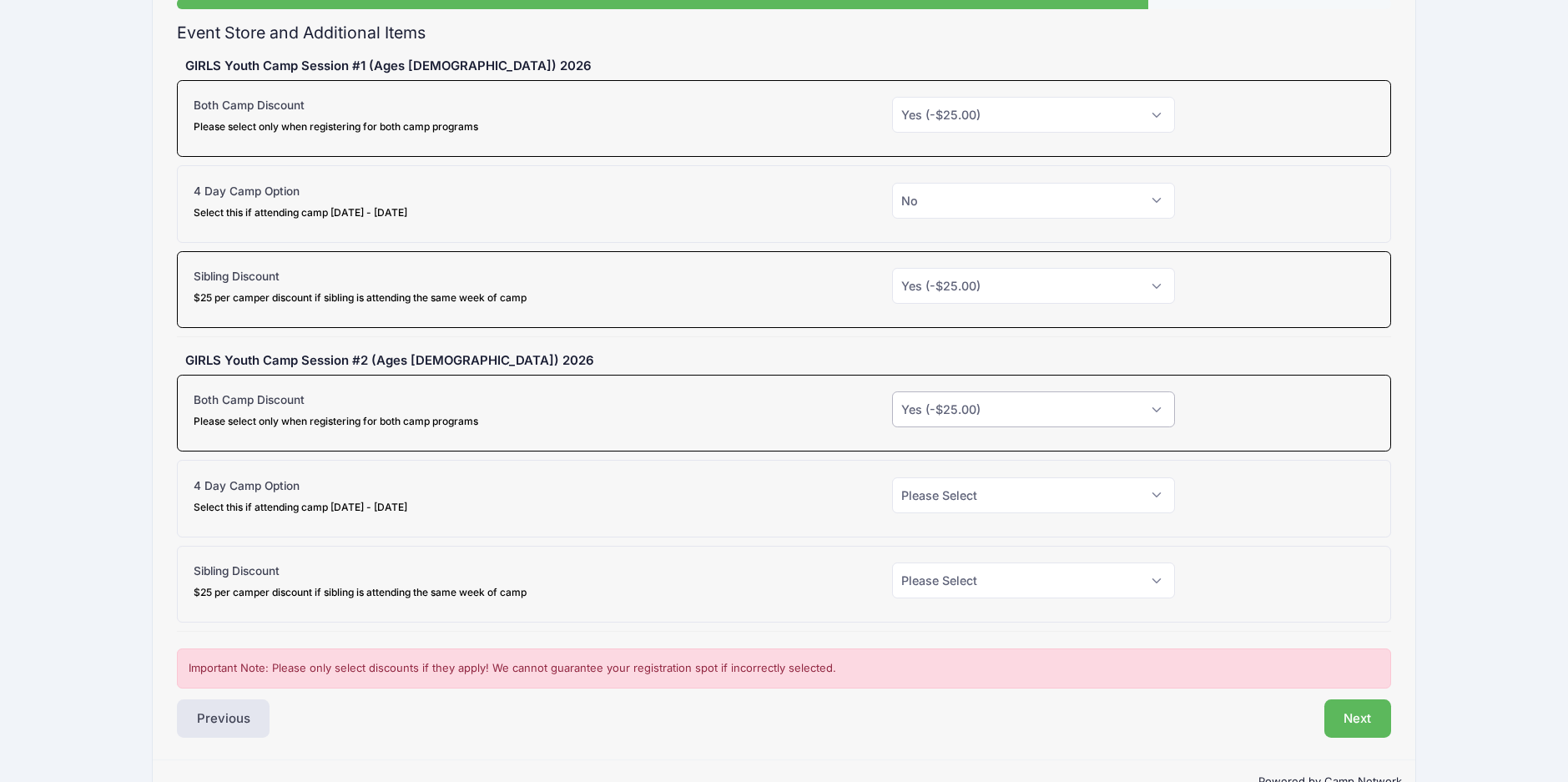
scroll to position [213, 0]
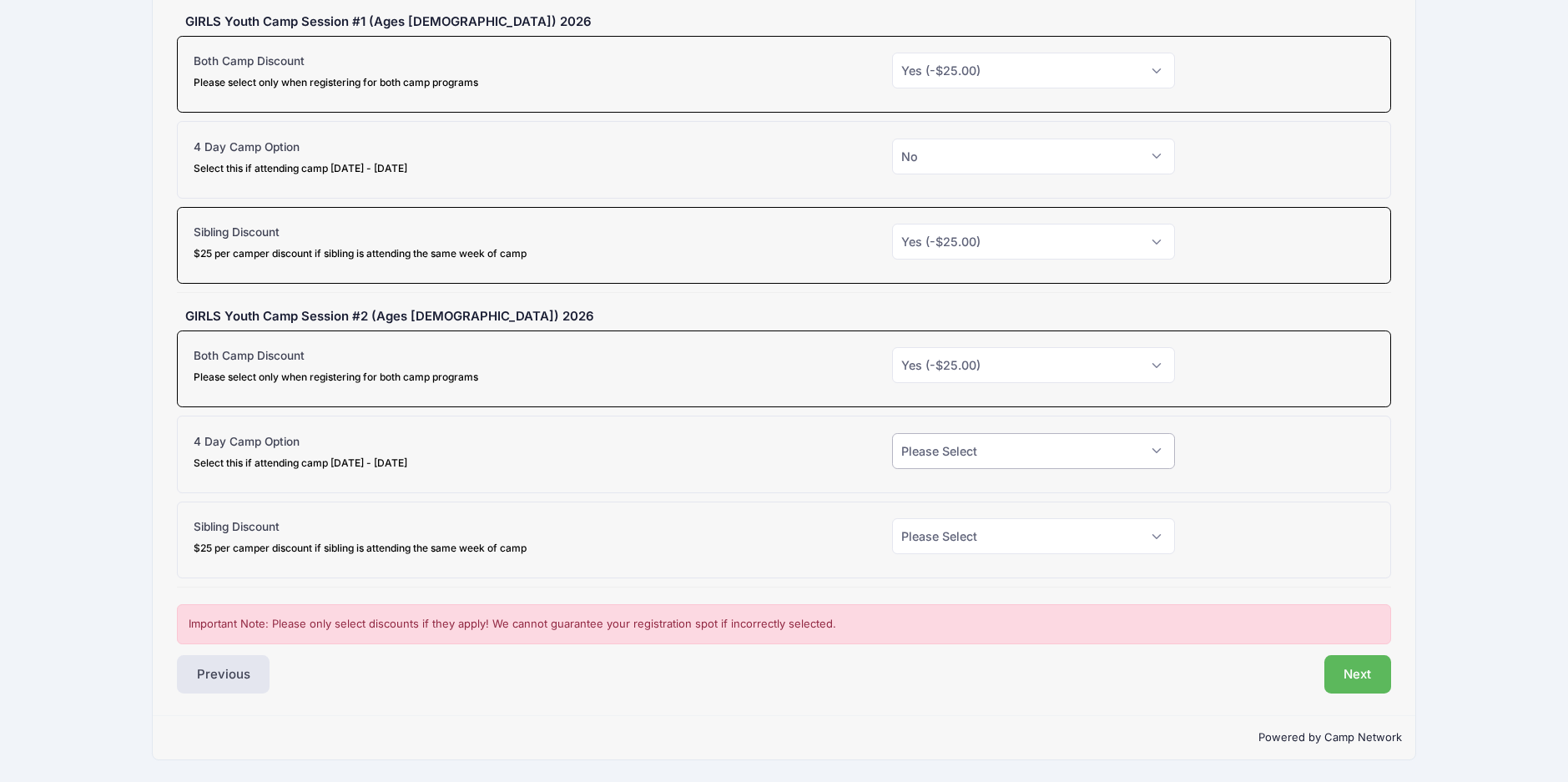
drag, startPoint x: 944, startPoint y: 446, endPoint x: 939, endPoint y: 471, distance: 25.5
click at [945, 446] on select "Please Select Yes (-$90.00) No" at bounding box center [1034, 450] width 283 height 36
select select "0"
click at [892, 433] on select "Please Select Yes (-$90.00) No" at bounding box center [1034, 450] width 283 height 36
click at [924, 534] on select "Please Select Yes (-$25.00) No" at bounding box center [1034, 536] width 283 height 36
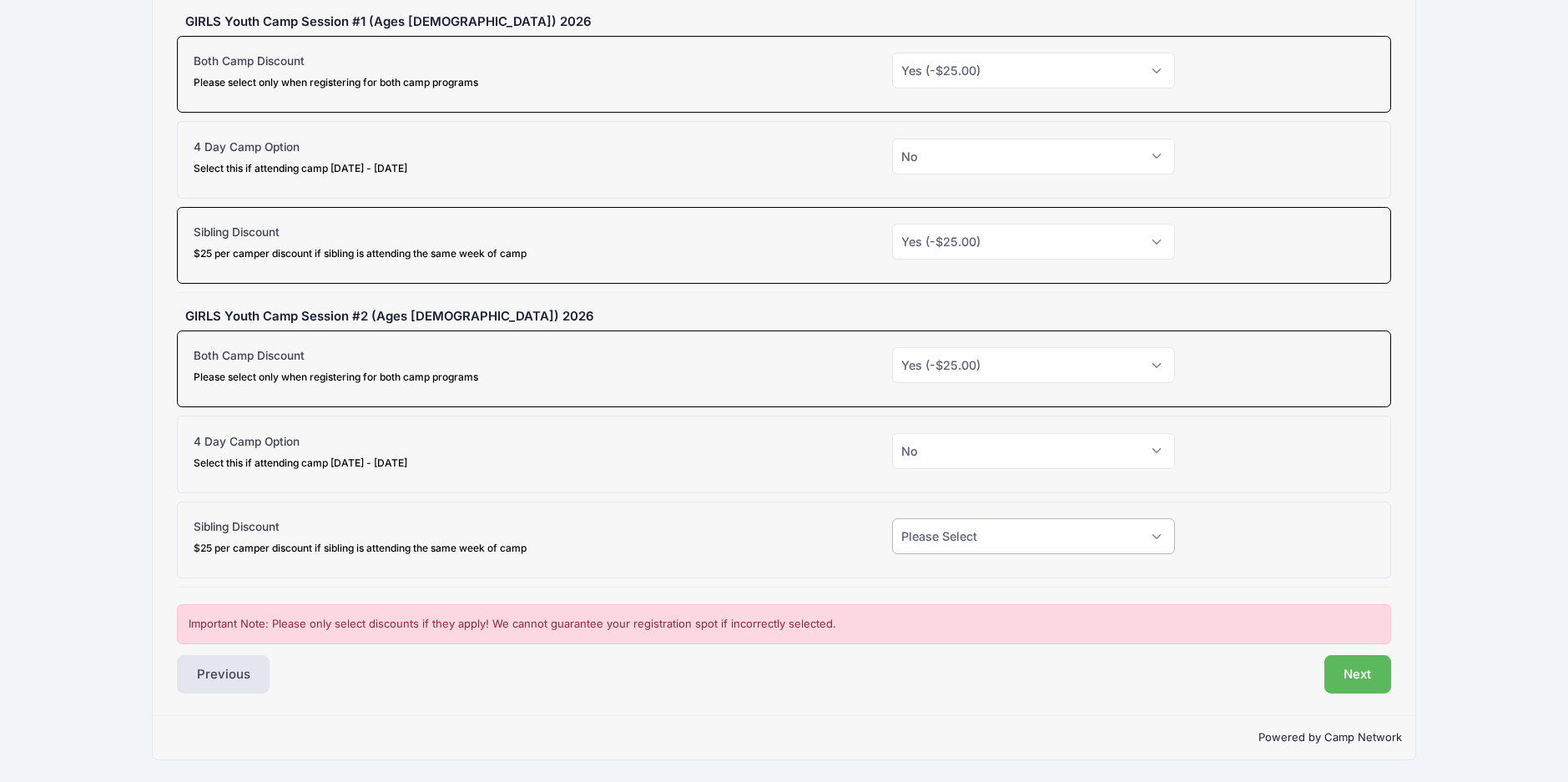
select select "1"
click at [892, 518] on select "Please Select Yes (-$25.00) No" at bounding box center [1034, 536] width 283 height 36
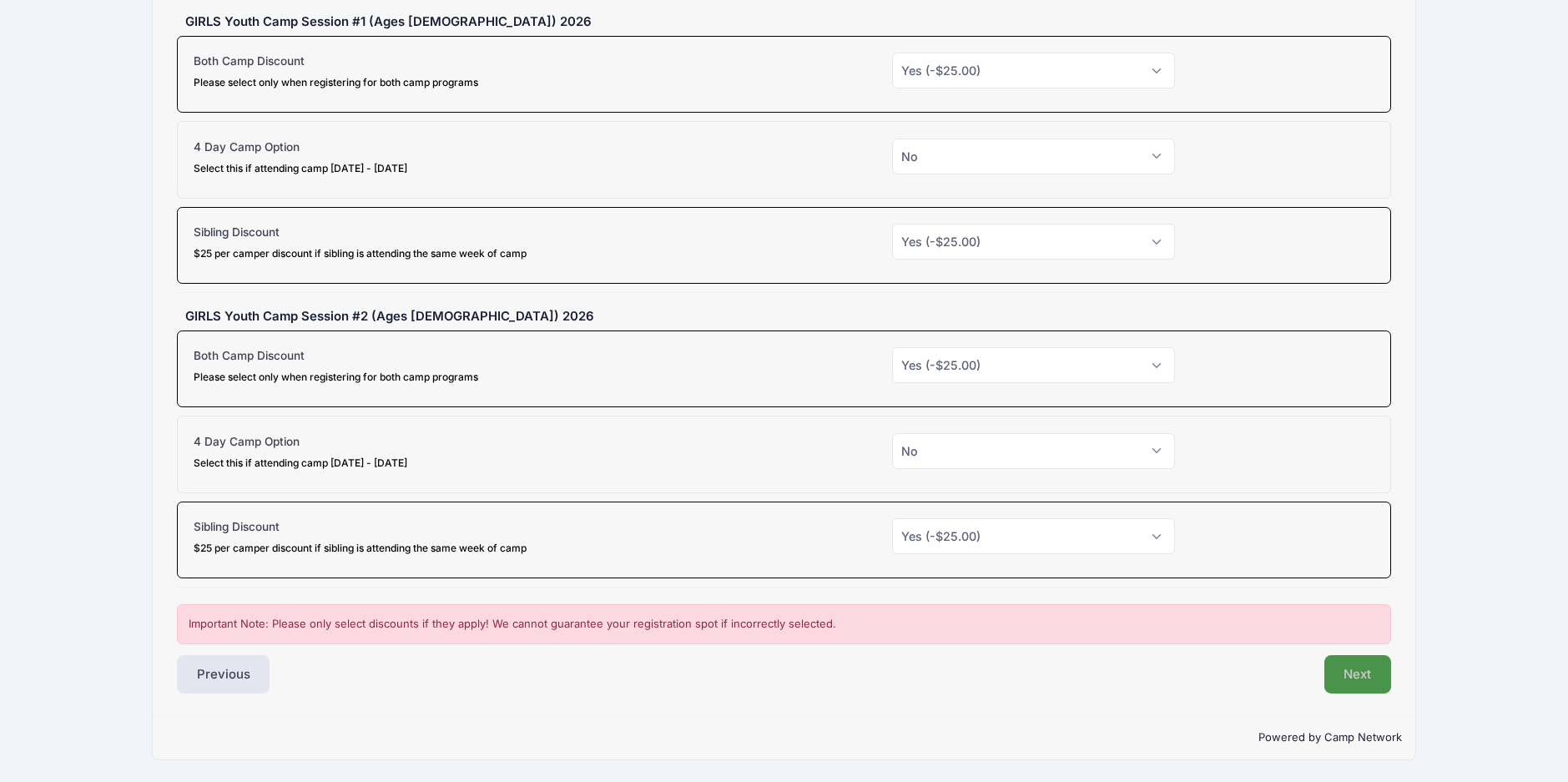
click at [1345, 680] on button "Next" at bounding box center [1358, 674] width 67 height 39
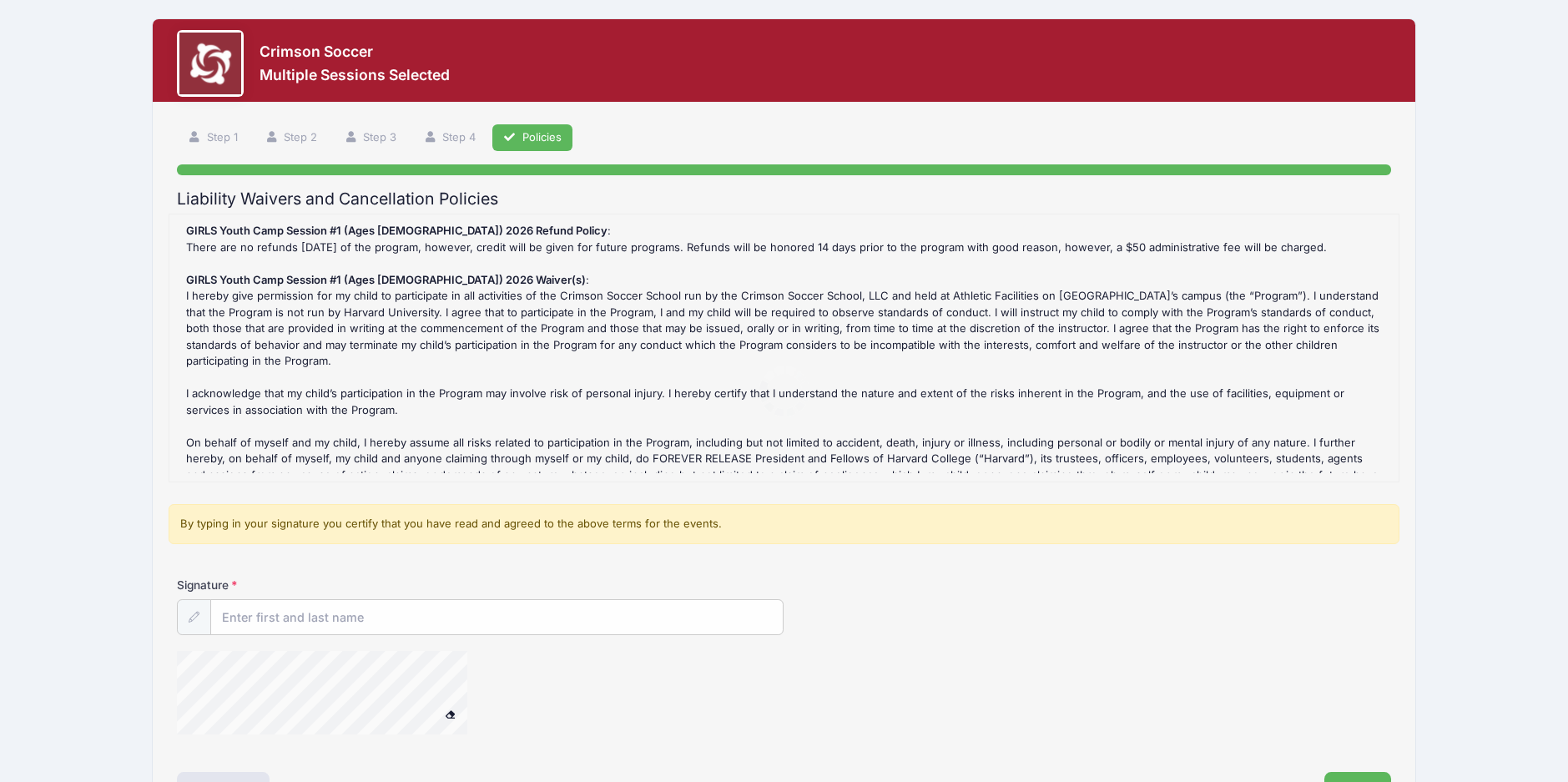
scroll to position [0, 0]
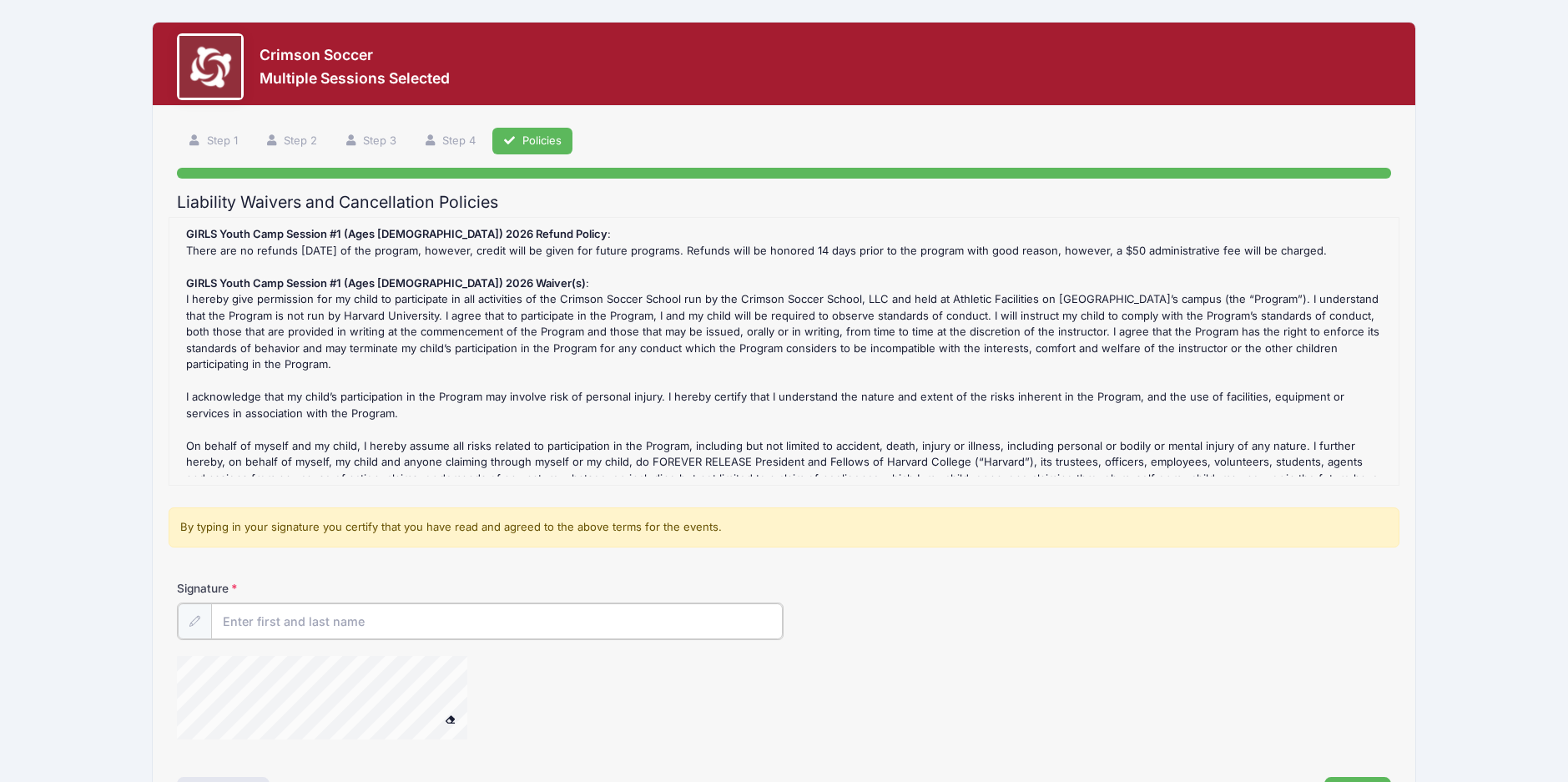
click at [274, 617] on input "Signature" at bounding box center [497, 621] width 572 height 36
click at [697, 557] on form "GIRLS Youth Camp Session #1 (Ages 6-13) 2026 Refund Policy : There are no refun…" at bounding box center [784, 485] width 1214 height 538
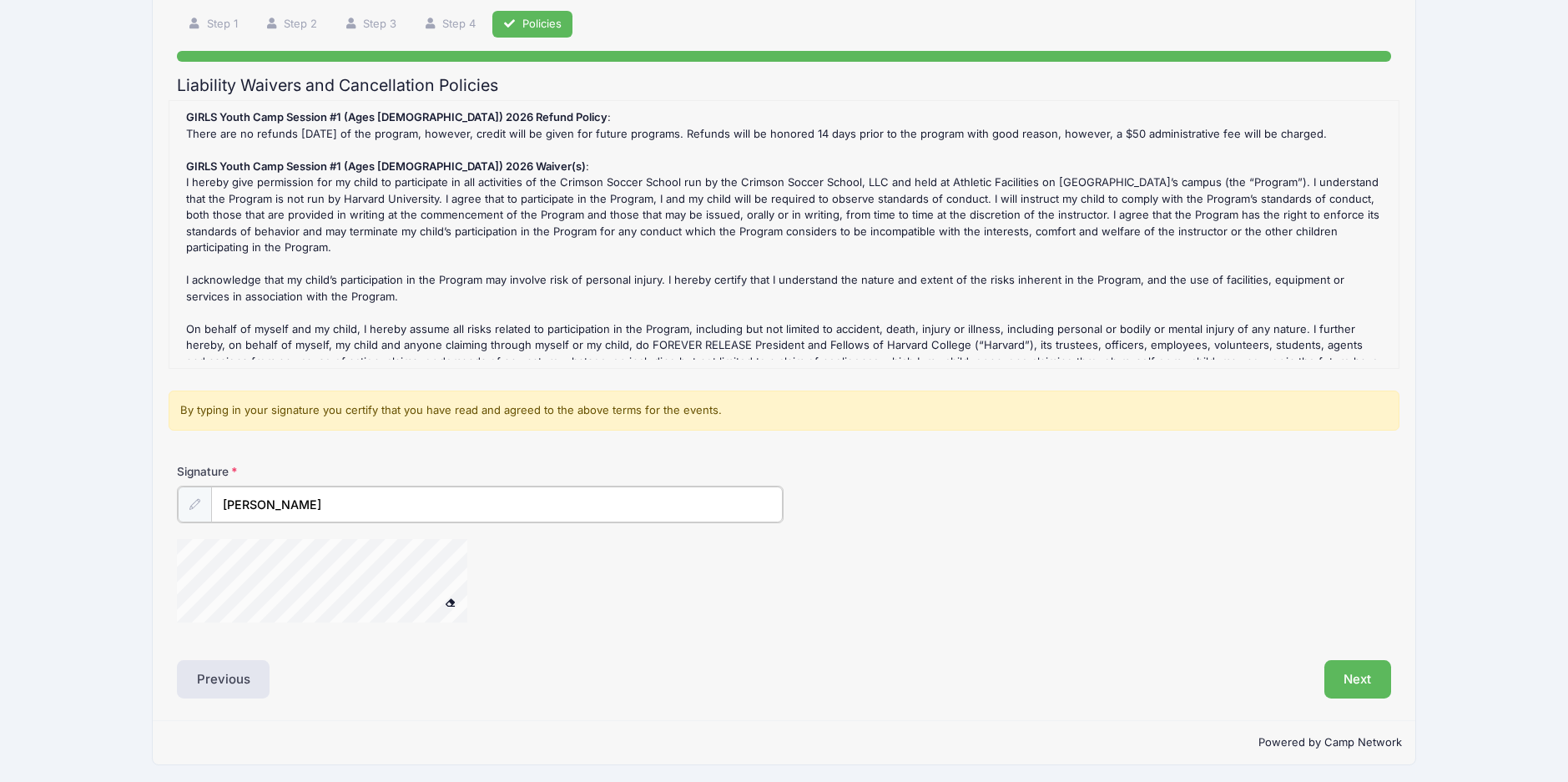
scroll to position [122, 0]
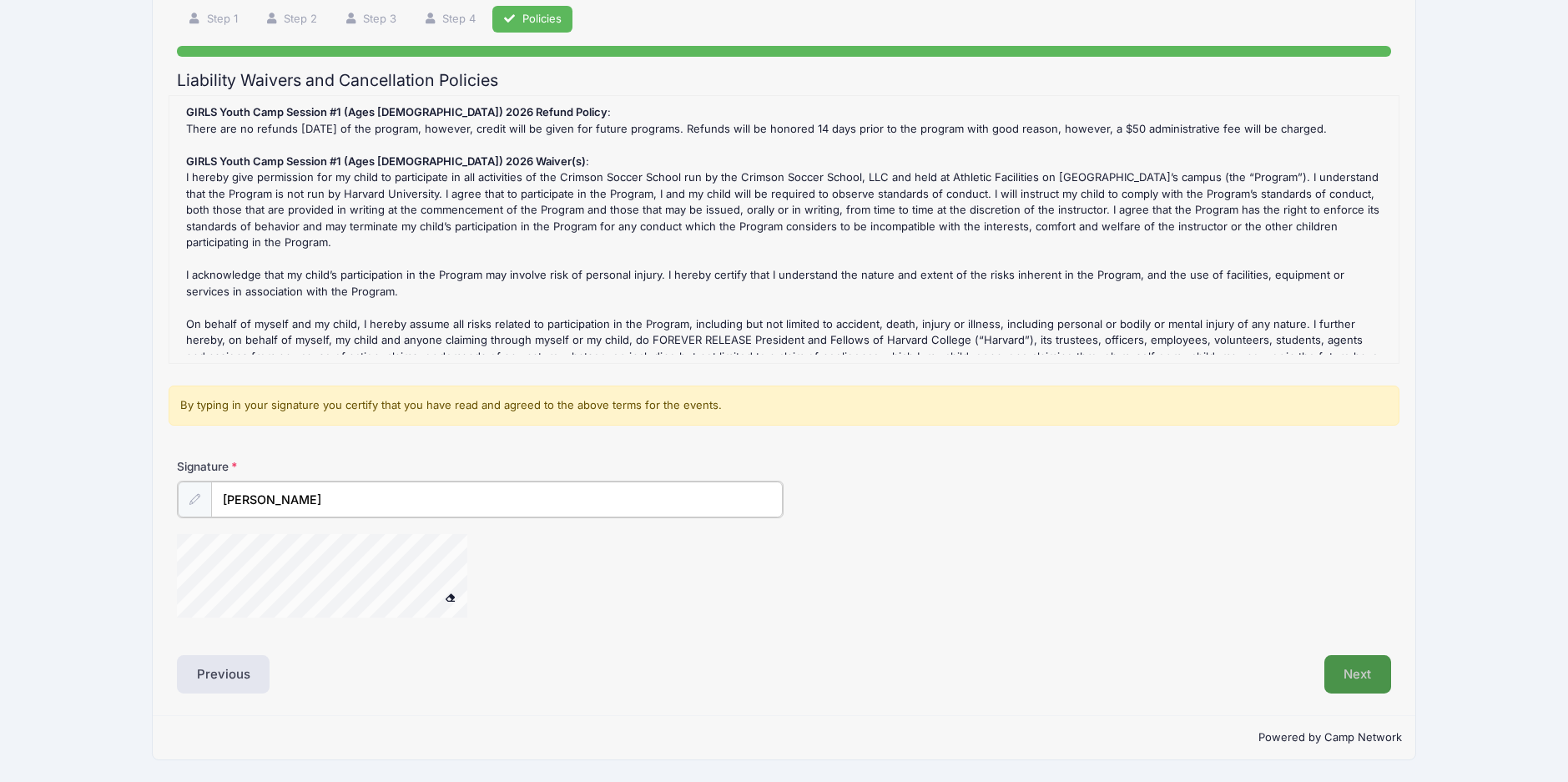
type input "John Conboy"
click at [1361, 666] on button "Next" at bounding box center [1358, 674] width 67 height 39
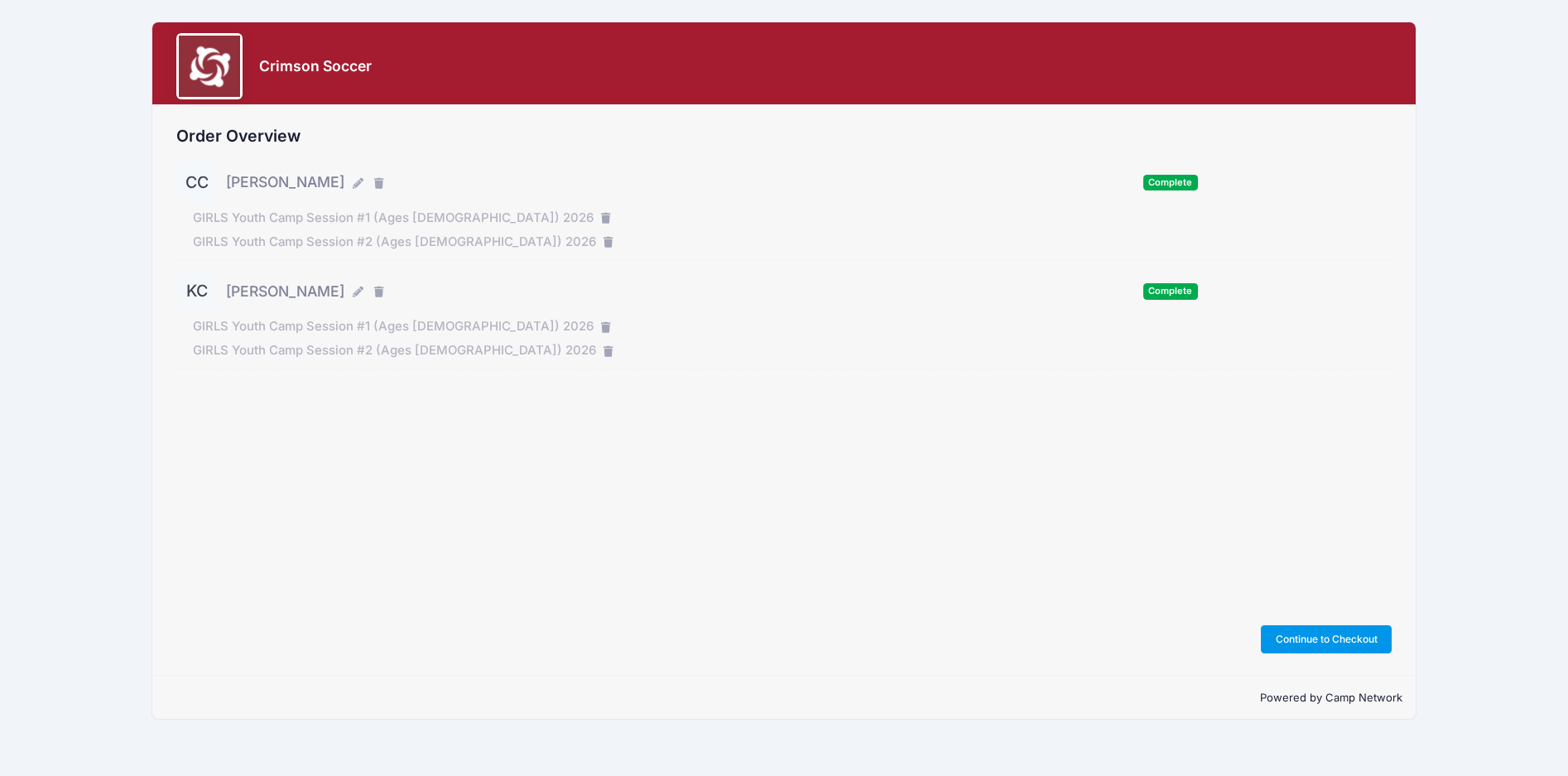
click at [1330, 633] on button "Continue to Checkout" at bounding box center [1326, 639] width 131 height 28
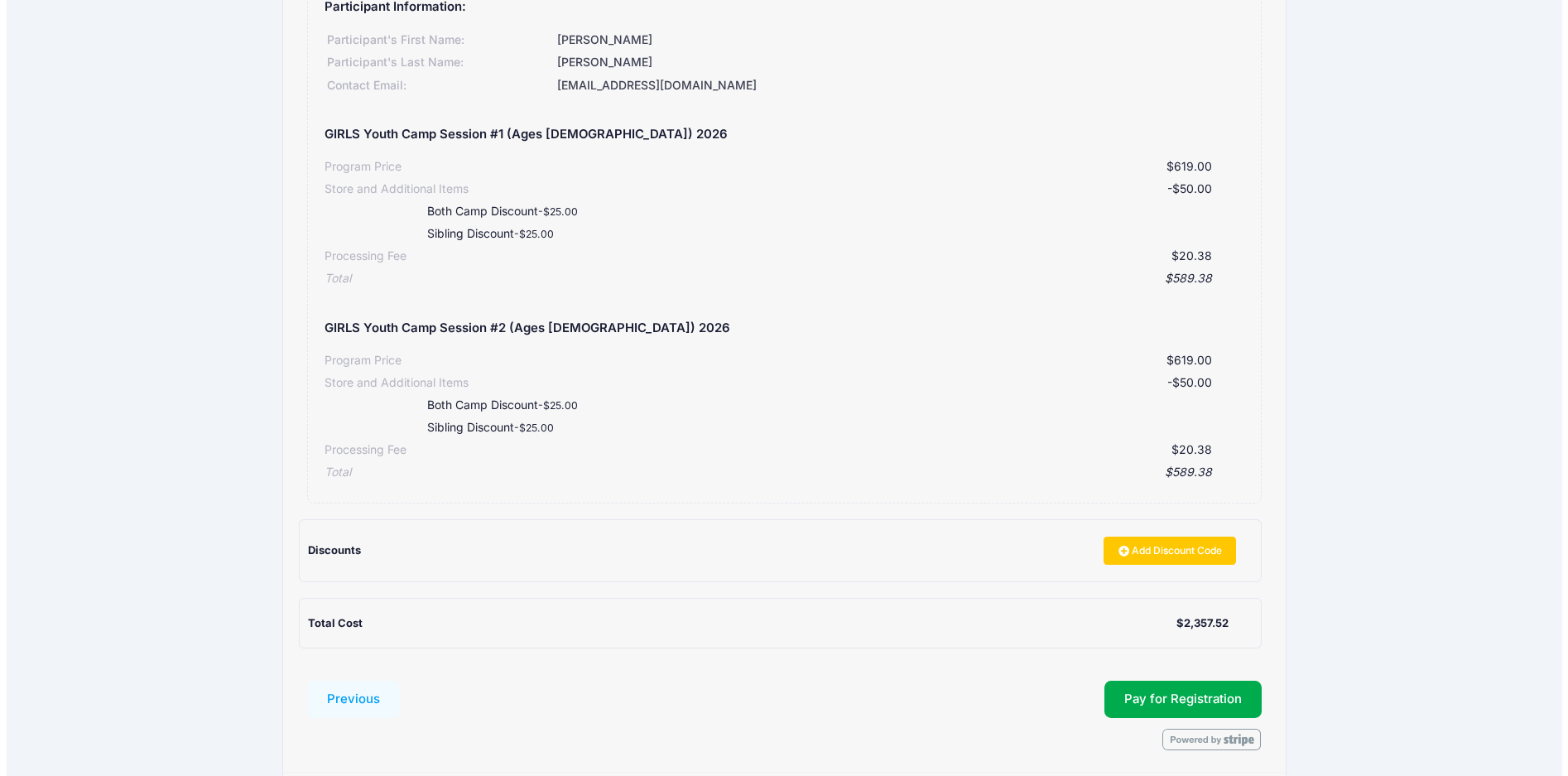
scroll to position [768, 0]
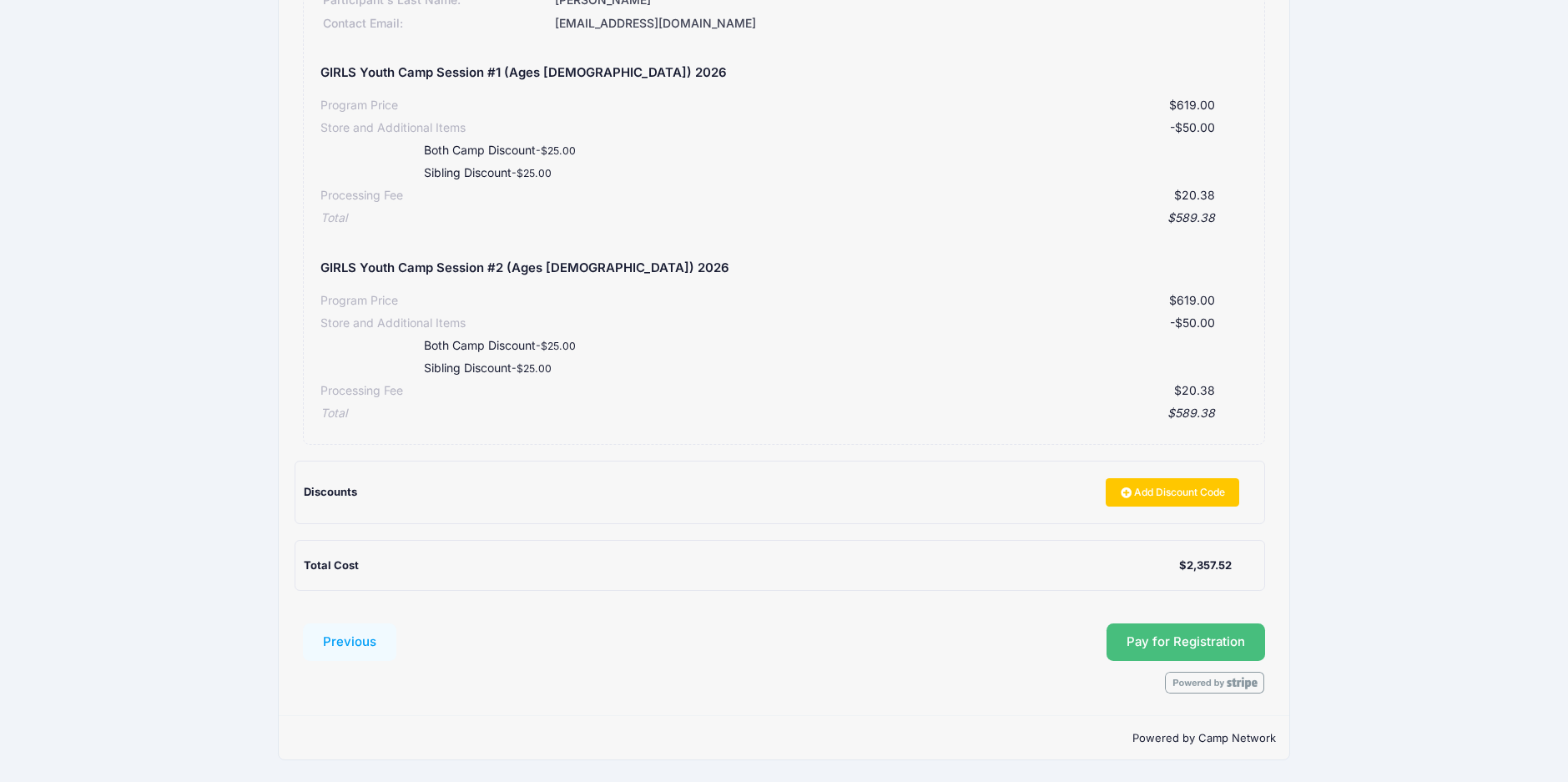
click at [1223, 644] on button "Pay for Registration" at bounding box center [1186, 643] width 159 height 39
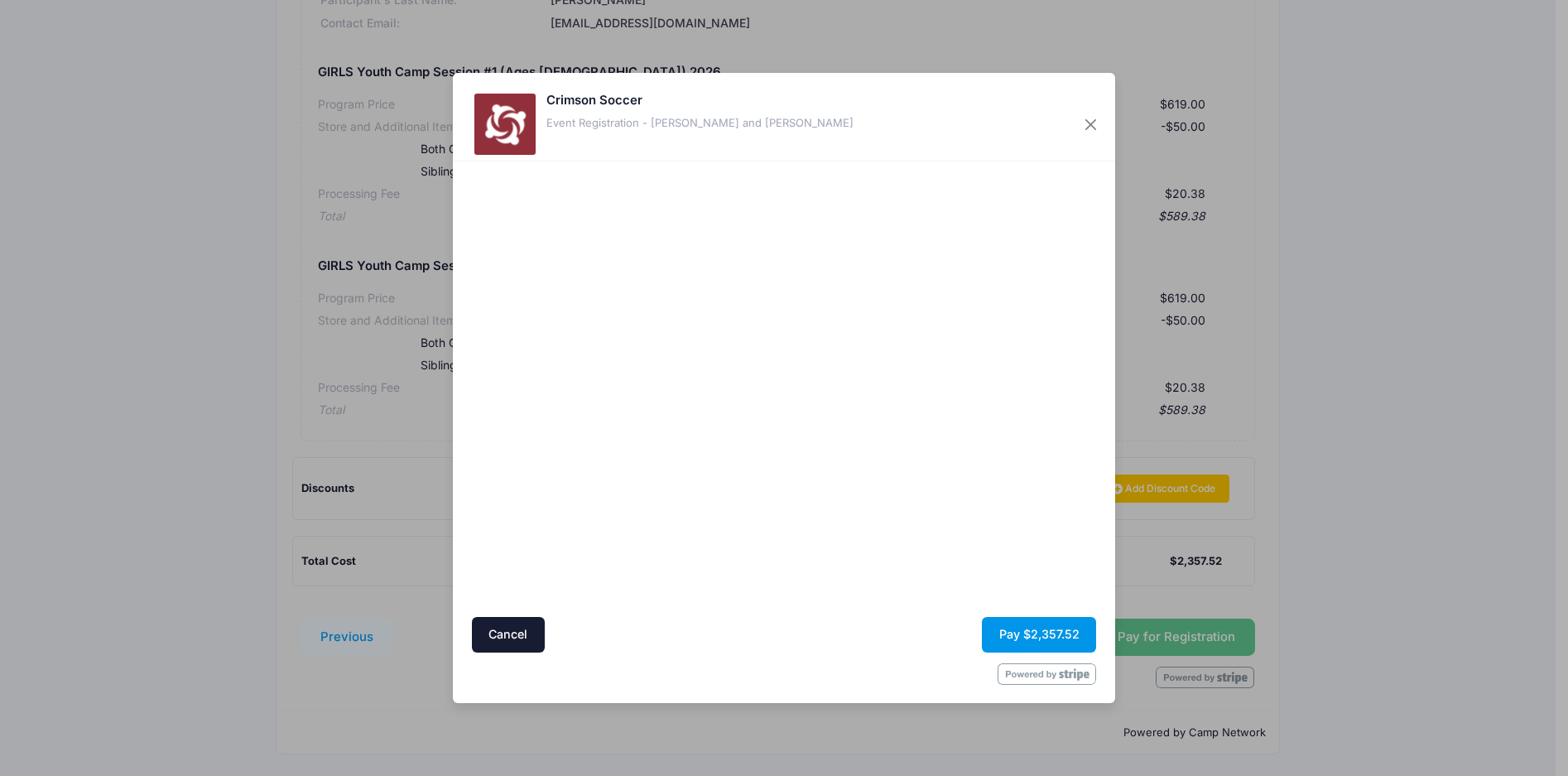
click at [1041, 635] on button "Pay $2,357.52" at bounding box center [1039, 634] width 114 height 36
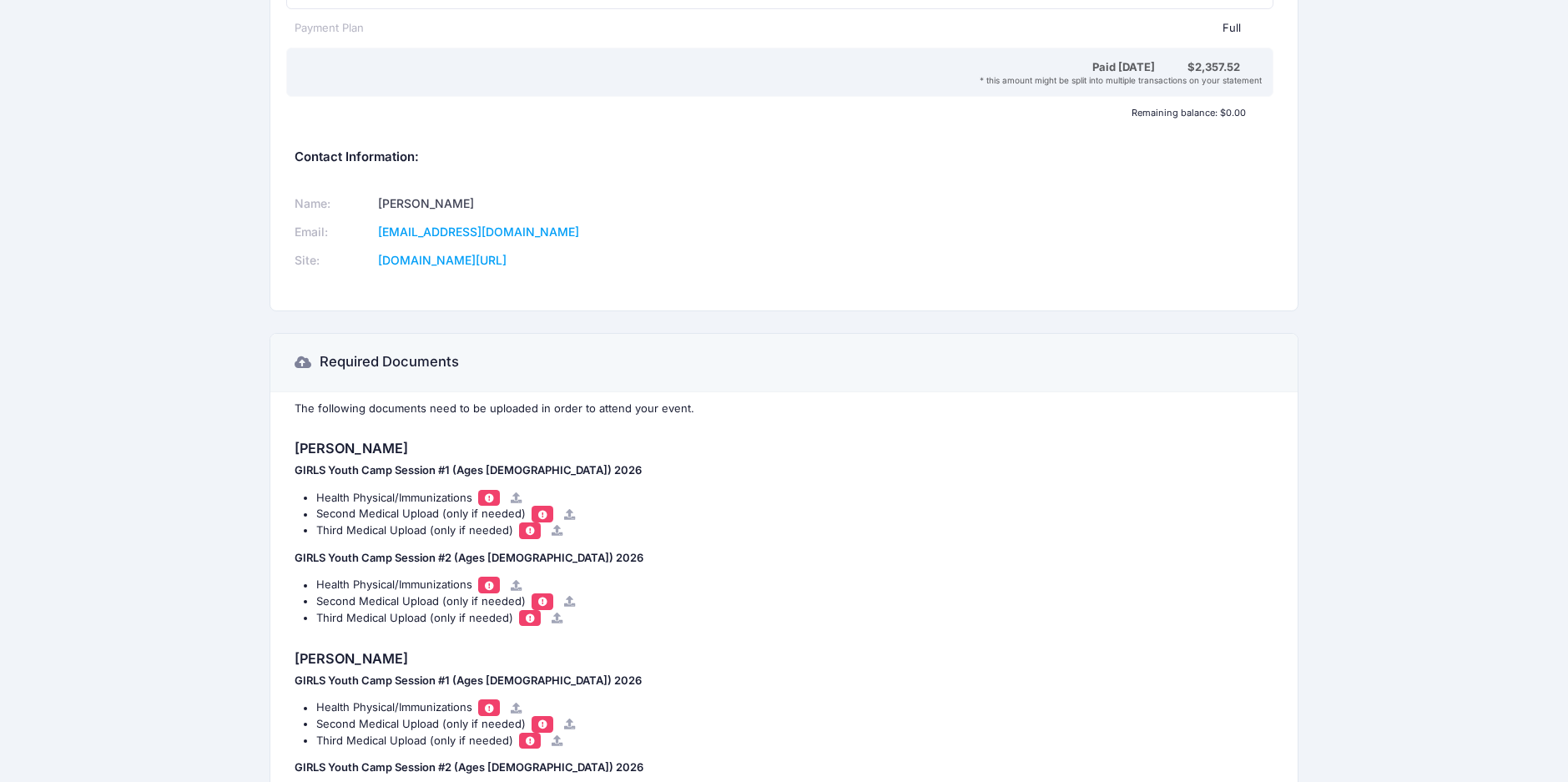
scroll to position [1502, 0]
drag, startPoint x: 545, startPoint y: 234, endPoint x: 402, endPoint y: 238, distance: 143.1
click at [402, 238] on td "[EMAIL_ADDRESS][DOMAIN_NAME]" at bounding box center [568, 230] width 390 height 29
drag, startPoint x: 402, startPoint y: 238, endPoint x: 463, endPoint y: 227, distance: 62.0
copy link "[EMAIL_ADDRESS][DOMAIN_NAME]"
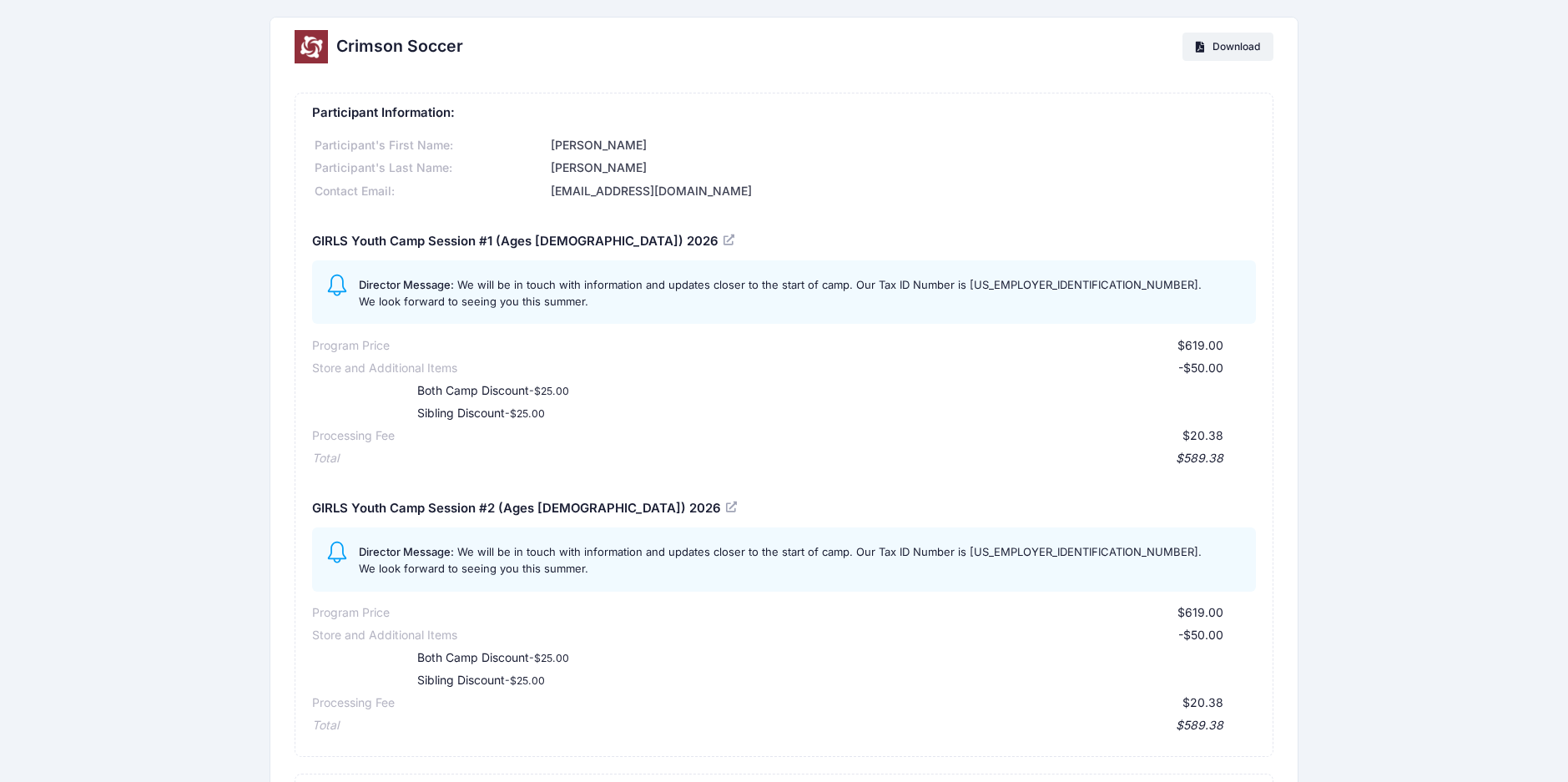
scroll to position [0, 0]
